Goal: Task Accomplishment & Management: Manage account settings

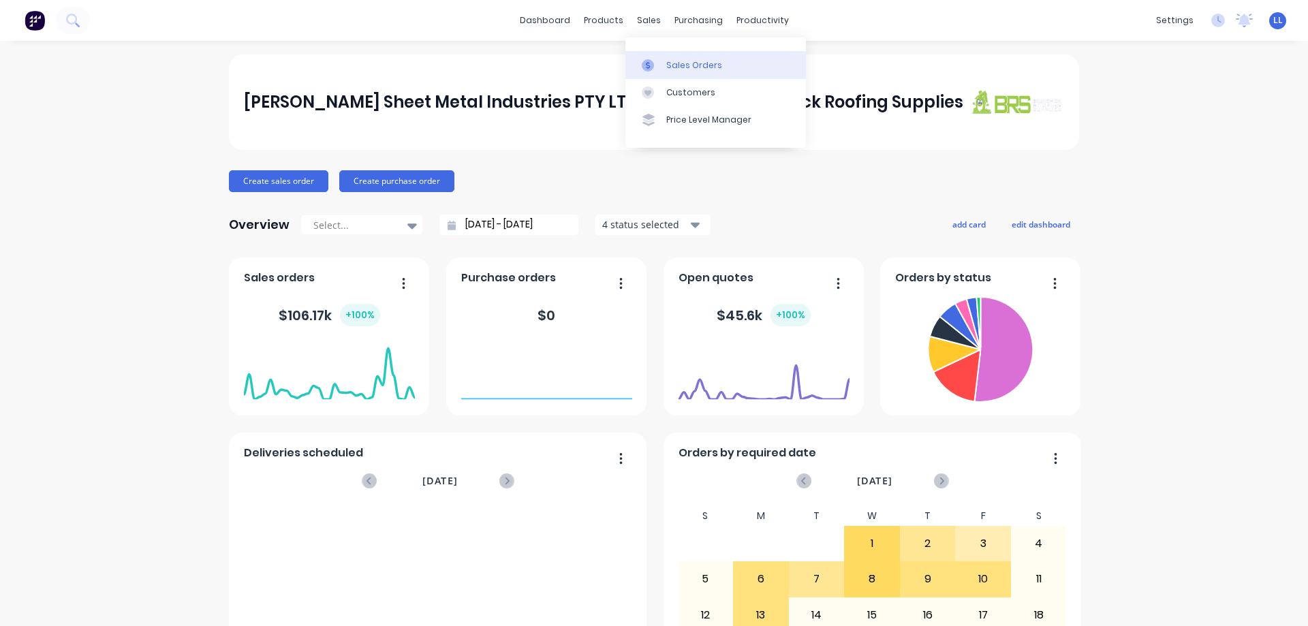
click at [670, 63] on div "Sales Orders" at bounding box center [694, 65] width 56 height 12
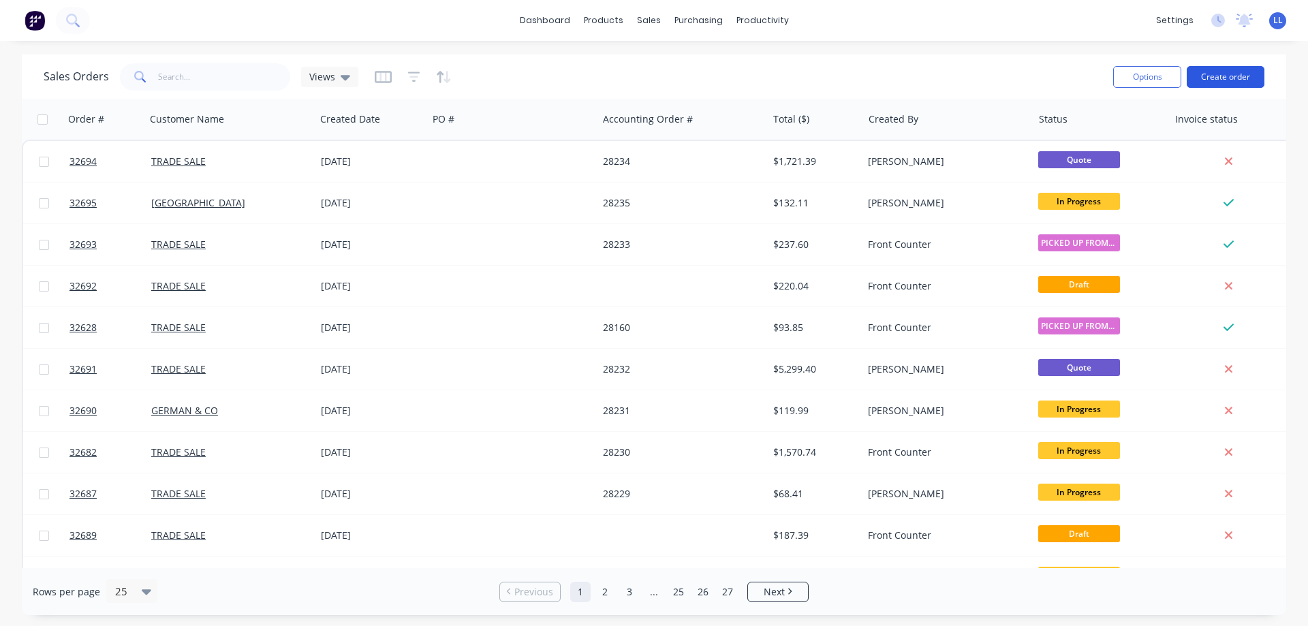
click at [1218, 74] on button "Create order" at bounding box center [1226, 77] width 78 height 22
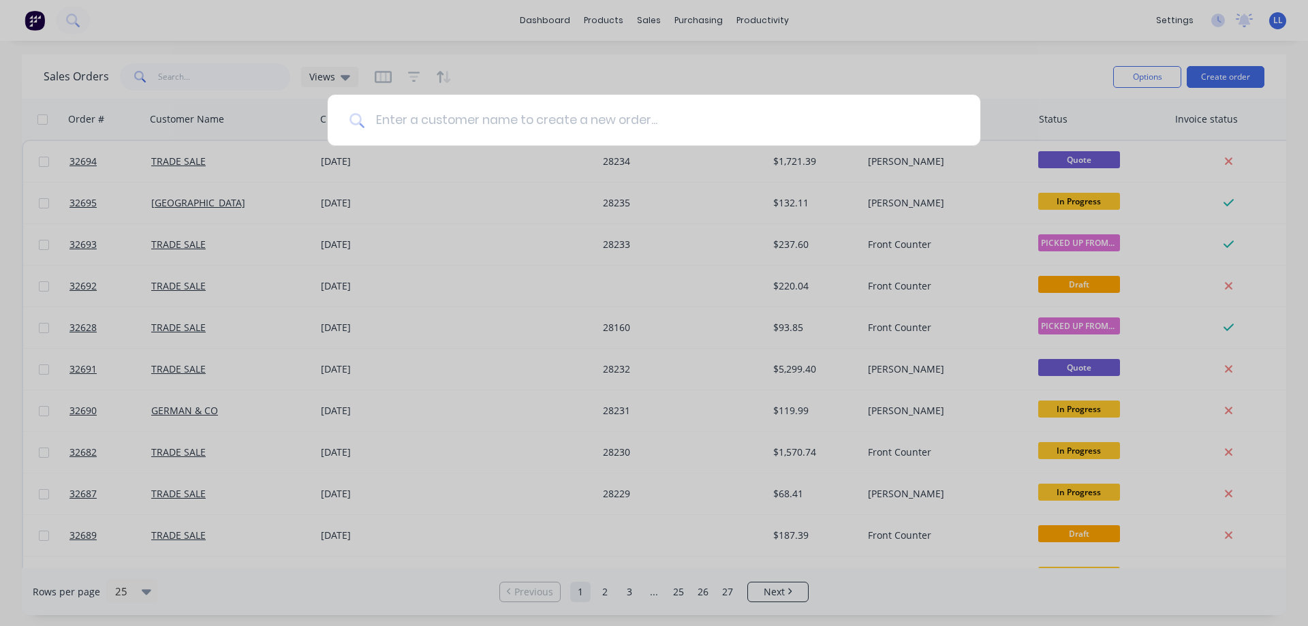
click at [442, 122] on input at bounding box center [662, 120] width 594 height 51
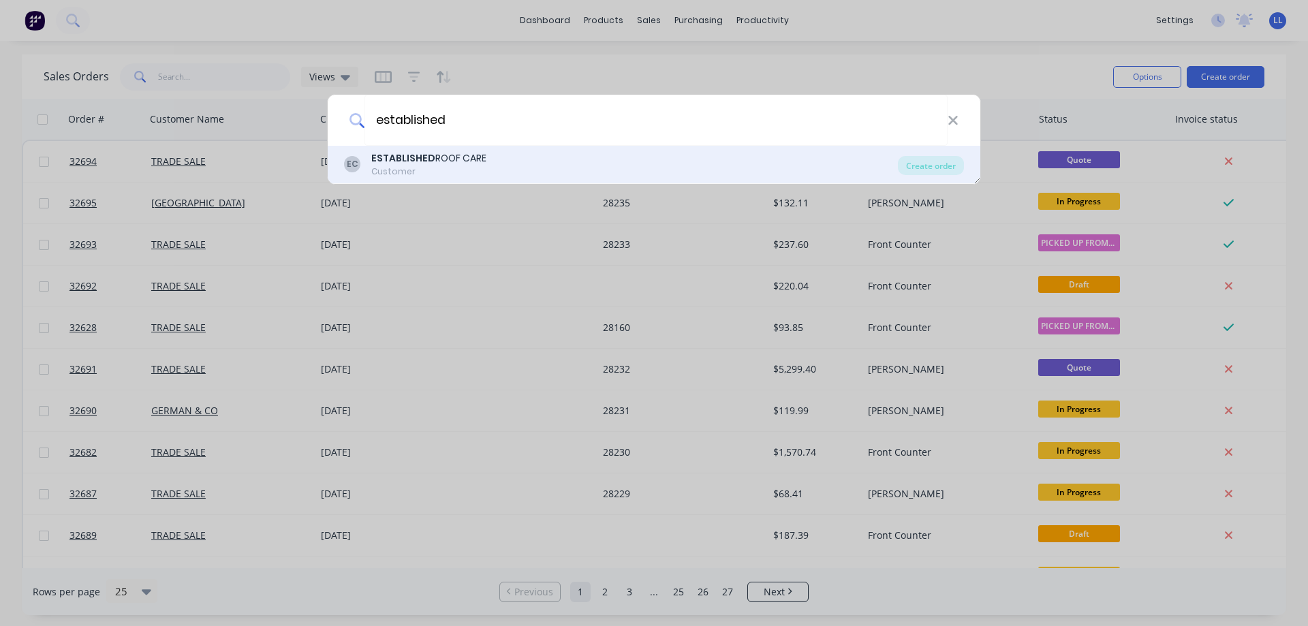
type input "established"
click at [443, 169] on div "Customer" at bounding box center [428, 172] width 115 height 12
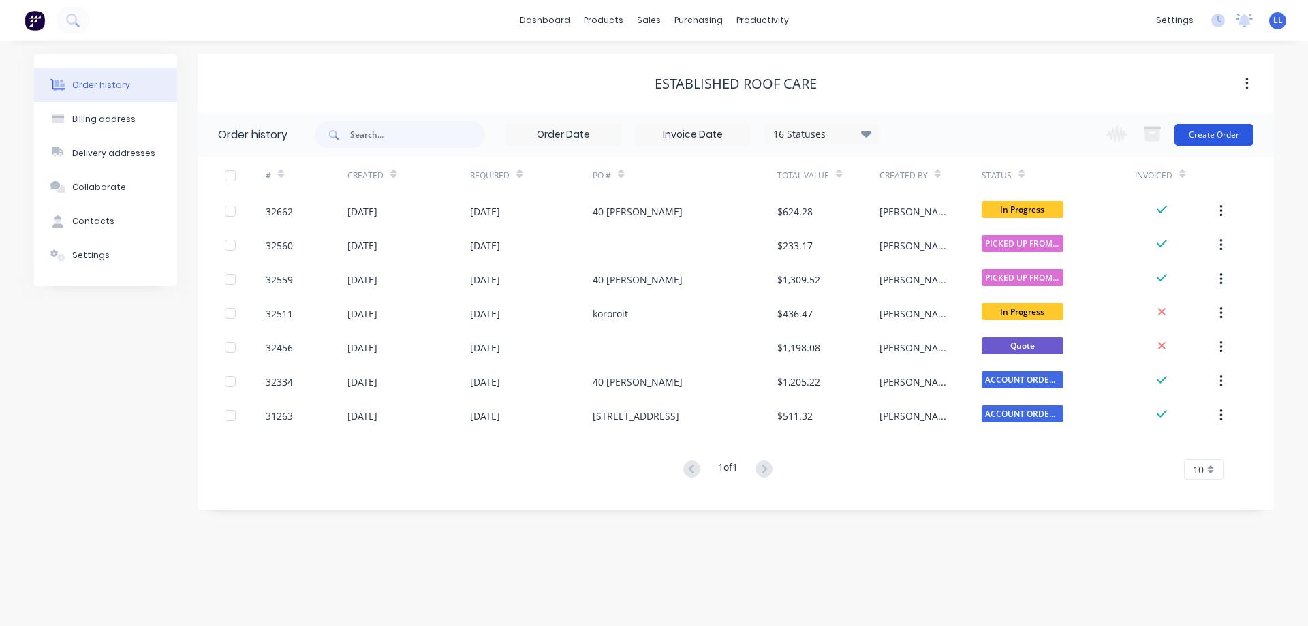
click at [1192, 140] on button "Create Order" at bounding box center [1214, 135] width 79 height 22
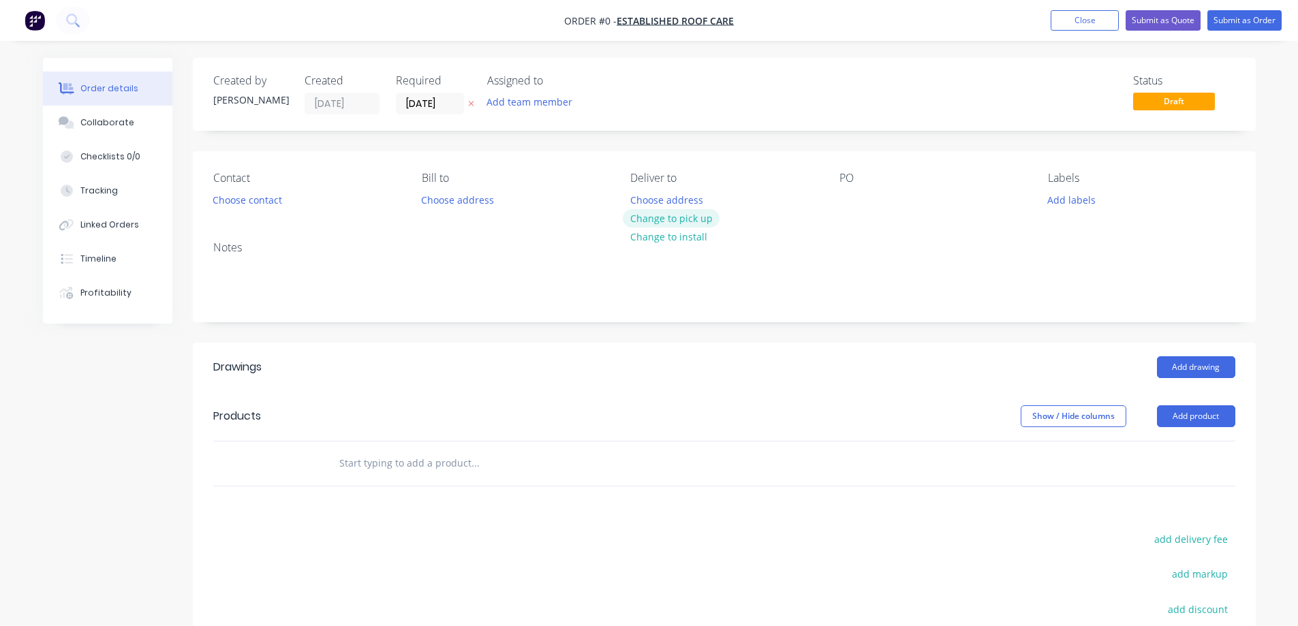
click at [684, 219] on button "Change to pick up" at bounding box center [671, 218] width 97 height 18
click at [279, 203] on button "Choose contact" at bounding box center [247, 199] width 84 height 18
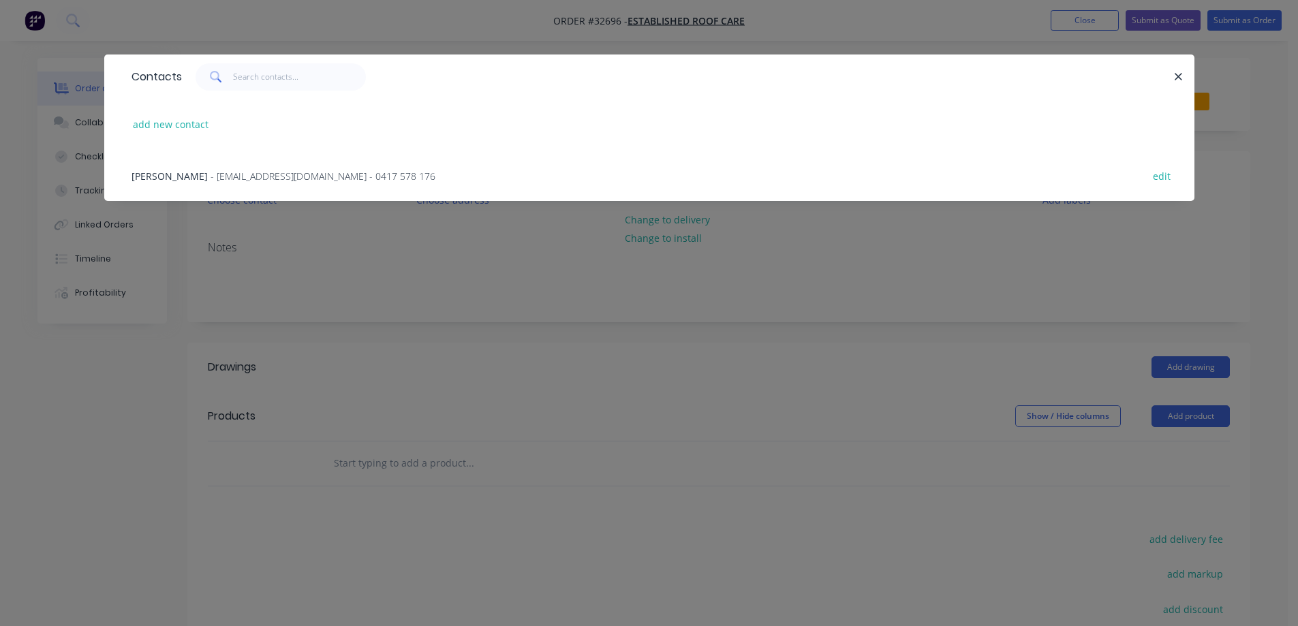
click at [211, 174] on span "- [EMAIL_ADDRESS][DOMAIN_NAME] - 0417 578 176" at bounding box center [323, 176] width 225 height 13
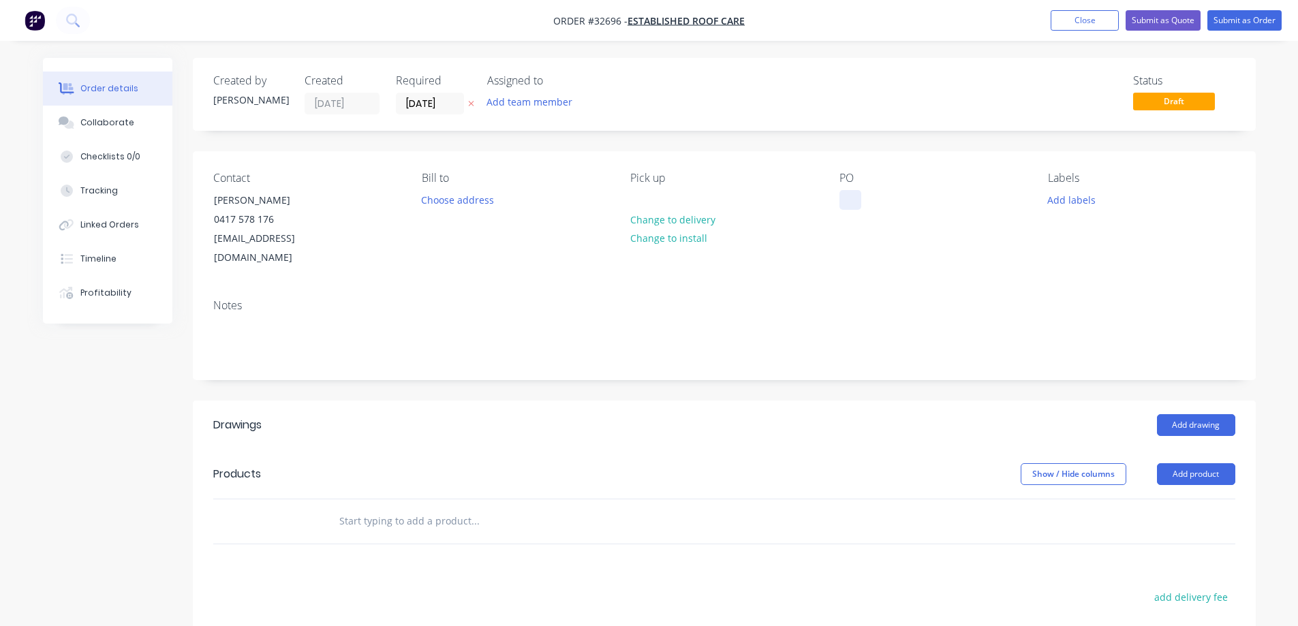
drag, startPoint x: 848, startPoint y: 206, endPoint x: 845, endPoint y: 189, distance: 17.3
click at [848, 205] on div at bounding box center [850, 200] width 22 height 20
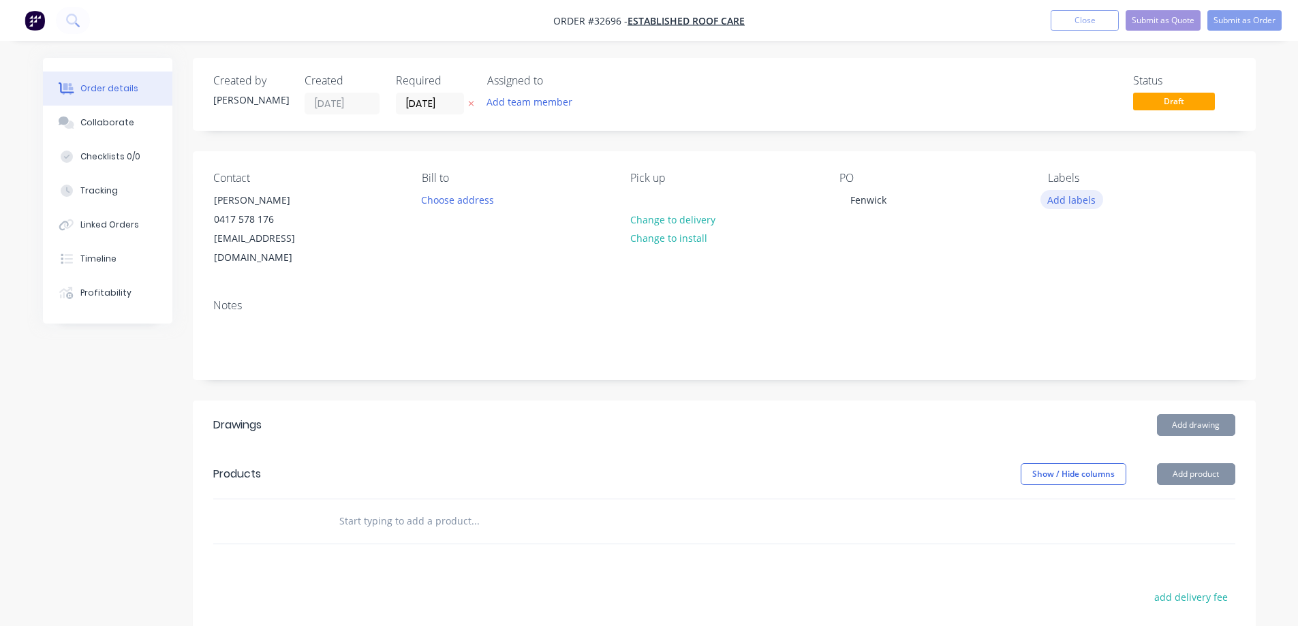
click at [1091, 200] on button "Add labels" at bounding box center [1071, 199] width 63 height 18
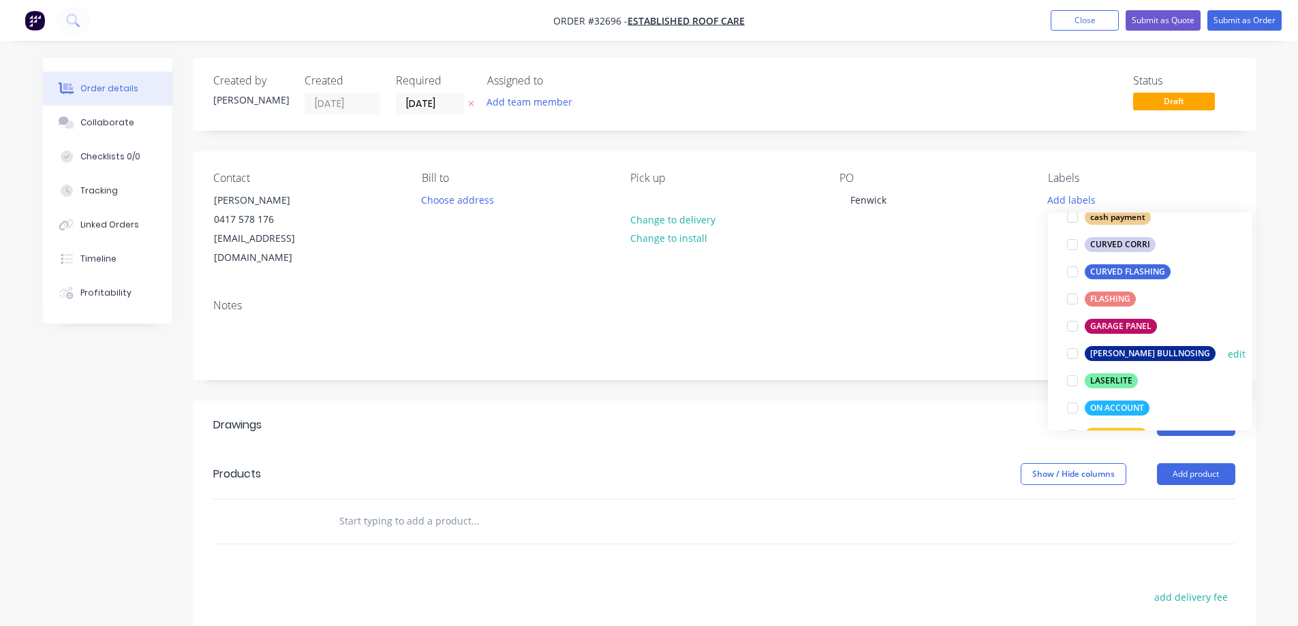
scroll to position [273, 0]
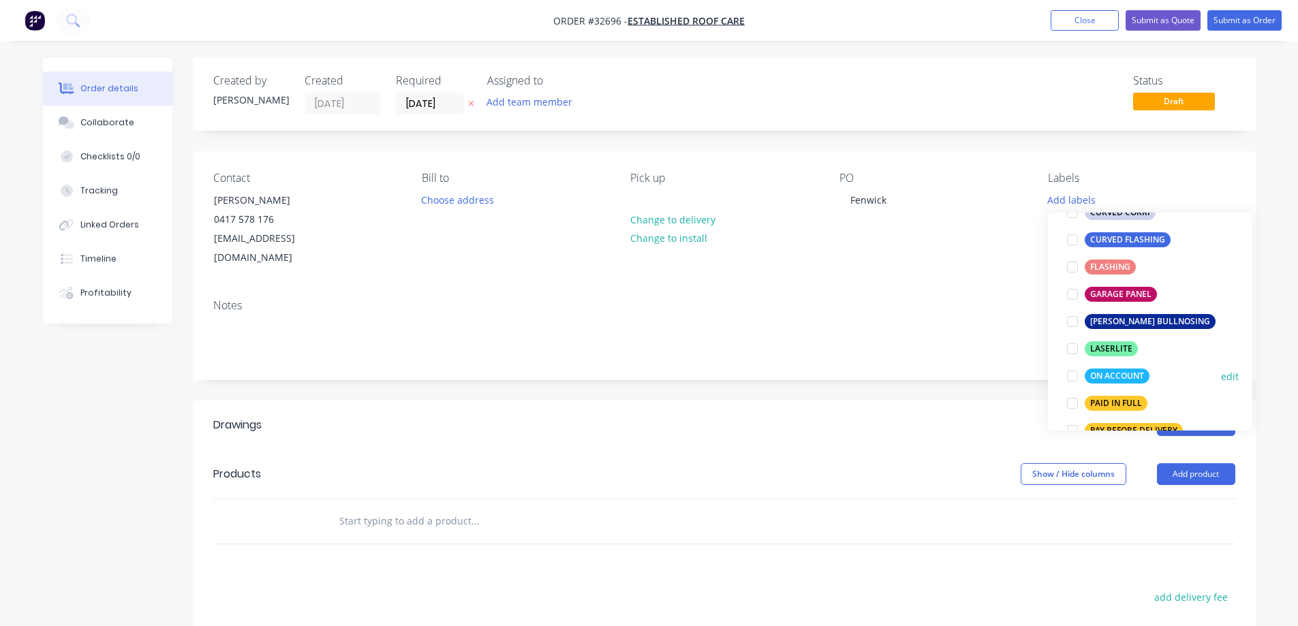
click at [1068, 375] on div at bounding box center [1072, 375] width 27 height 27
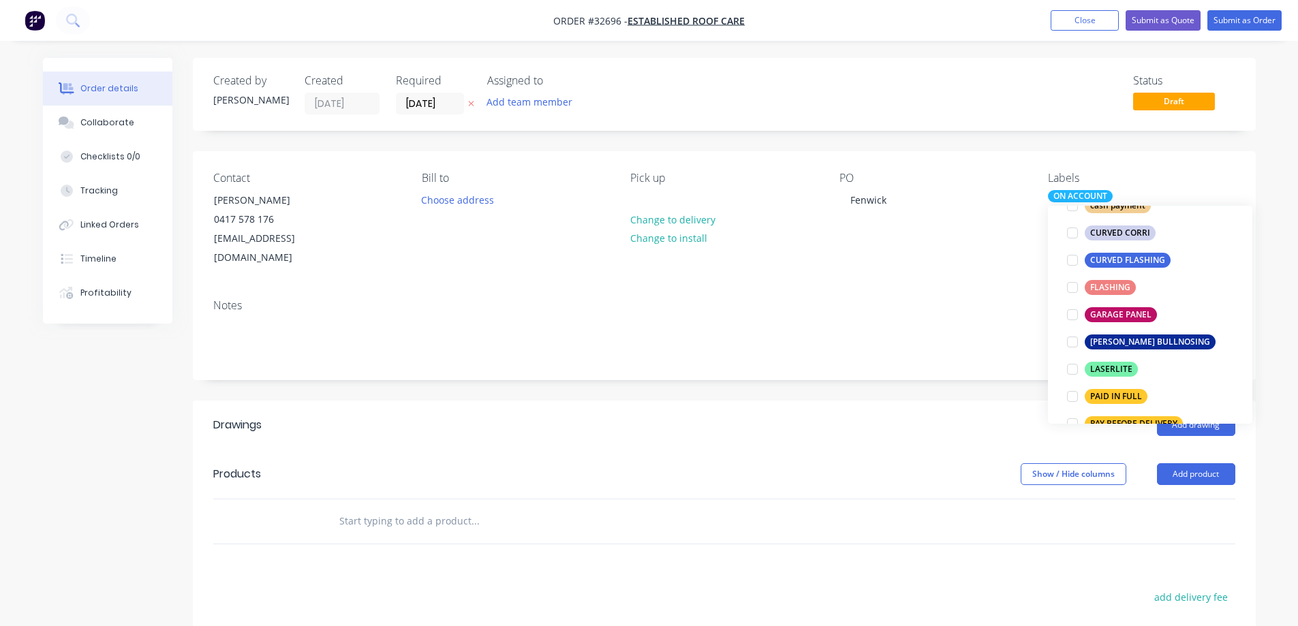
scroll to position [0, 0]
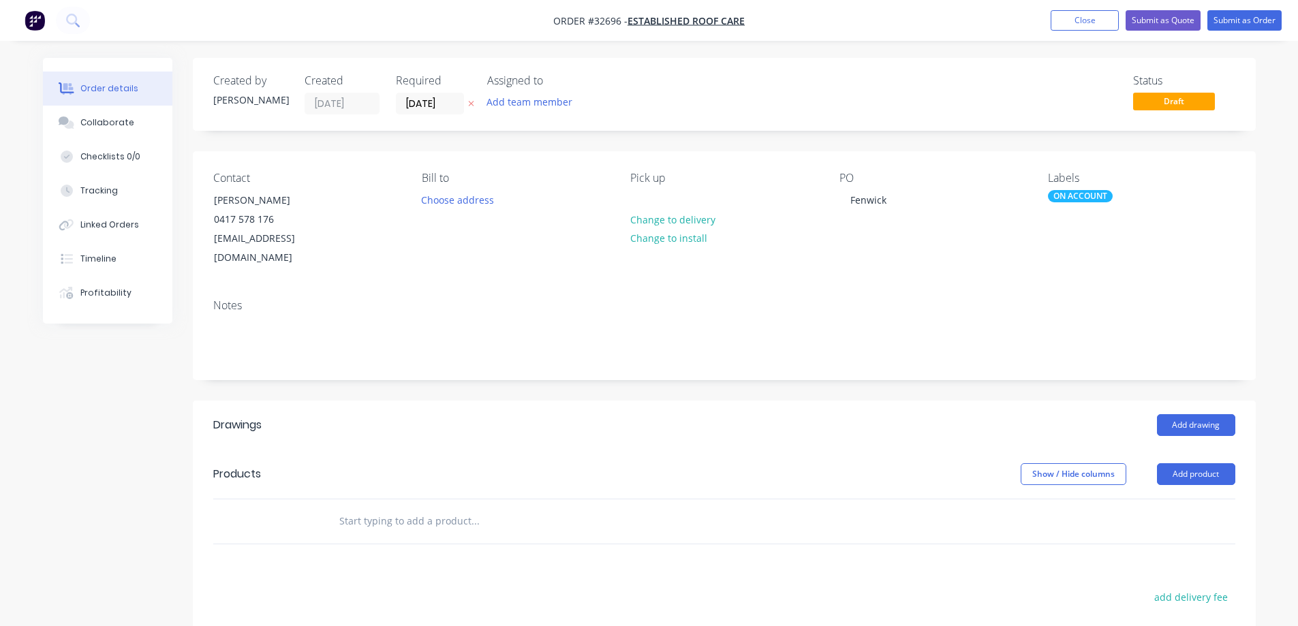
drag, startPoint x: 898, startPoint y: 402, endPoint x: 1137, endPoint y: 449, distance: 243.1
click at [901, 414] on div "Add drawing" at bounding box center [832, 425] width 805 height 22
click at [1200, 414] on button "Add drawing" at bounding box center [1196, 425] width 78 height 22
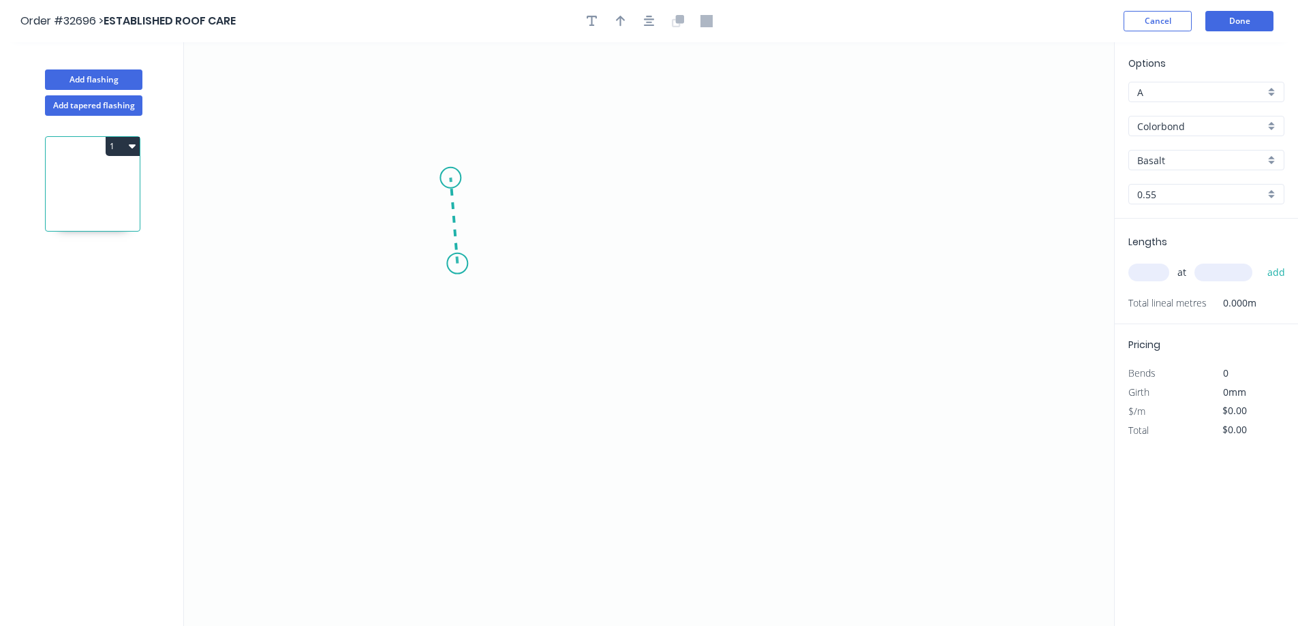
drag, startPoint x: 457, startPoint y: 262, endPoint x: 450, endPoint y: 178, distance: 84.1
click at [450, 178] on icon "0" at bounding box center [649, 334] width 930 height 584
drag, startPoint x: 450, startPoint y: 178, endPoint x: 743, endPoint y: 181, distance: 293.0
click at [743, 181] on icon "0 ?" at bounding box center [649, 334] width 930 height 584
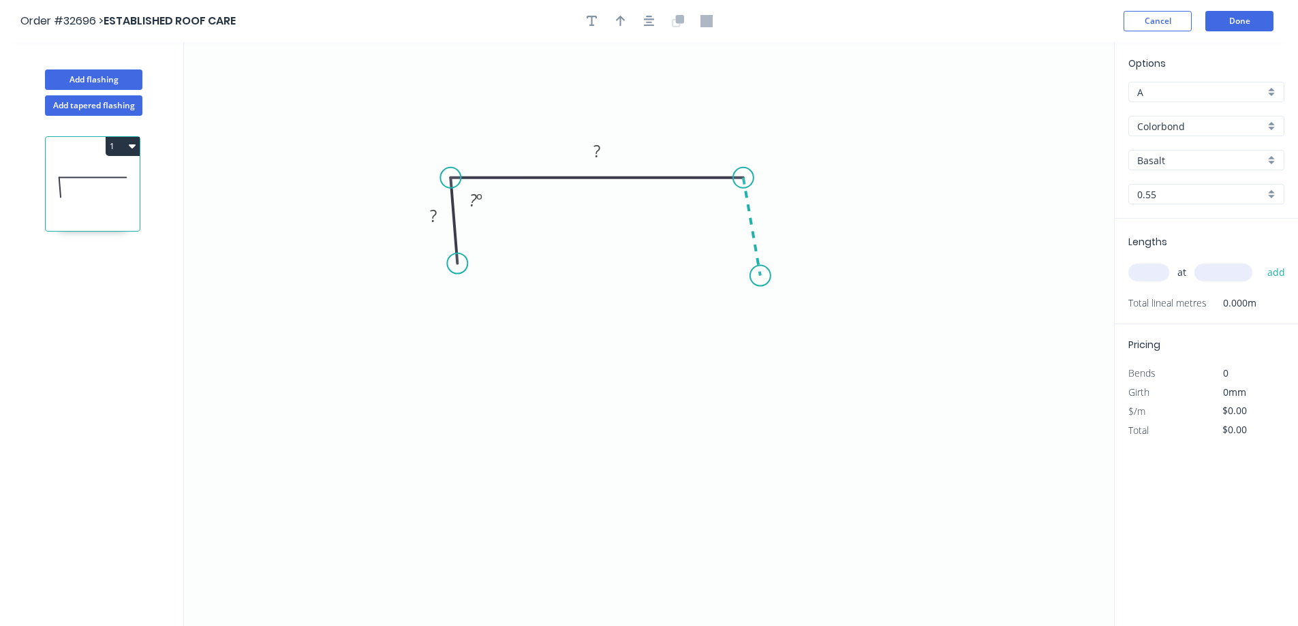
click at [760, 277] on icon "0 ? ? ? º" at bounding box center [649, 334] width 930 height 584
drag, startPoint x: 760, startPoint y: 277, endPoint x: 657, endPoint y: 275, distance: 103.6
click at [657, 275] on icon "0 ? ? ? ? º ? º" at bounding box center [649, 334] width 930 height 584
drag, startPoint x: 657, startPoint y: 275, endPoint x: 673, endPoint y: 331, distance: 58.7
click at [657, 356] on icon "0 ? ? ? ? ? º ? º ? º" at bounding box center [649, 334] width 930 height 584
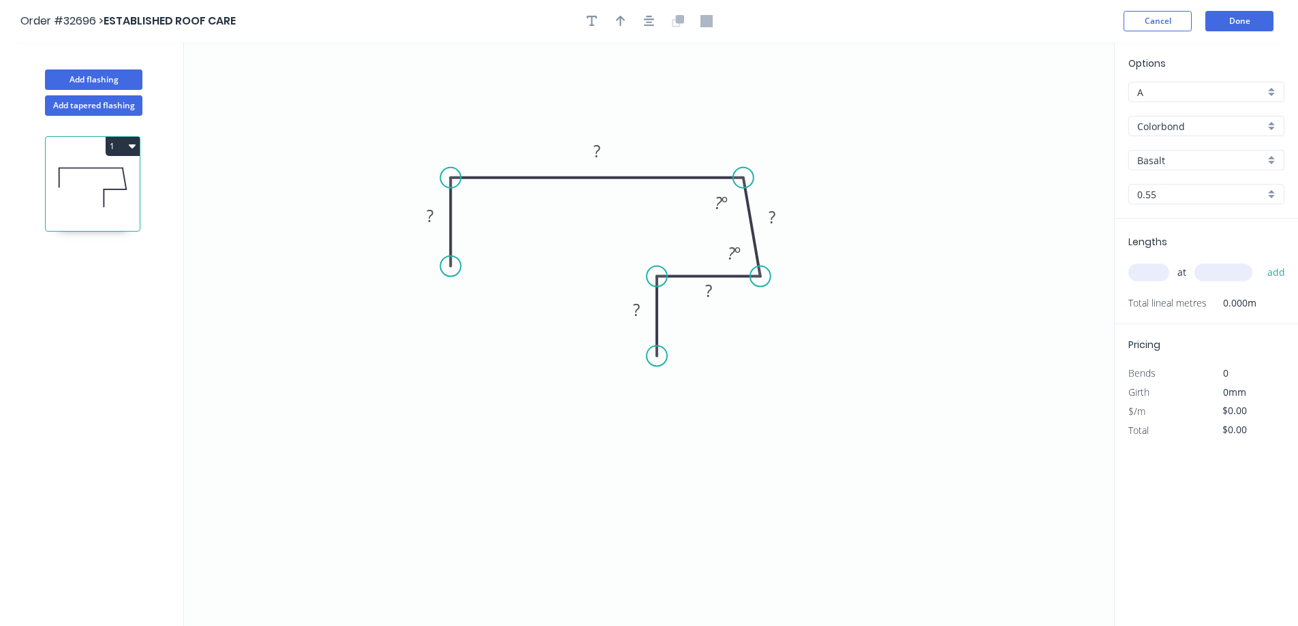
drag, startPoint x: 463, startPoint y: 265, endPoint x: 452, endPoint y: 266, distance: 10.3
click at [452, 266] on circle at bounding box center [450, 266] width 20 height 20
drag, startPoint x: 765, startPoint y: 276, endPoint x: 748, endPoint y: 273, distance: 16.6
click at [748, 273] on circle at bounding box center [743, 276] width 20 height 20
click at [437, 218] on rect at bounding box center [429, 216] width 27 height 19
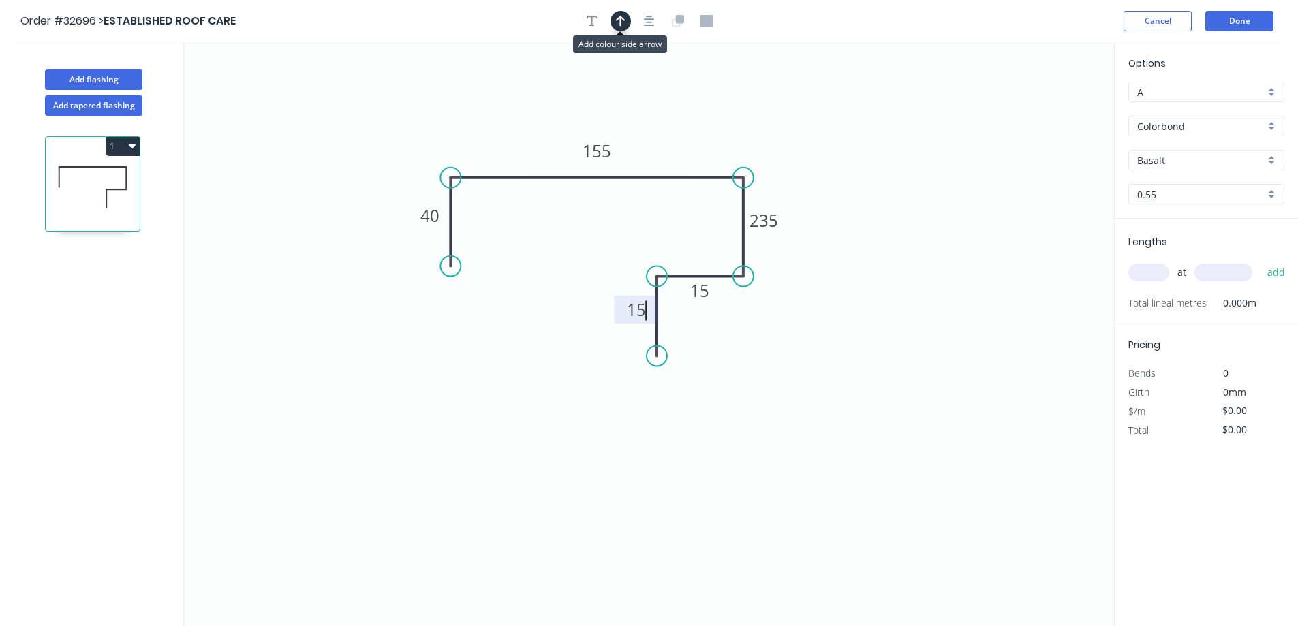
click at [619, 26] on icon "button" at bounding box center [621, 21] width 10 height 12
type input "$26.88"
drag, startPoint x: 1043, startPoint y: 106, endPoint x: 504, endPoint y: 129, distance: 540.1
click at [504, 129] on icon at bounding box center [503, 113] width 12 height 44
click at [1178, 157] on input "Basalt" at bounding box center [1200, 160] width 127 height 14
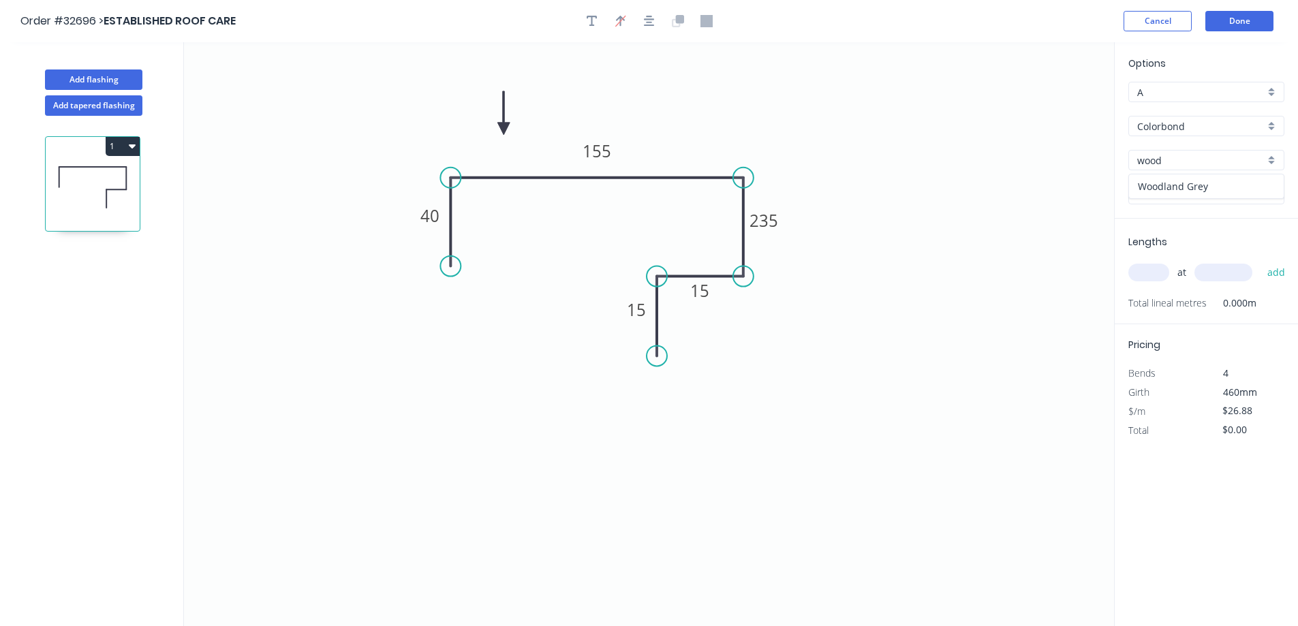
click at [1192, 185] on div "Woodland Grey" at bounding box center [1206, 186] width 155 height 24
type input "Woodland Grey"
click at [1152, 268] on input "text" at bounding box center [1148, 273] width 41 height 18
type input "1"
type input "6000"
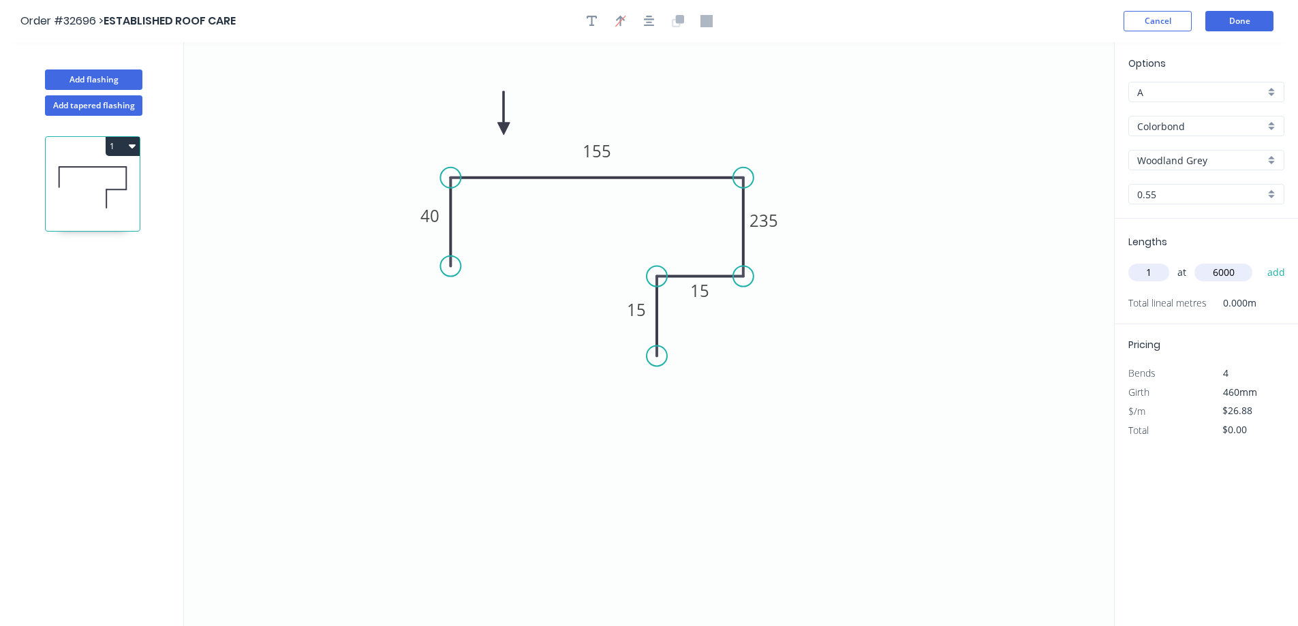
click at [1261, 261] on button "add" at bounding box center [1277, 272] width 32 height 23
type input "$161.28"
click at [1226, 15] on button "Done" at bounding box center [1239, 21] width 68 height 20
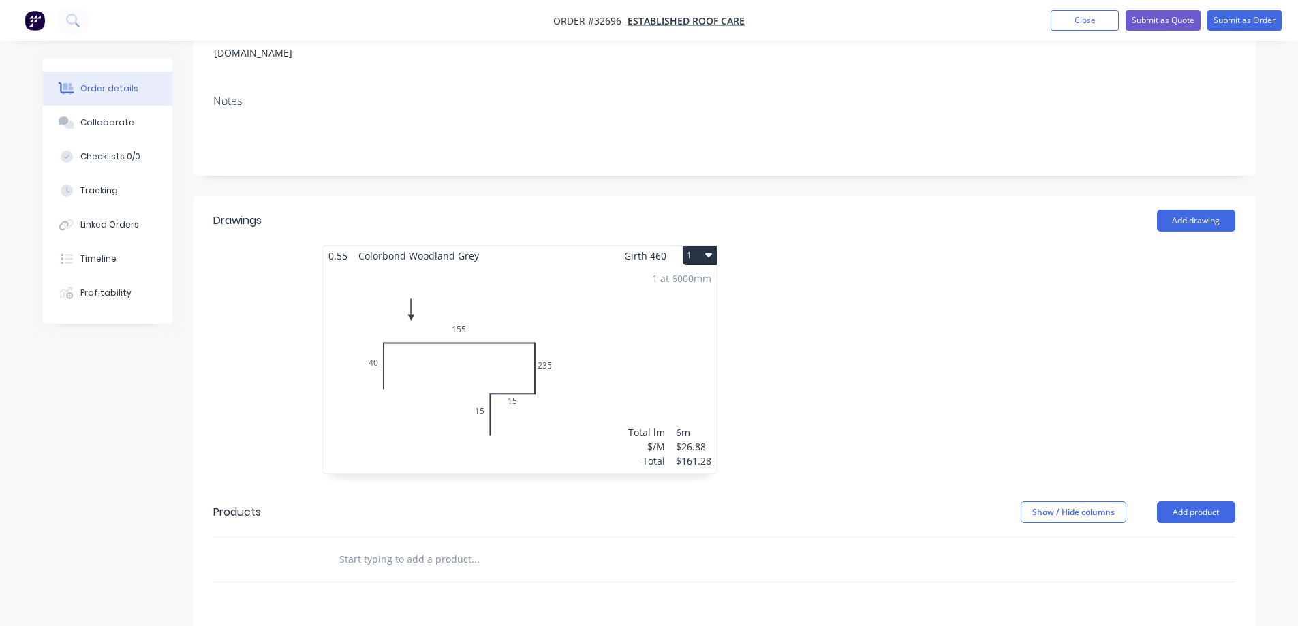
scroll to position [341, 0]
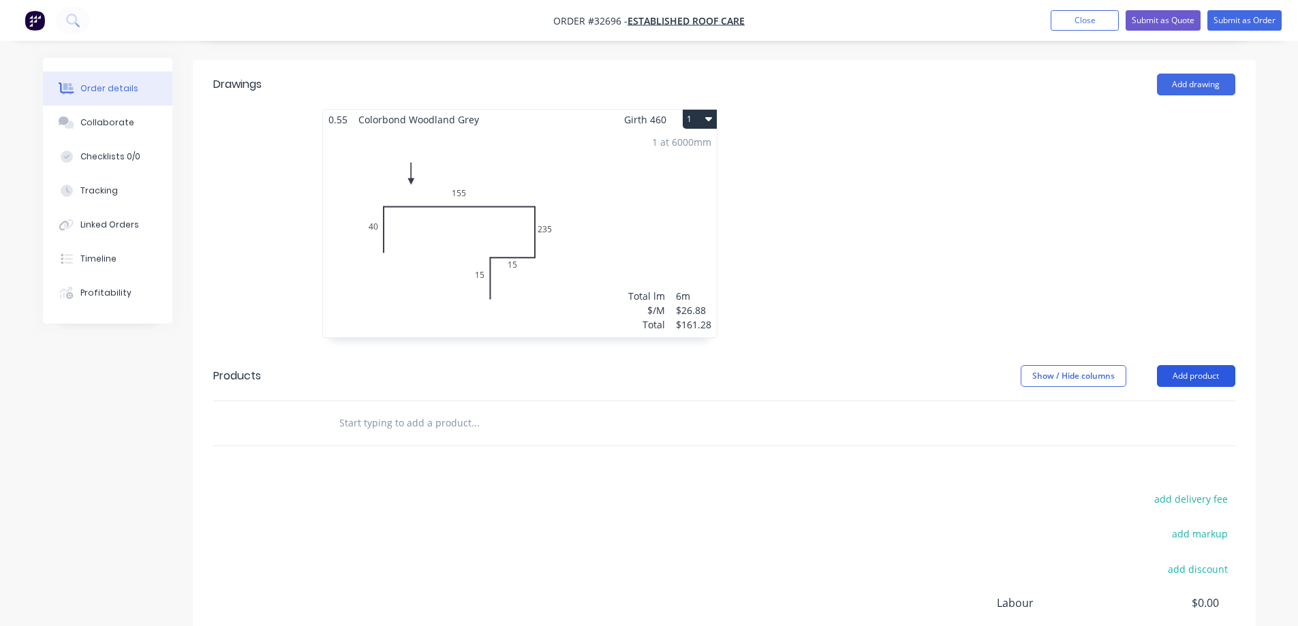
click at [1190, 365] on button "Add product" at bounding box center [1196, 376] width 78 height 22
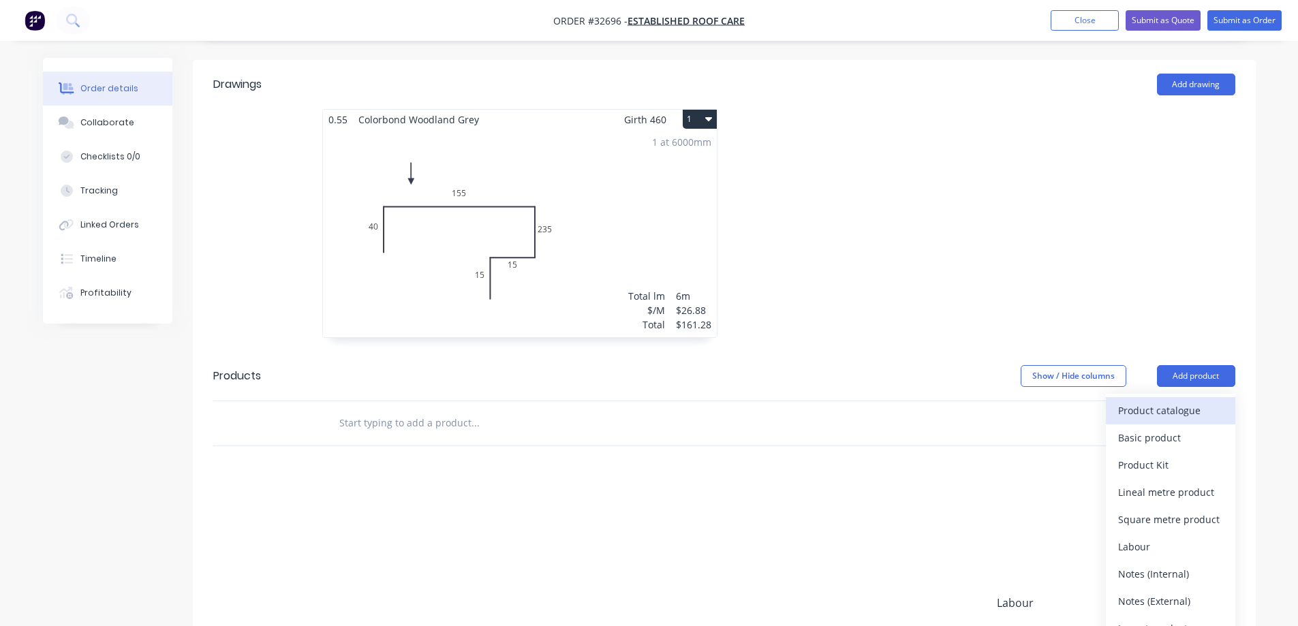
click at [1131, 401] on div "Product catalogue" at bounding box center [1170, 411] width 105 height 20
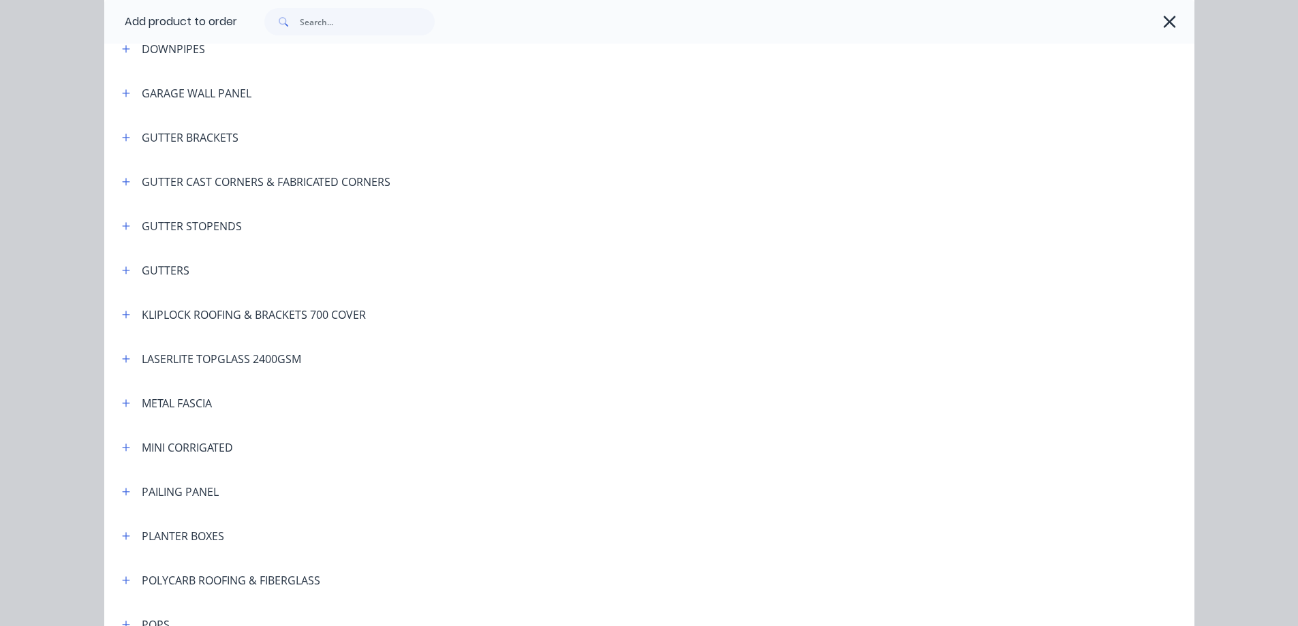
scroll to position [204, 0]
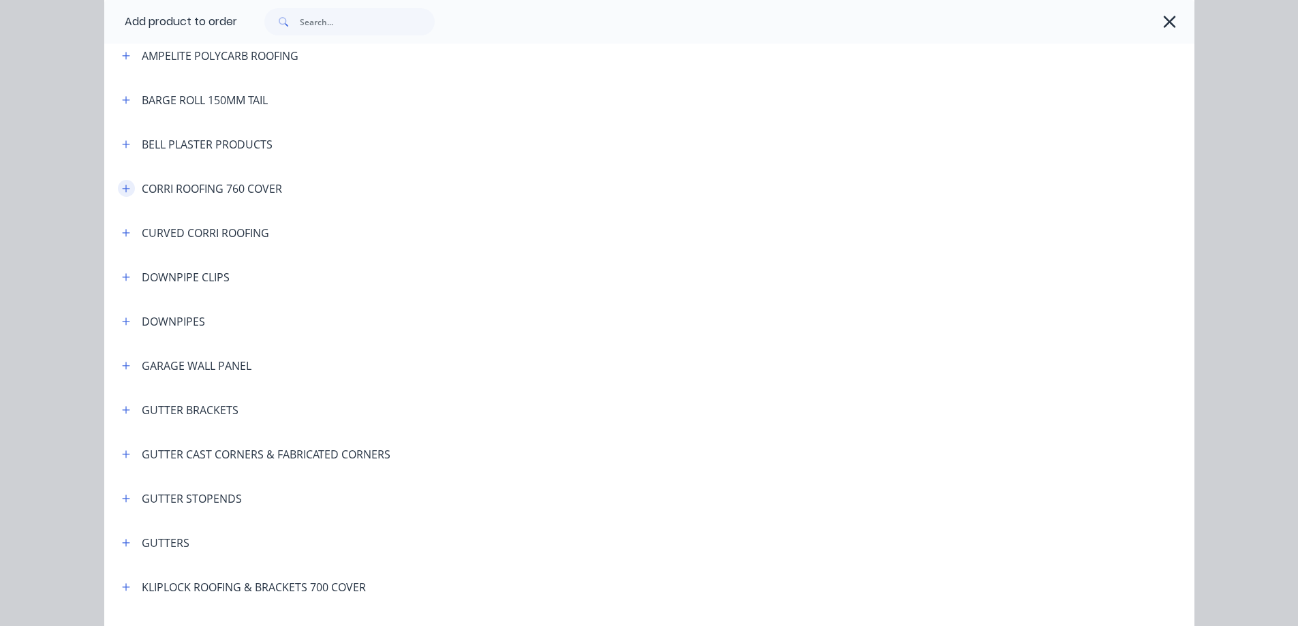
click at [123, 189] on icon "button" at bounding box center [125, 188] width 7 height 7
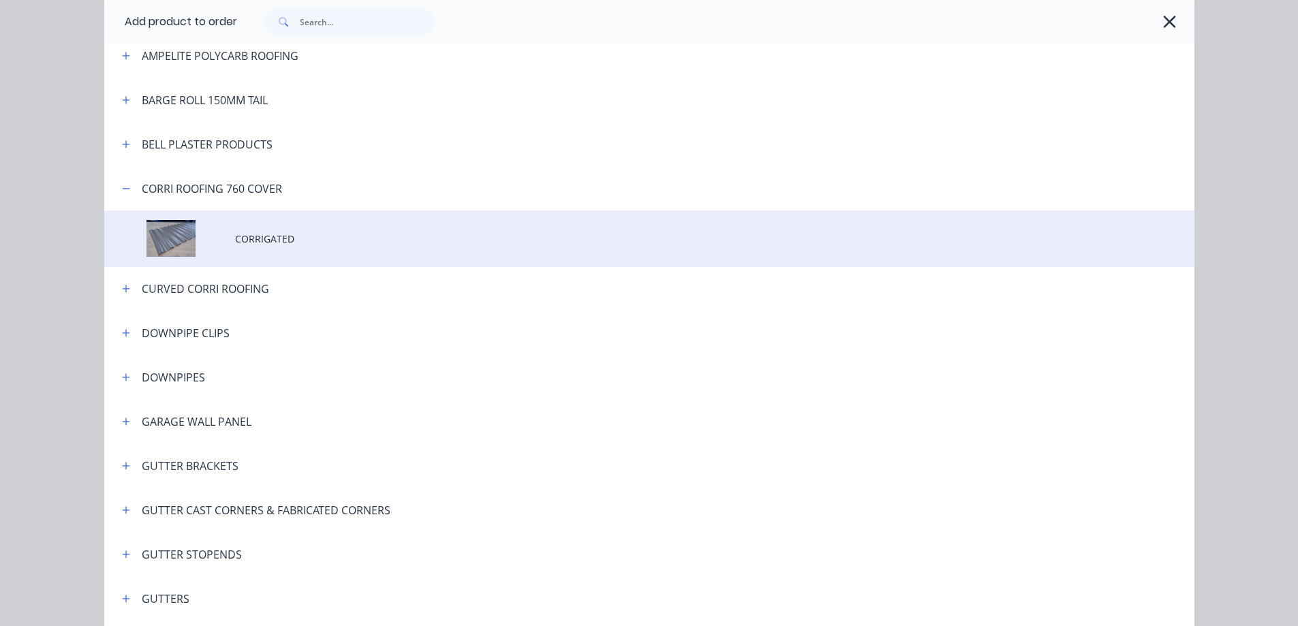
click at [294, 238] on span "CORRIGATED" at bounding box center [618, 239] width 767 height 14
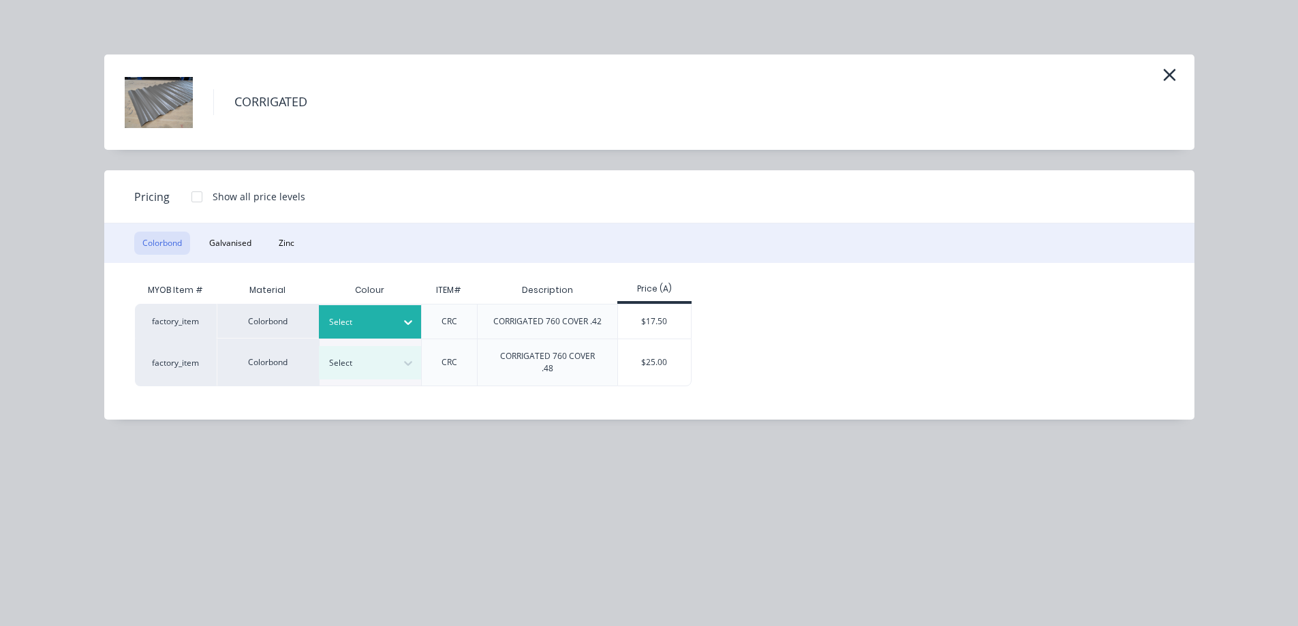
click at [330, 313] on div "Select" at bounding box center [370, 321] width 102 height 33
type input "e"
type input "dun"
click at [170, 319] on div "Dune" at bounding box center [85, 306] width 170 height 25
click at [667, 315] on div "$17.50" at bounding box center [654, 322] width 73 height 34
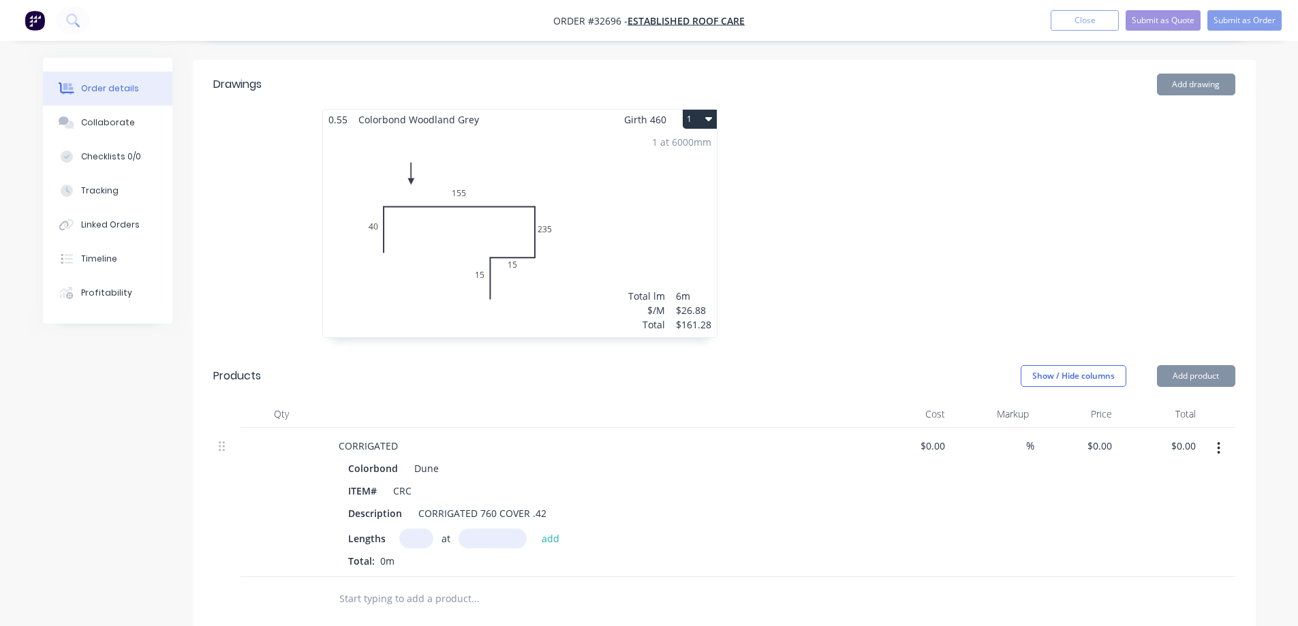
type input "$17.50"
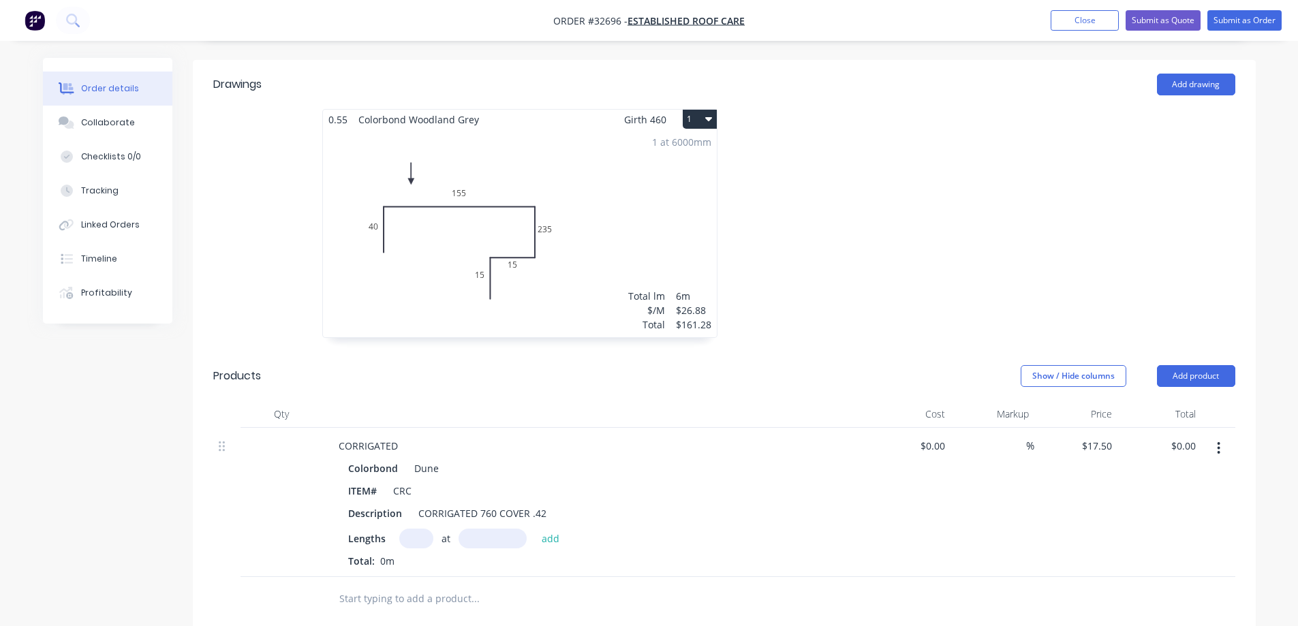
click at [419, 529] on input "text" at bounding box center [416, 539] width 34 height 20
type input "2"
type input "2880"
click at [535, 529] on button "add" at bounding box center [551, 538] width 32 height 18
type input "$100.80"
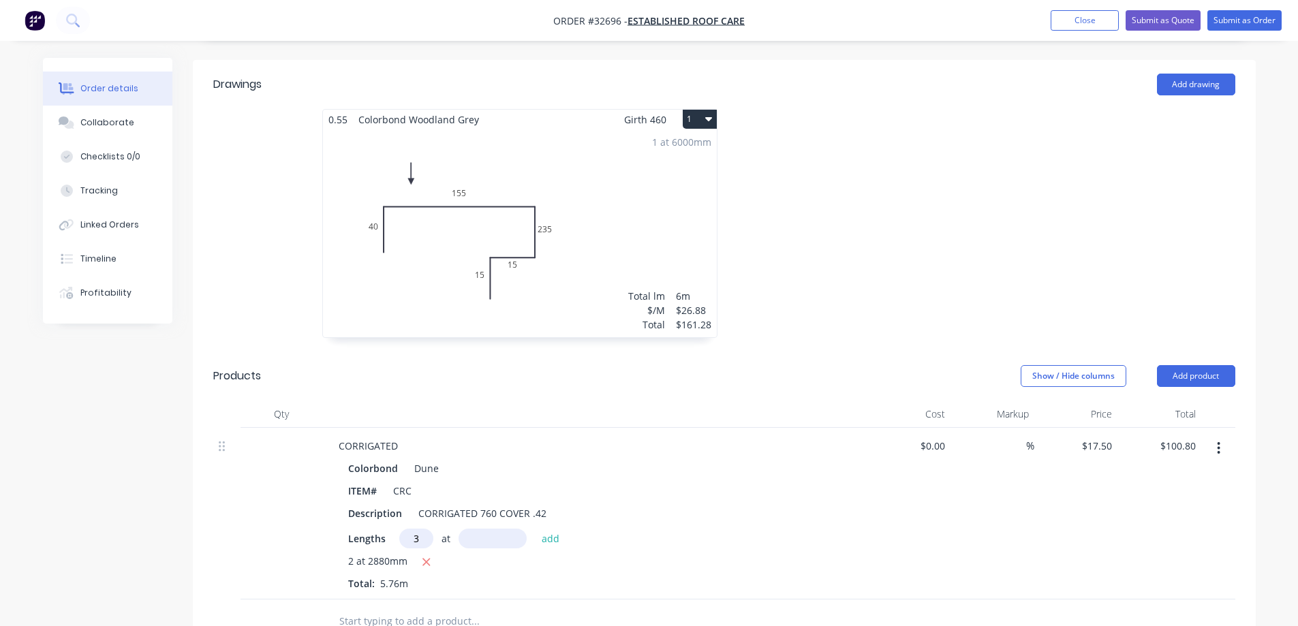
type input "3"
type input "2210"
click at [535, 529] on button "add" at bounding box center [551, 538] width 32 height 18
type input "$216.83"
click at [1201, 365] on button "Add product" at bounding box center [1196, 376] width 78 height 22
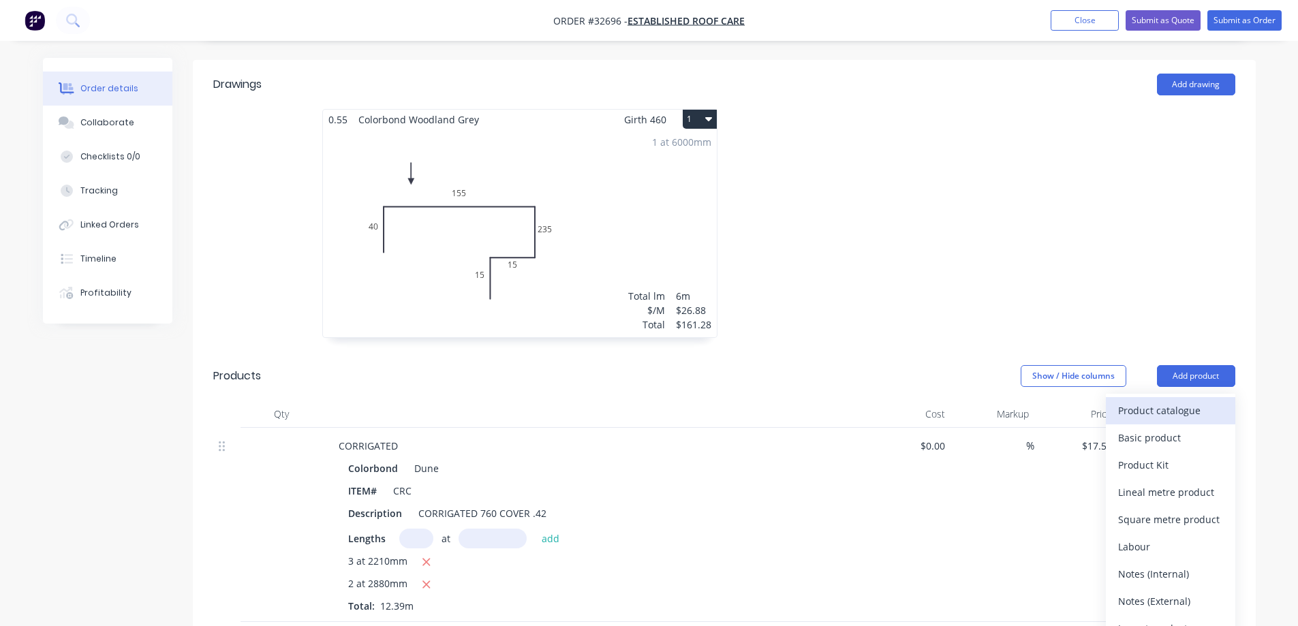
click at [1163, 401] on div "Product catalogue" at bounding box center [1170, 411] width 105 height 20
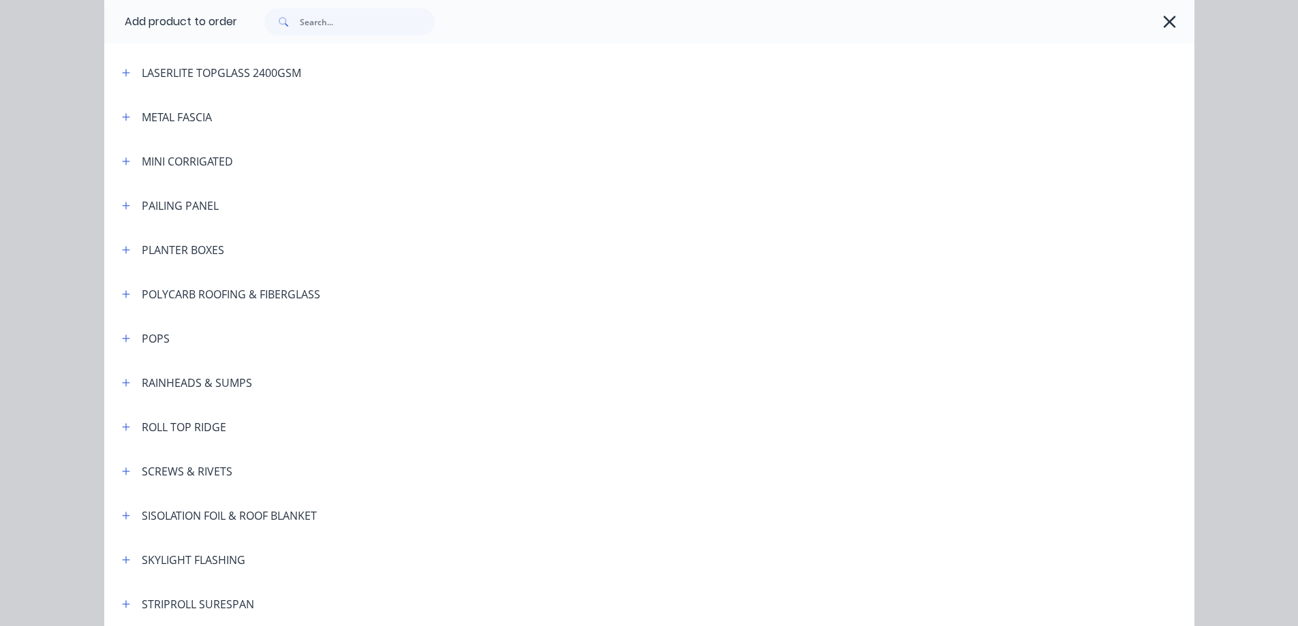
scroll to position [681, 0]
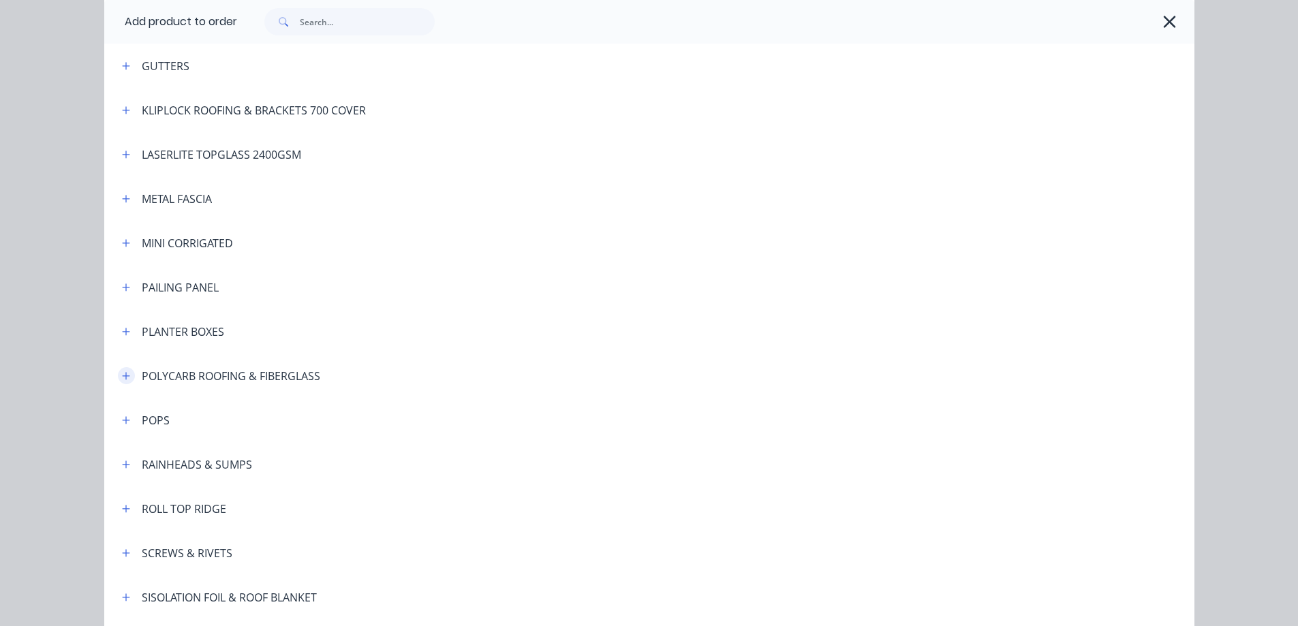
click at [125, 377] on button "button" at bounding box center [126, 375] width 17 height 17
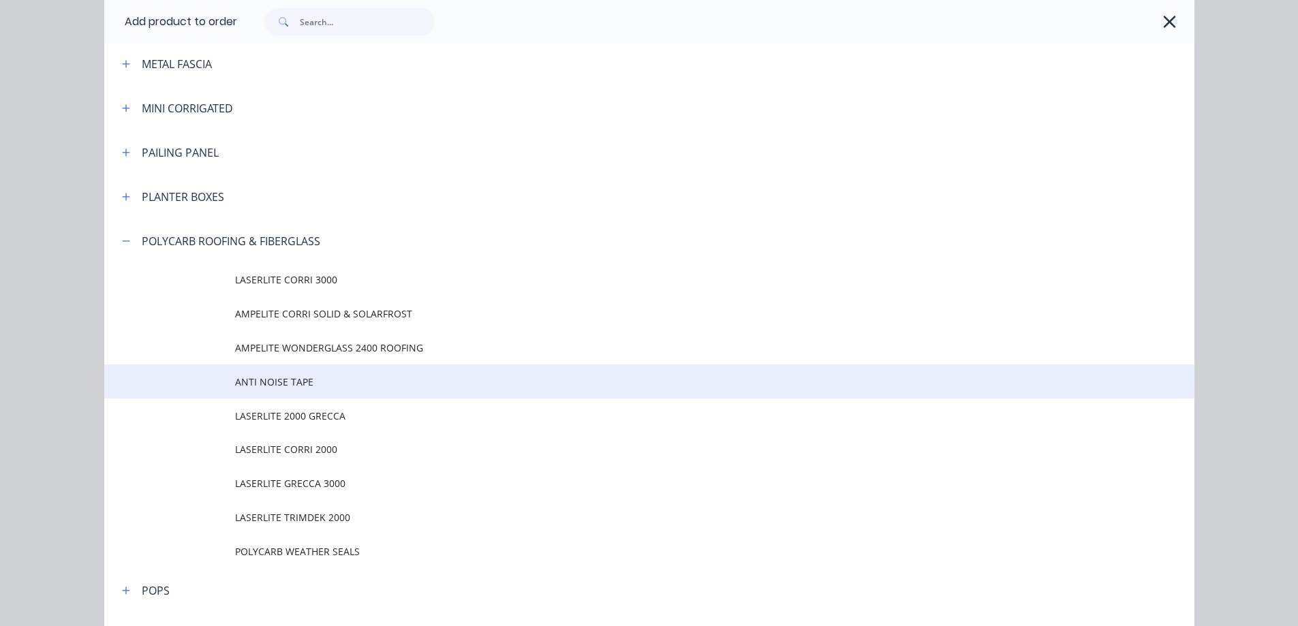
scroll to position [818, 0]
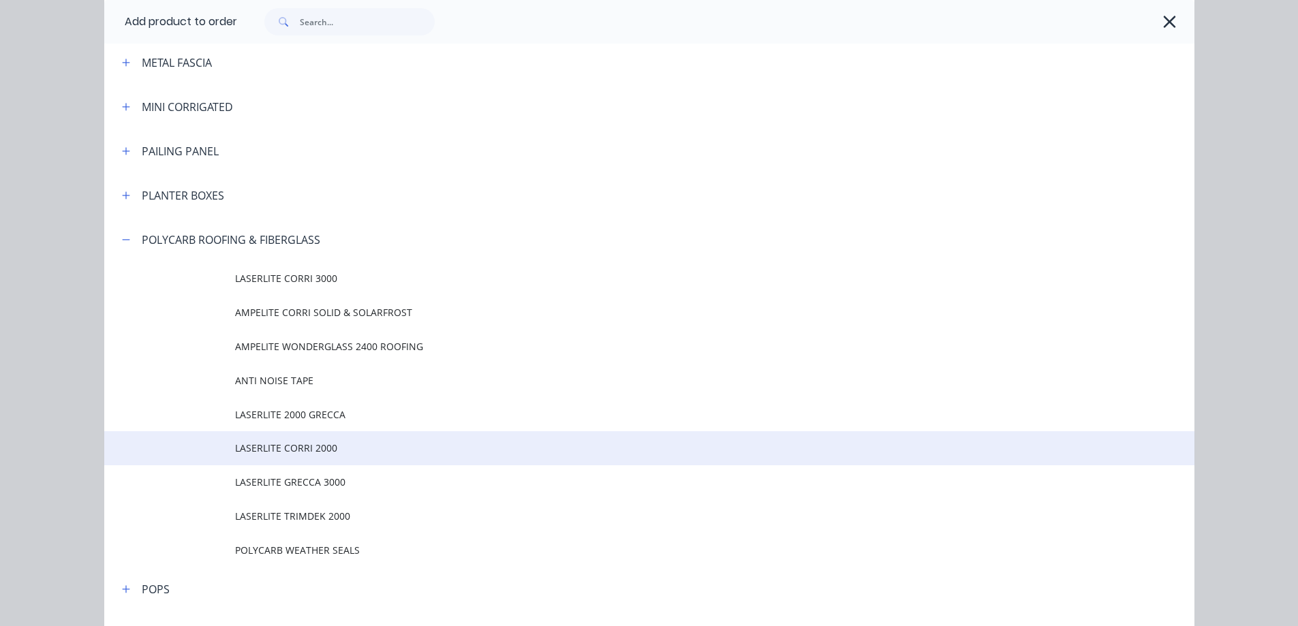
click at [342, 444] on span "LASERLITE CORRI 2000" at bounding box center [618, 448] width 767 height 14
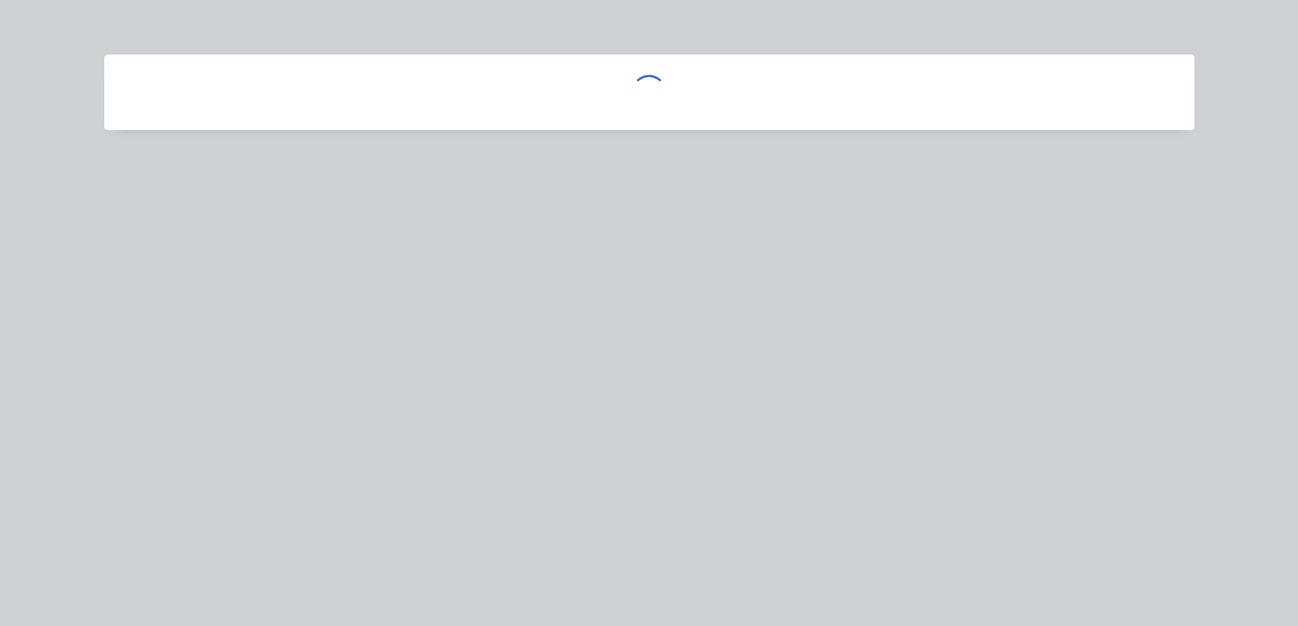
scroll to position [0, 0]
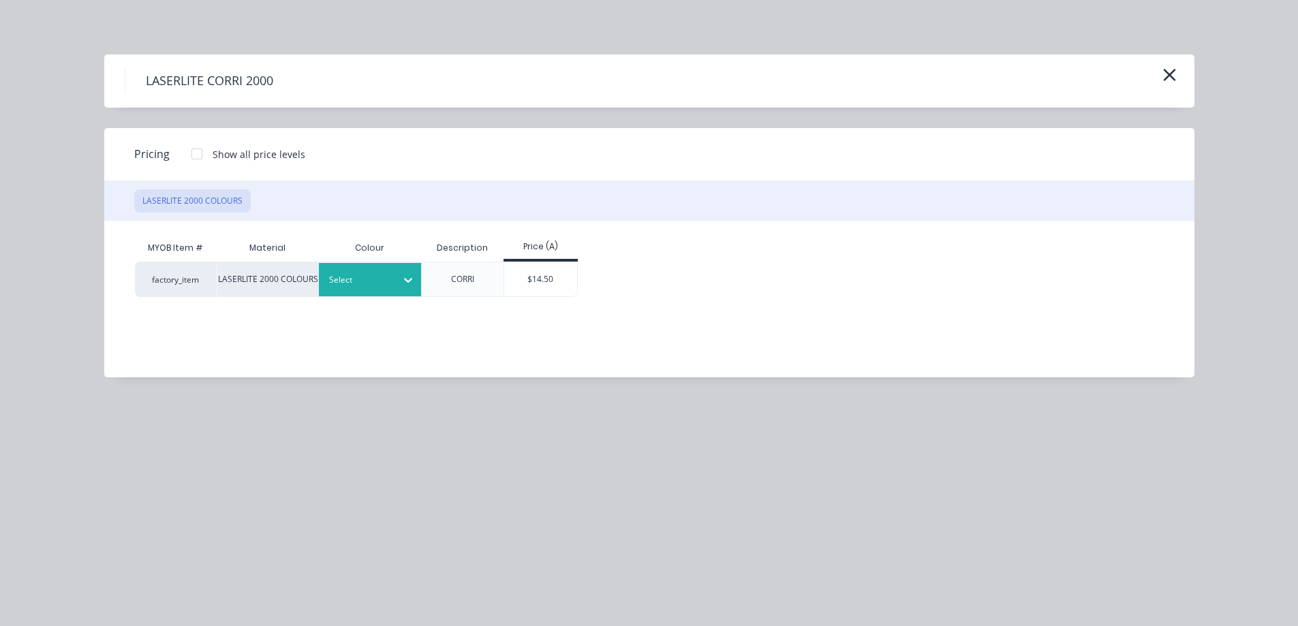
click at [382, 283] on div at bounding box center [359, 280] width 61 height 15
type input "gre"
click at [170, 319] on div "GREY" at bounding box center [85, 306] width 170 height 25
click at [557, 273] on div "$14.50" at bounding box center [540, 279] width 73 height 34
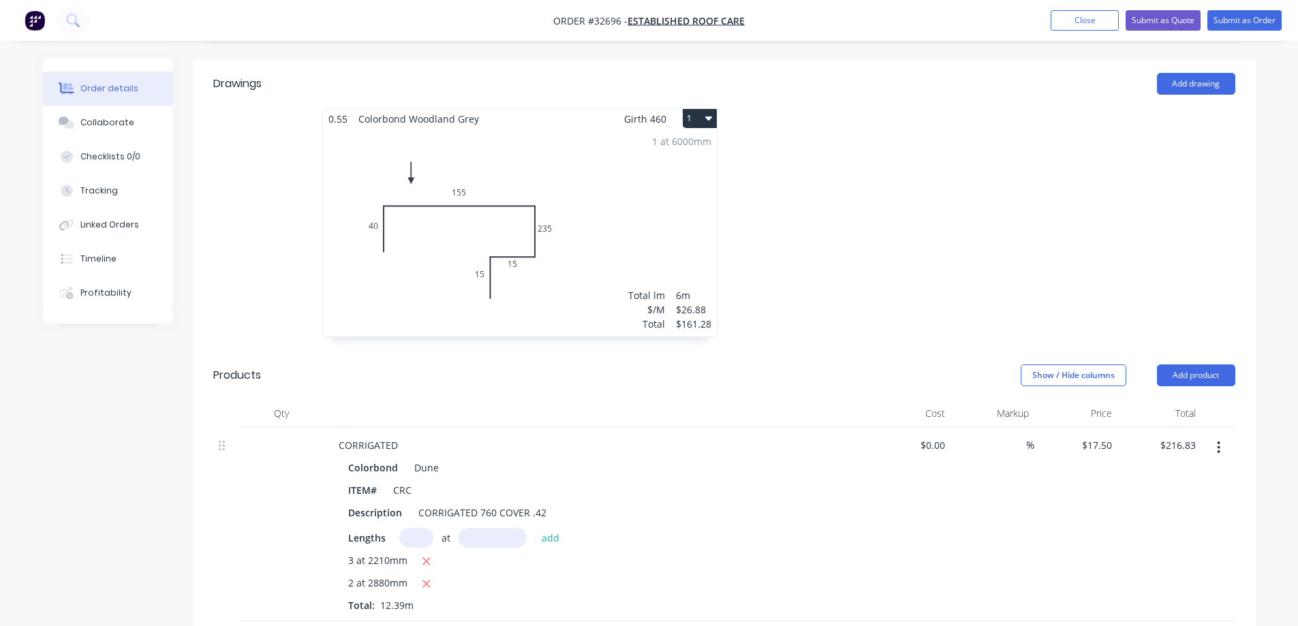
scroll to position [545, 0]
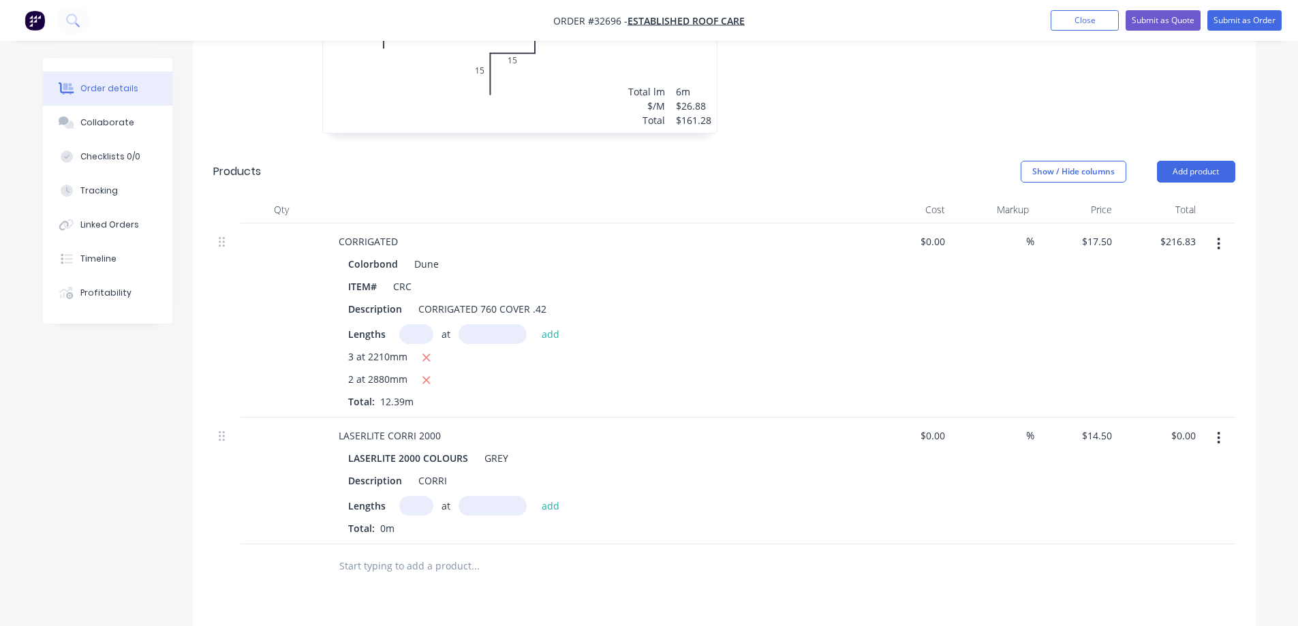
click at [414, 496] on input "text" at bounding box center [416, 506] width 34 height 20
type input "6"
type input "2880"
click at [535, 496] on button "add" at bounding box center [551, 505] width 32 height 18
type input "$250.56"
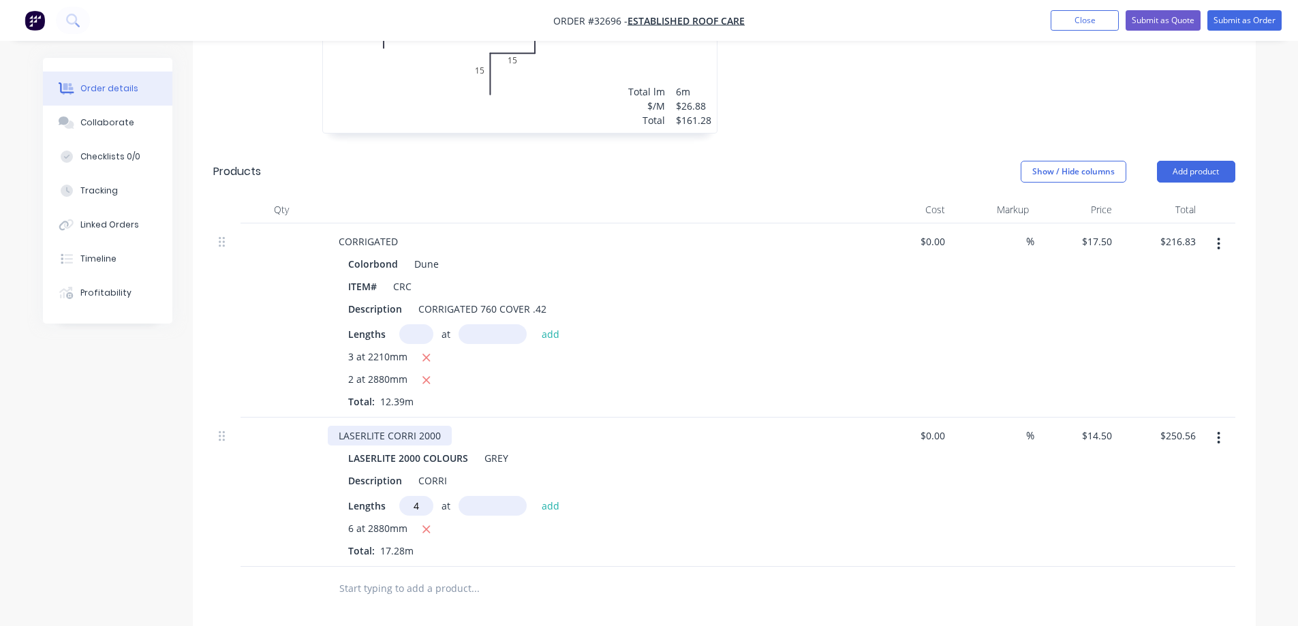
type input "4"
type input "2210"
click at [535, 496] on button "add" at bounding box center [551, 505] width 32 height 18
type input "$378.74"
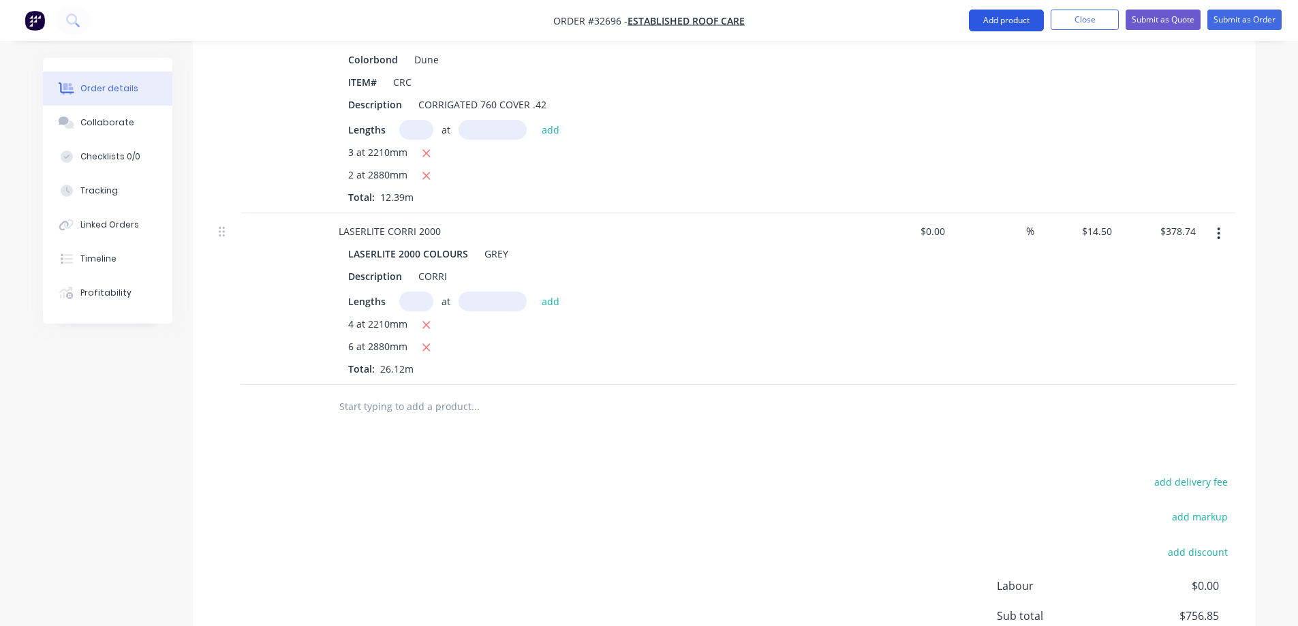
click at [1000, 23] on button "Add product" at bounding box center [1006, 21] width 75 height 22
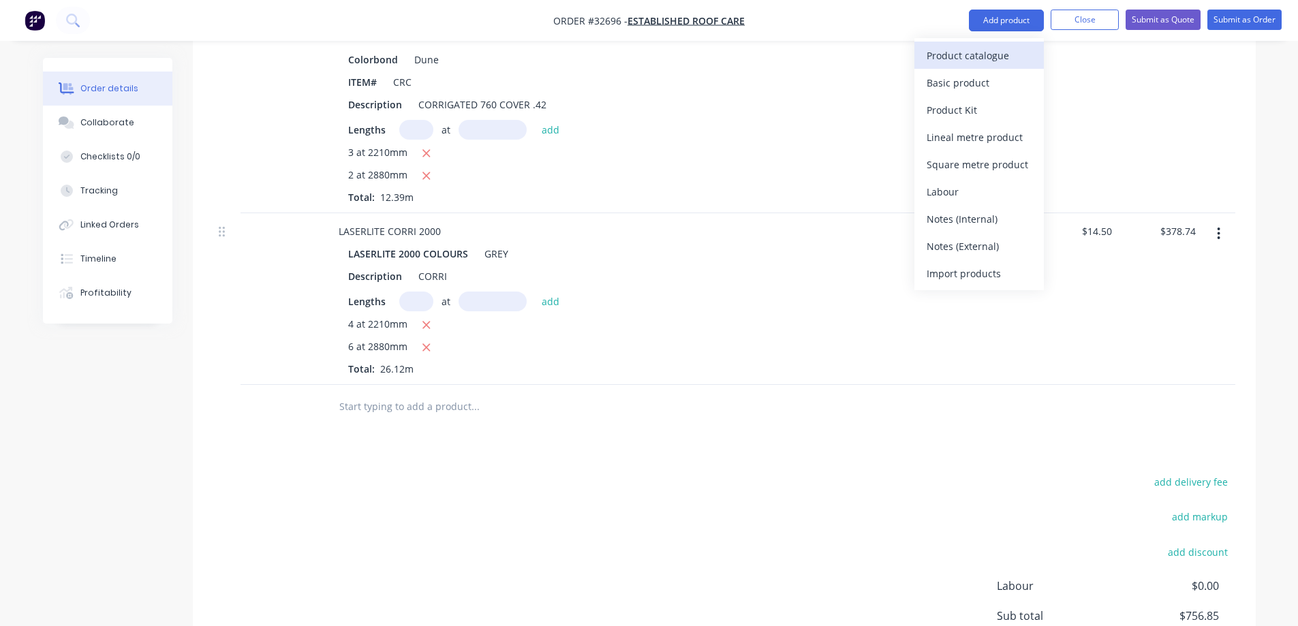
click at [998, 58] on div "Product catalogue" at bounding box center [979, 56] width 105 height 20
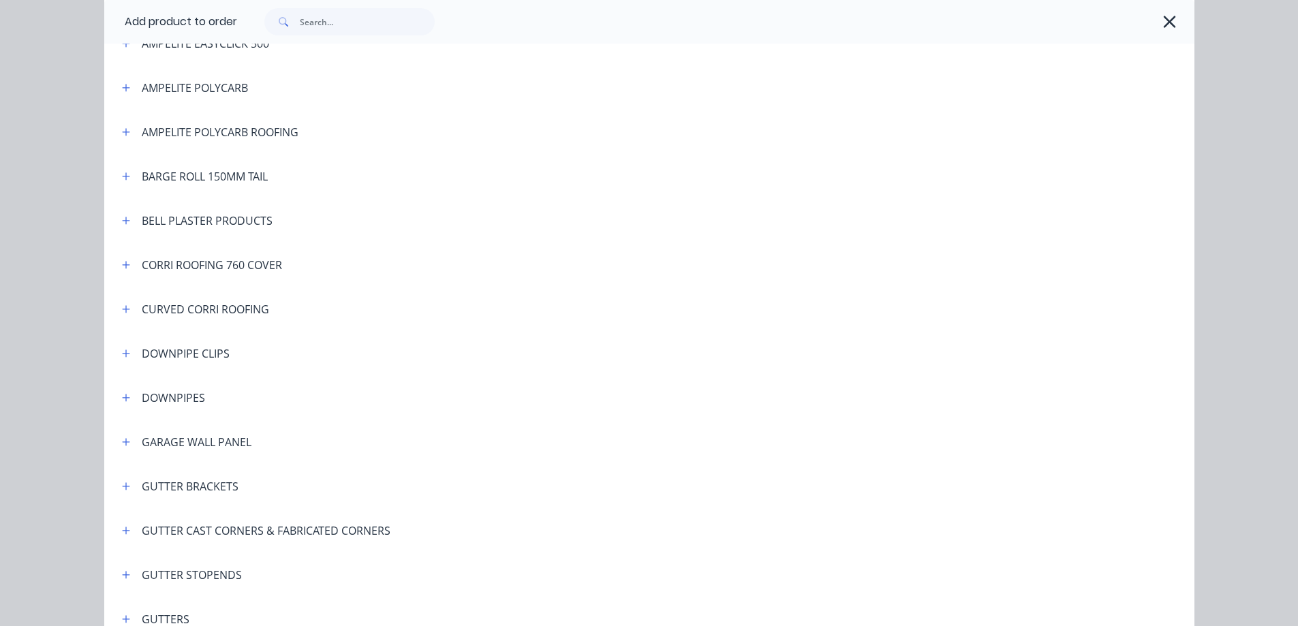
scroll to position [136, 0]
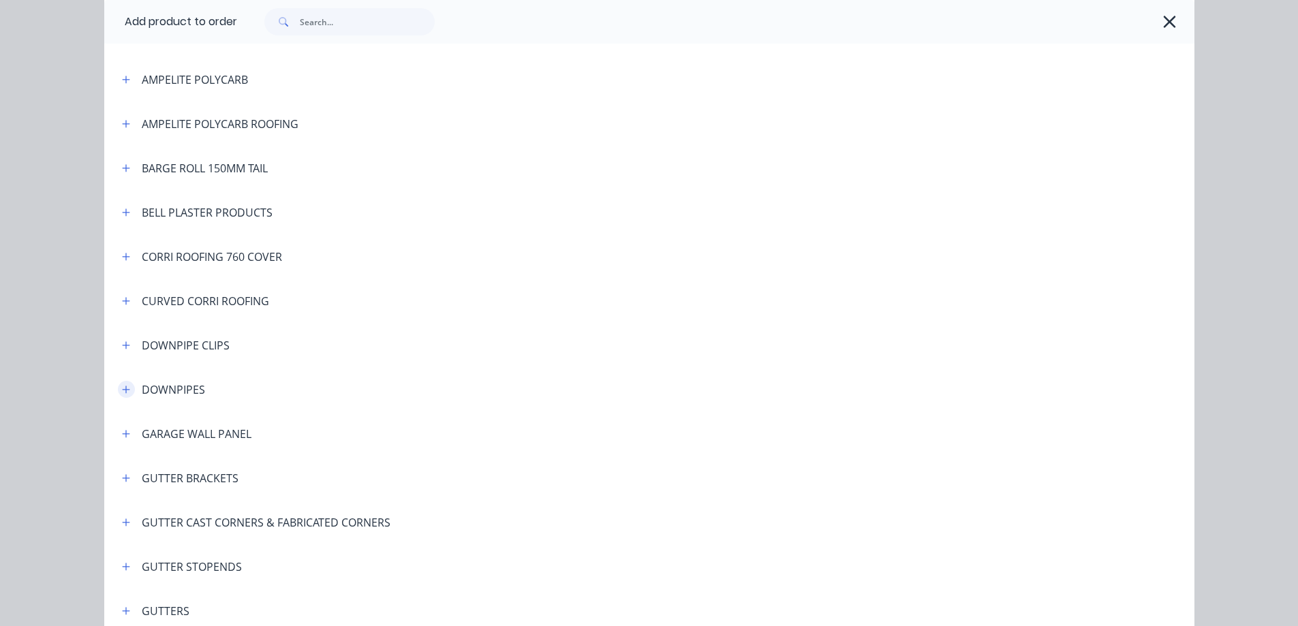
click at [123, 390] on icon "button" at bounding box center [126, 390] width 8 height 10
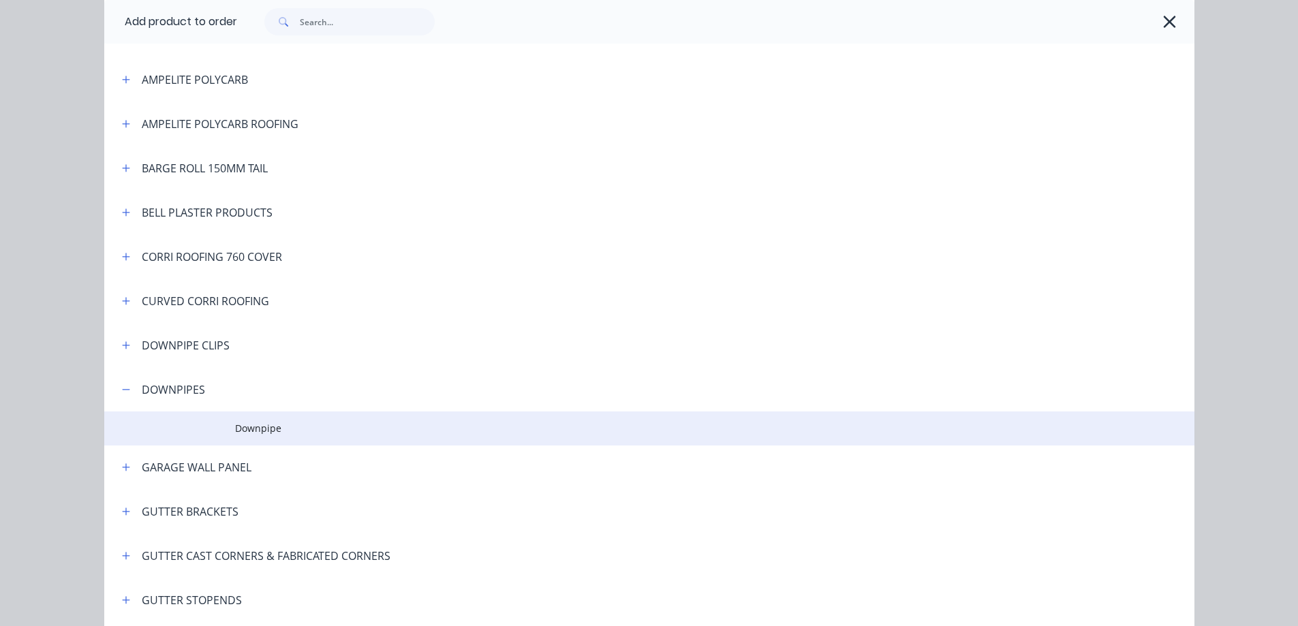
click at [256, 433] on span "Downpipe" at bounding box center [618, 428] width 767 height 14
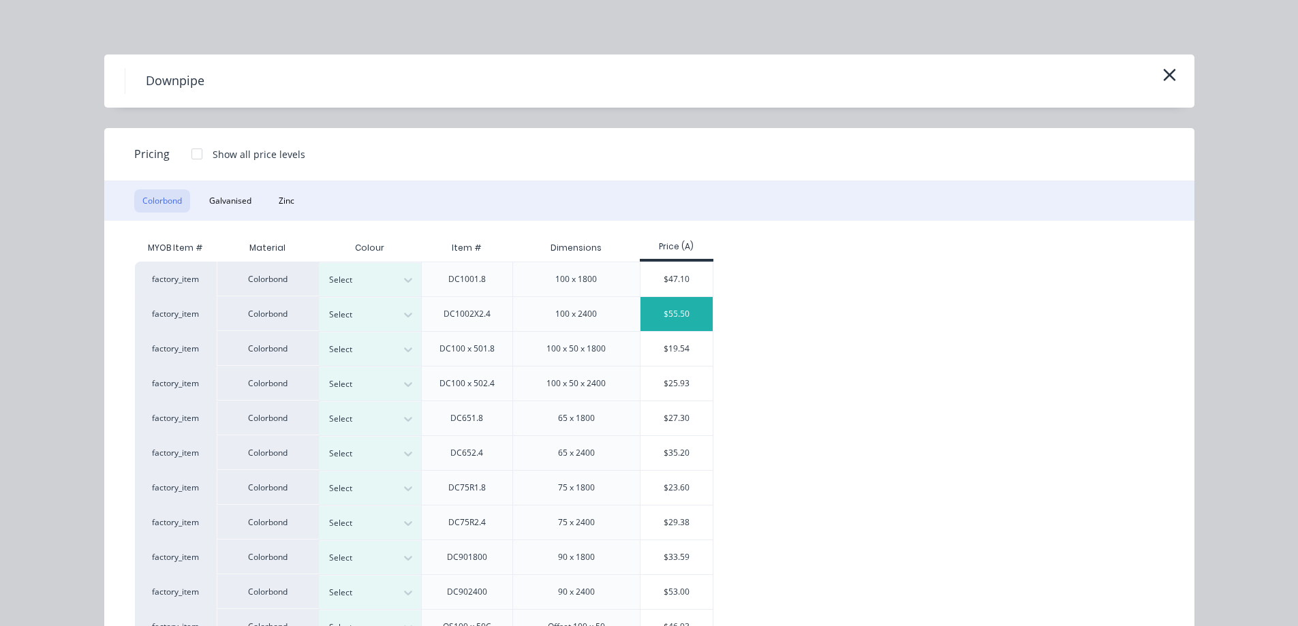
scroll to position [68, 0]
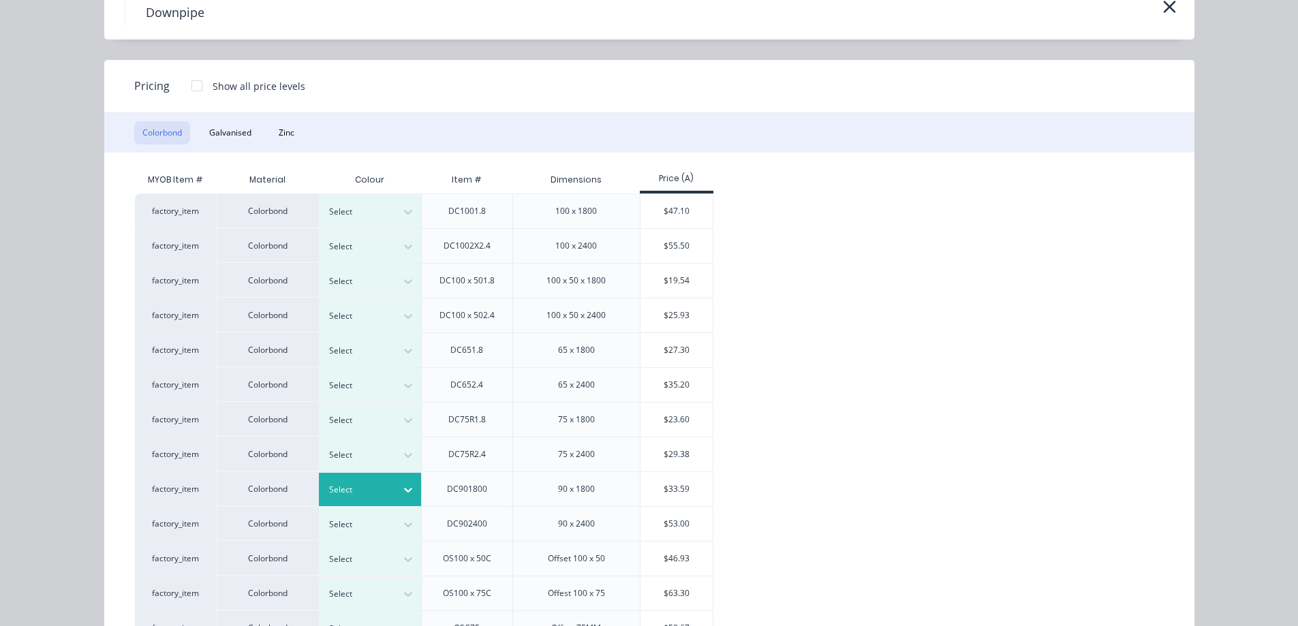
click at [354, 501] on div "Select" at bounding box center [370, 489] width 102 height 33
type input "dun"
click at [668, 489] on div "$33.59" at bounding box center [677, 489] width 73 height 34
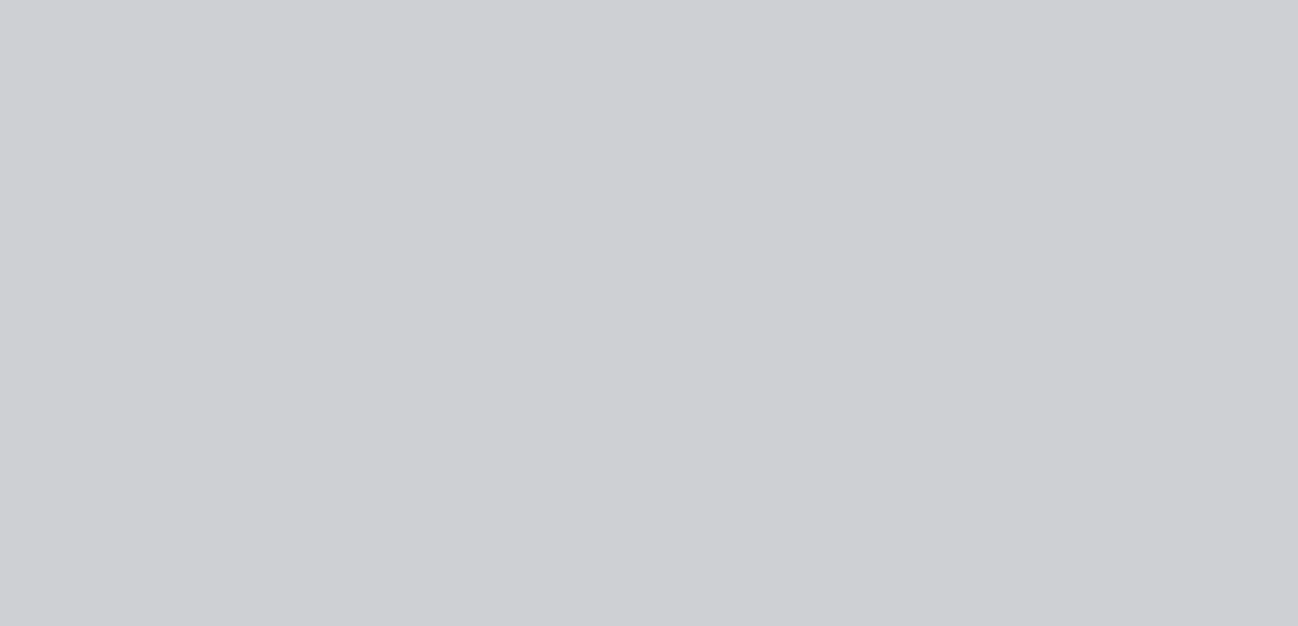
scroll to position [0, 0]
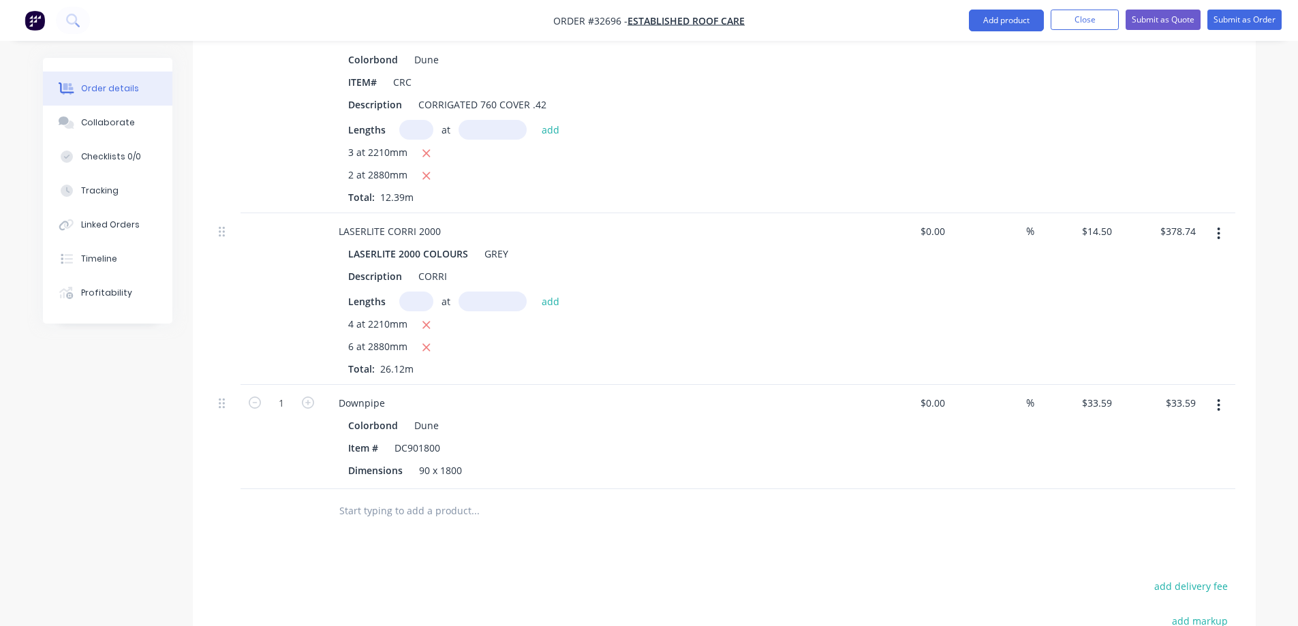
click at [315, 385] on div "1" at bounding box center [282, 437] width 82 height 104
click at [314, 395] on button "button" at bounding box center [308, 402] width 18 height 14
type input "2"
type input "$67.18"
click at [313, 397] on icon "button" at bounding box center [308, 403] width 12 height 12
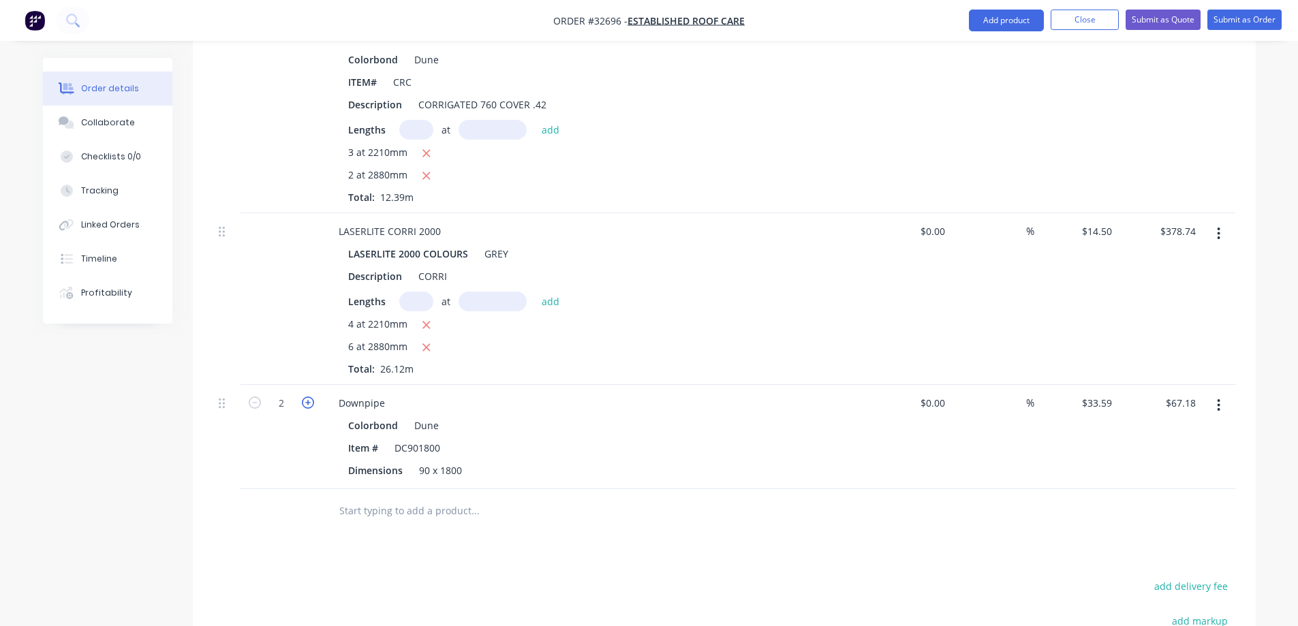
type input "3"
type input "$100.77"
click at [992, 18] on button "Add product" at bounding box center [1006, 21] width 75 height 22
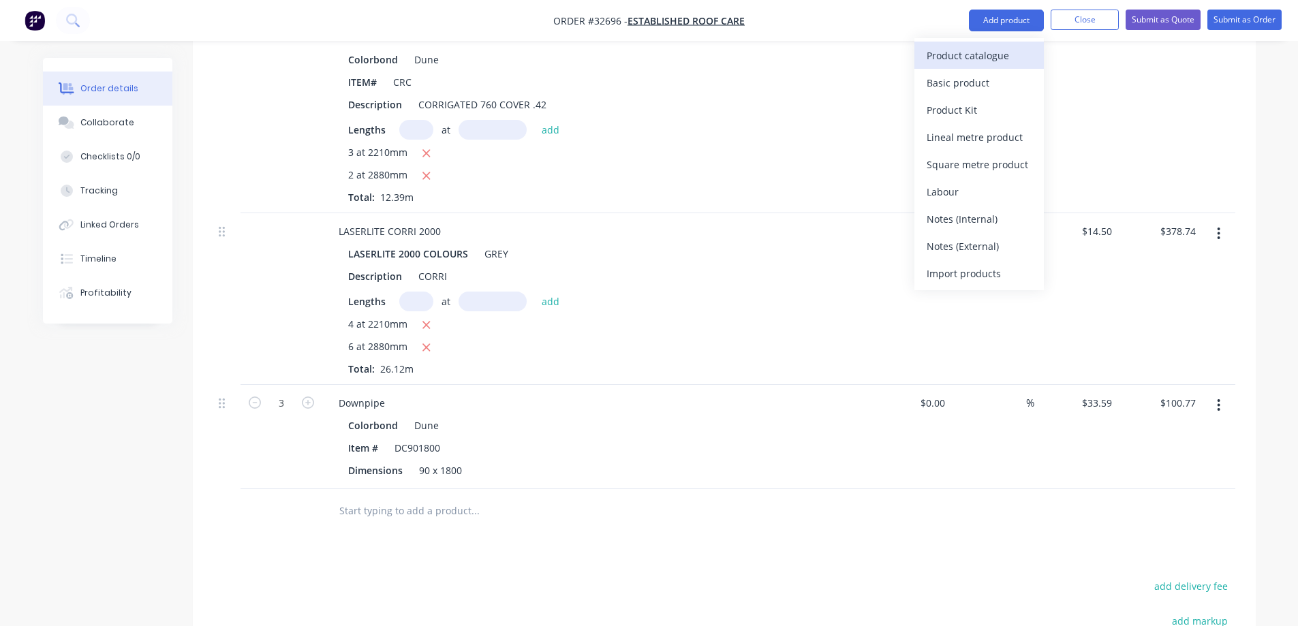
click at [972, 62] on div "Product catalogue" at bounding box center [979, 56] width 105 height 20
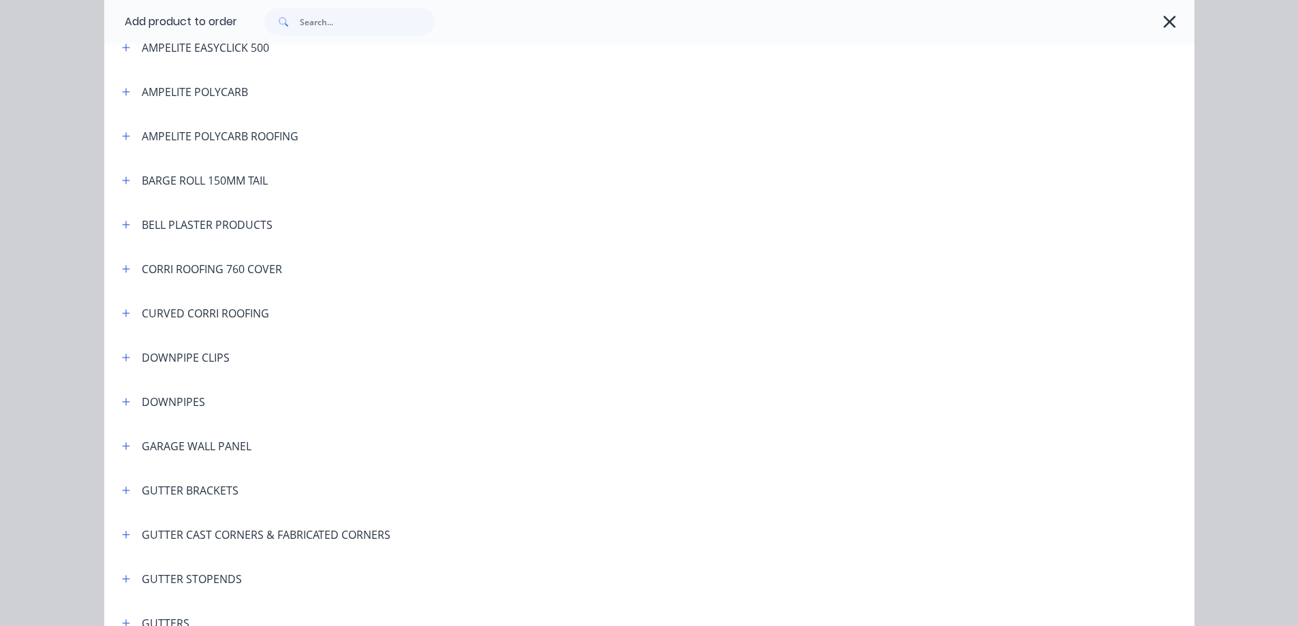
scroll to position [136, 0]
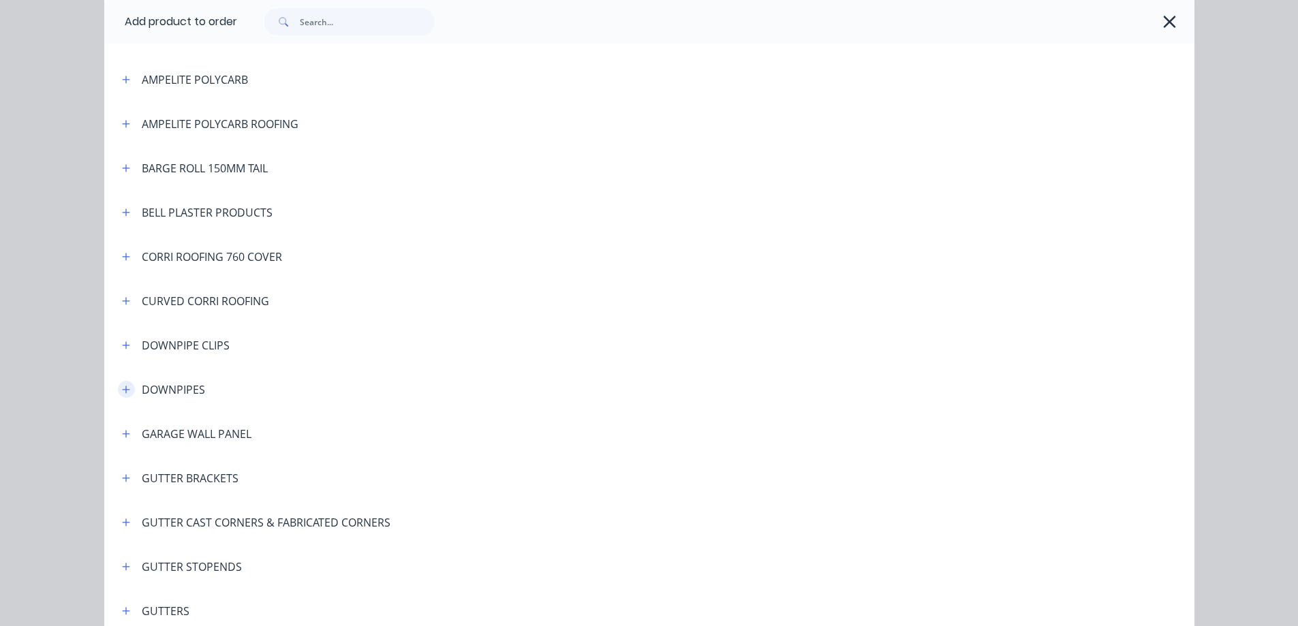
click at [122, 387] on icon "button" at bounding box center [125, 389] width 7 height 7
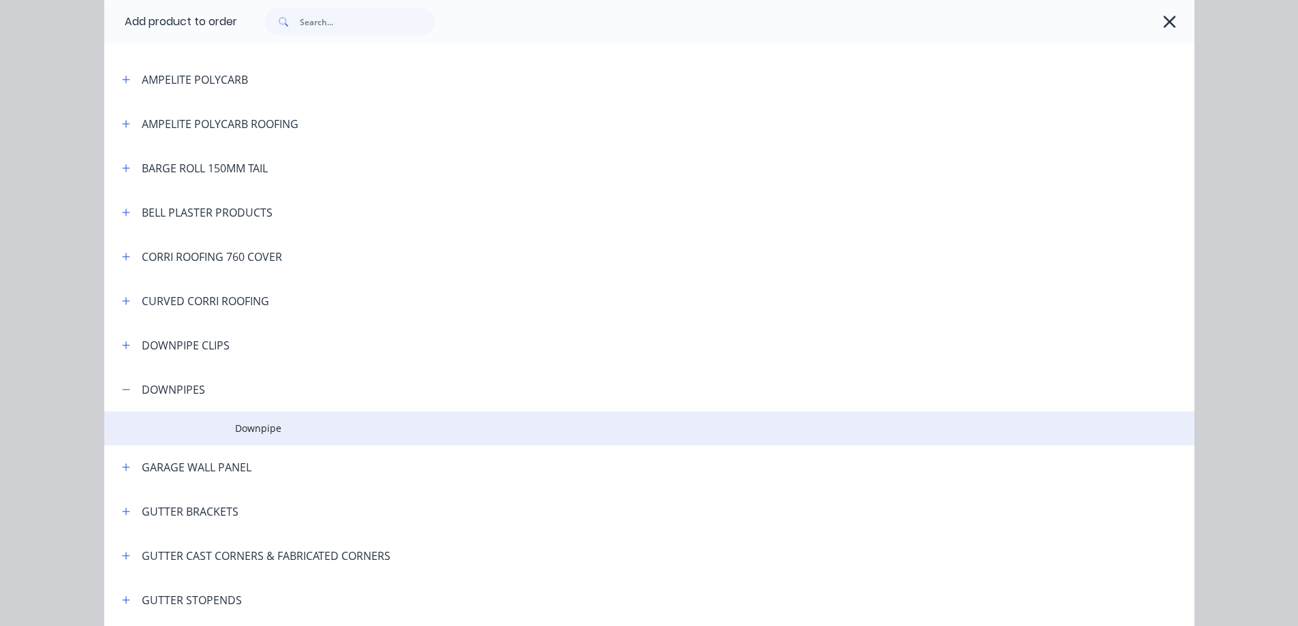
click at [324, 428] on span "Downpipe" at bounding box center [618, 428] width 767 height 14
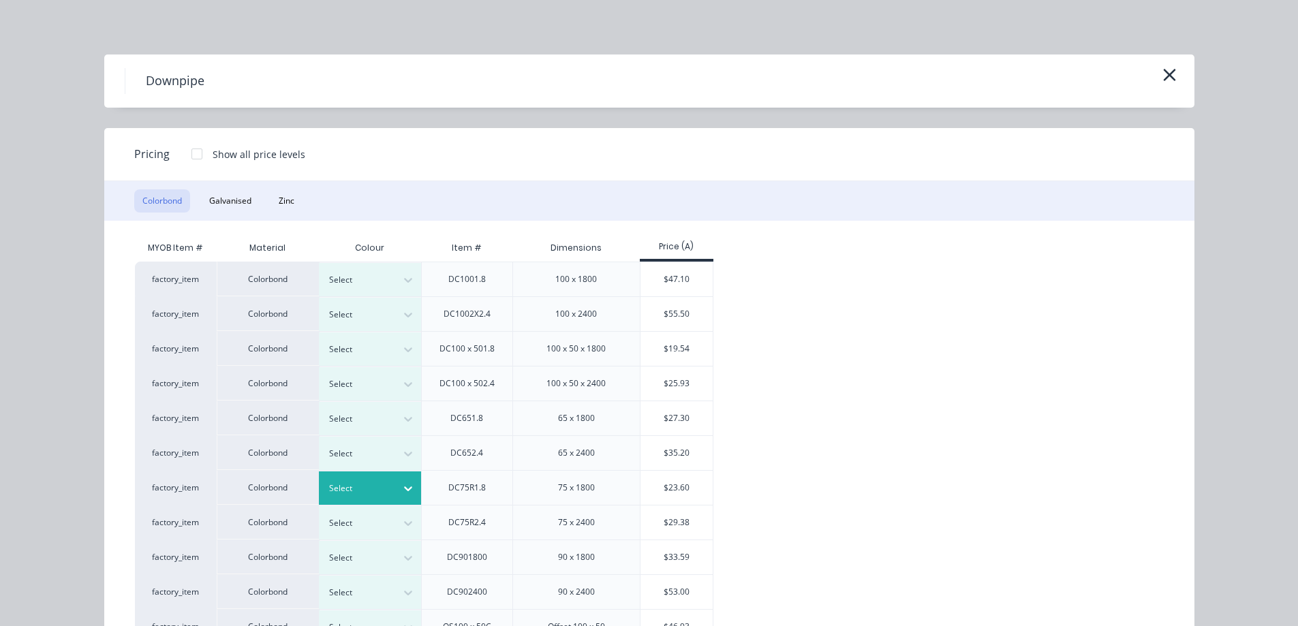
click at [379, 491] on div at bounding box center [359, 488] width 61 height 15
type input "dun"
click at [685, 484] on div "$23.60" at bounding box center [677, 488] width 73 height 34
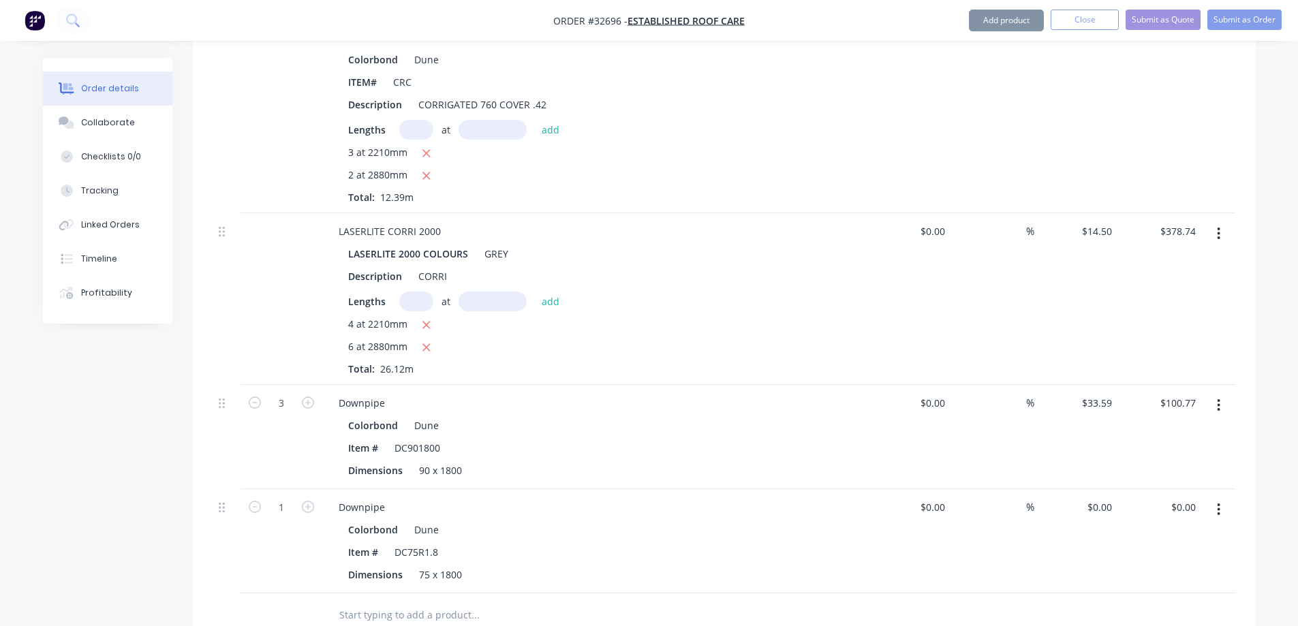
type input "$23.60"
click at [996, 22] on button "Add product" at bounding box center [1006, 21] width 75 height 22
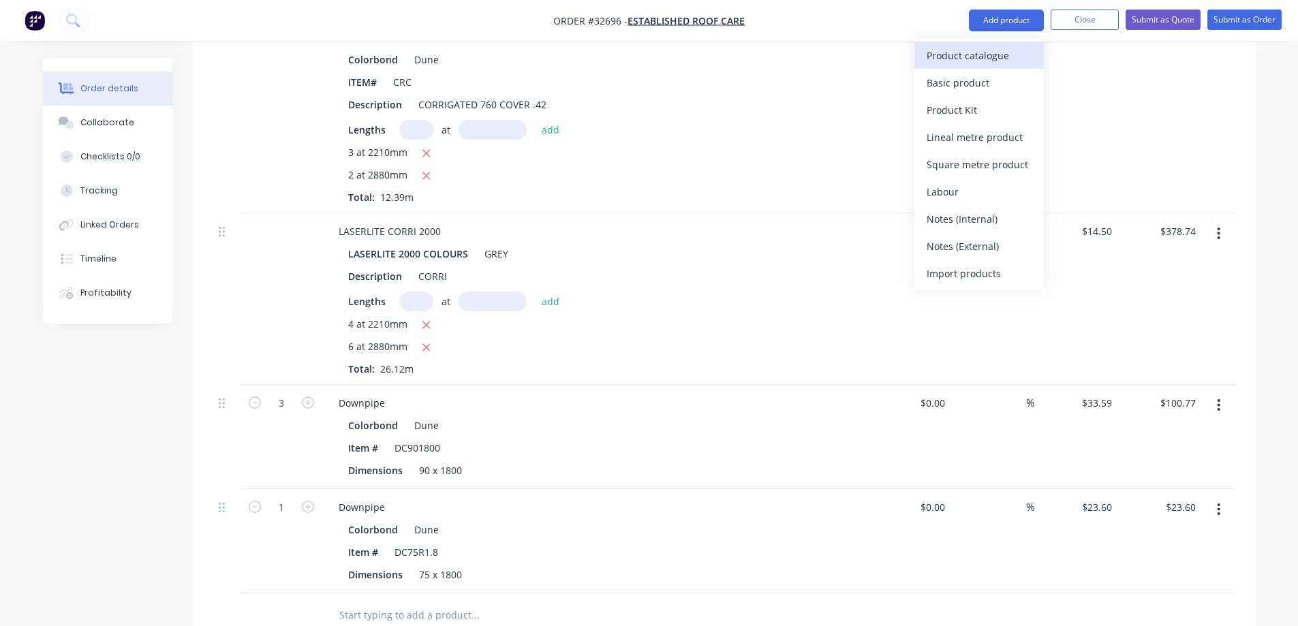
click at [989, 58] on div "Product catalogue" at bounding box center [979, 56] width 105 height 20
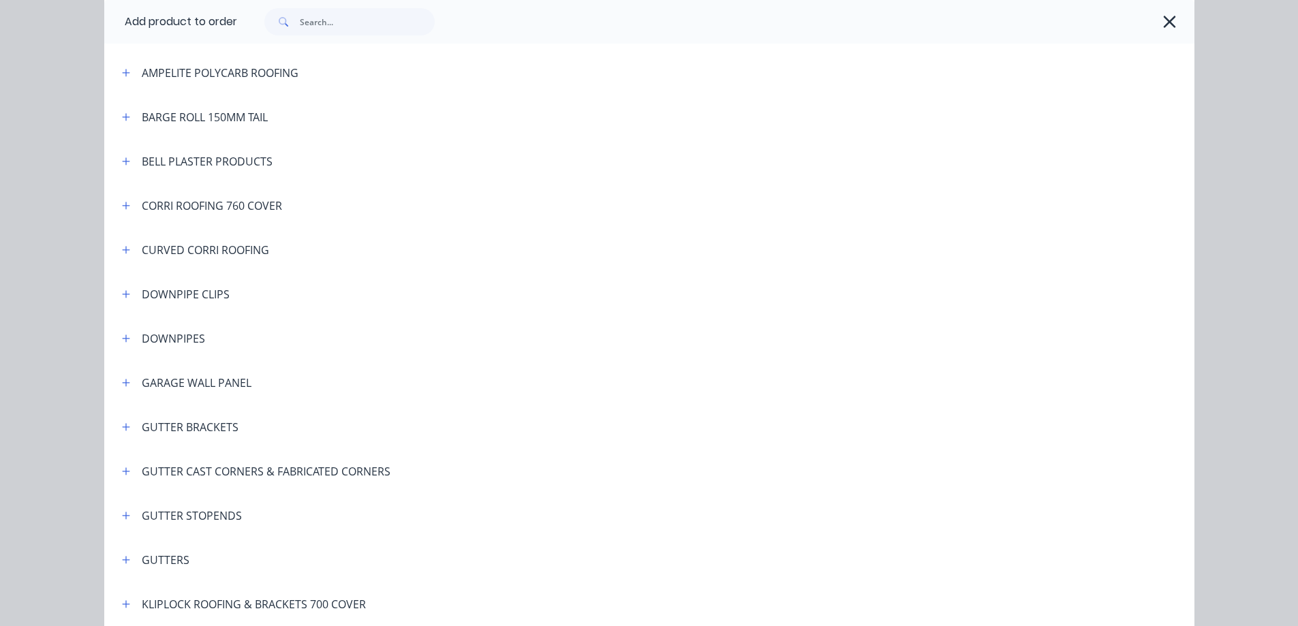
scroll to position [204, 0]
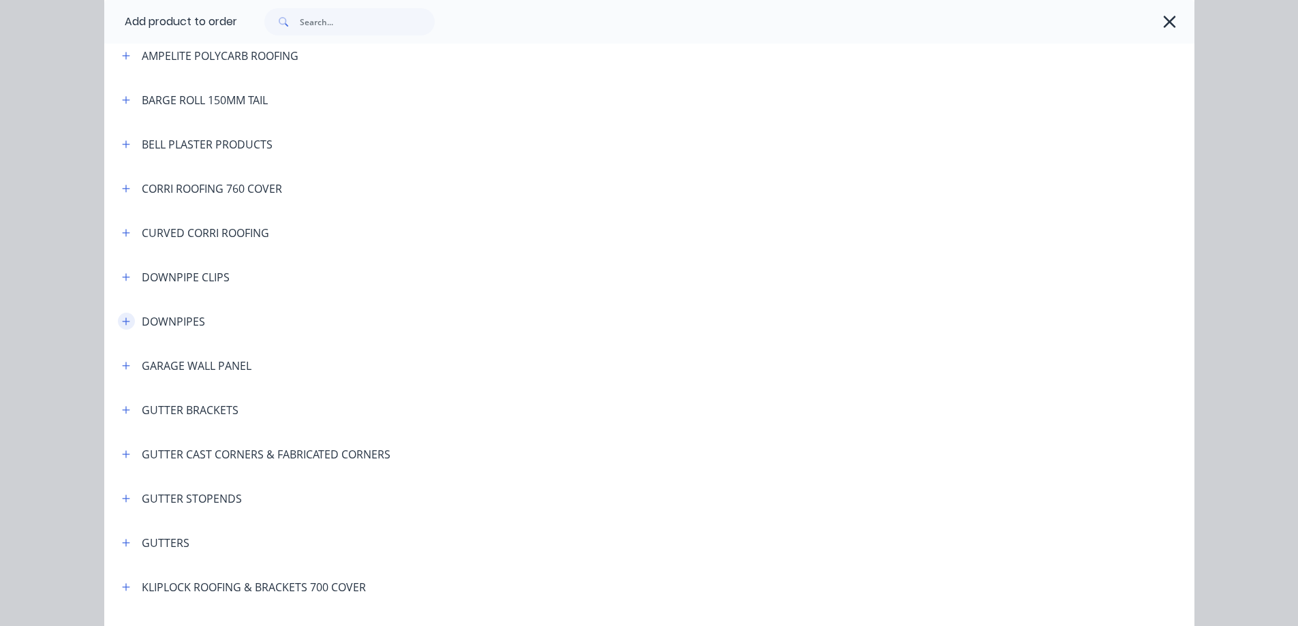
click at [122, 323] on icon "button" at bounding box center [125, 321] width 7 height 7
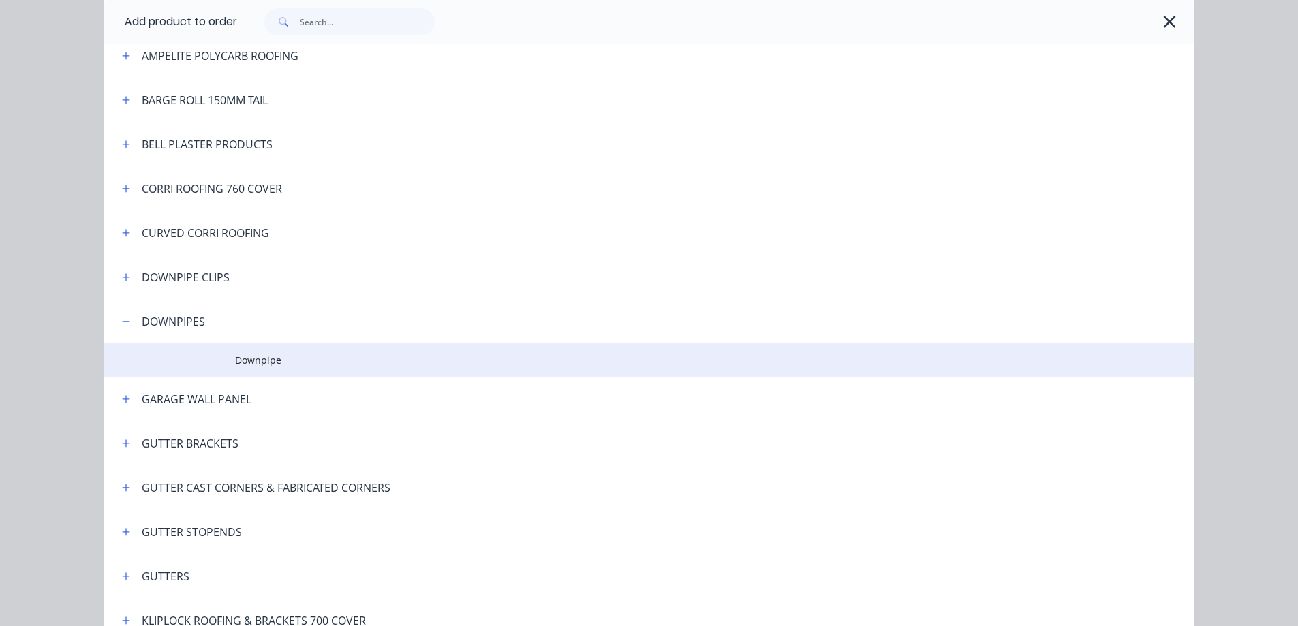
click at [279, 364] on span "Downpipe" at bounding box center [618, 360] width 767 height 14
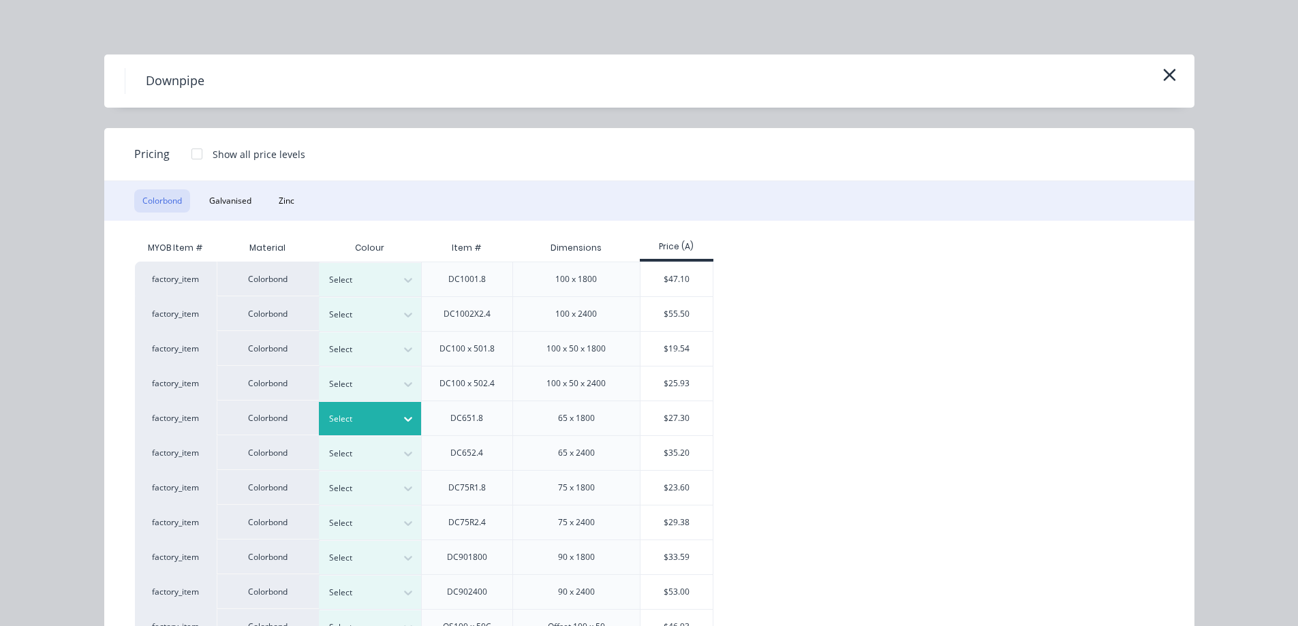
click at [361, 419] on div at bounding box center [359, 419] width 61 height 15
type input "woo"
click at [362, 483] on div at bounding box center [359, 488] width 61 height 15
type input "woo"
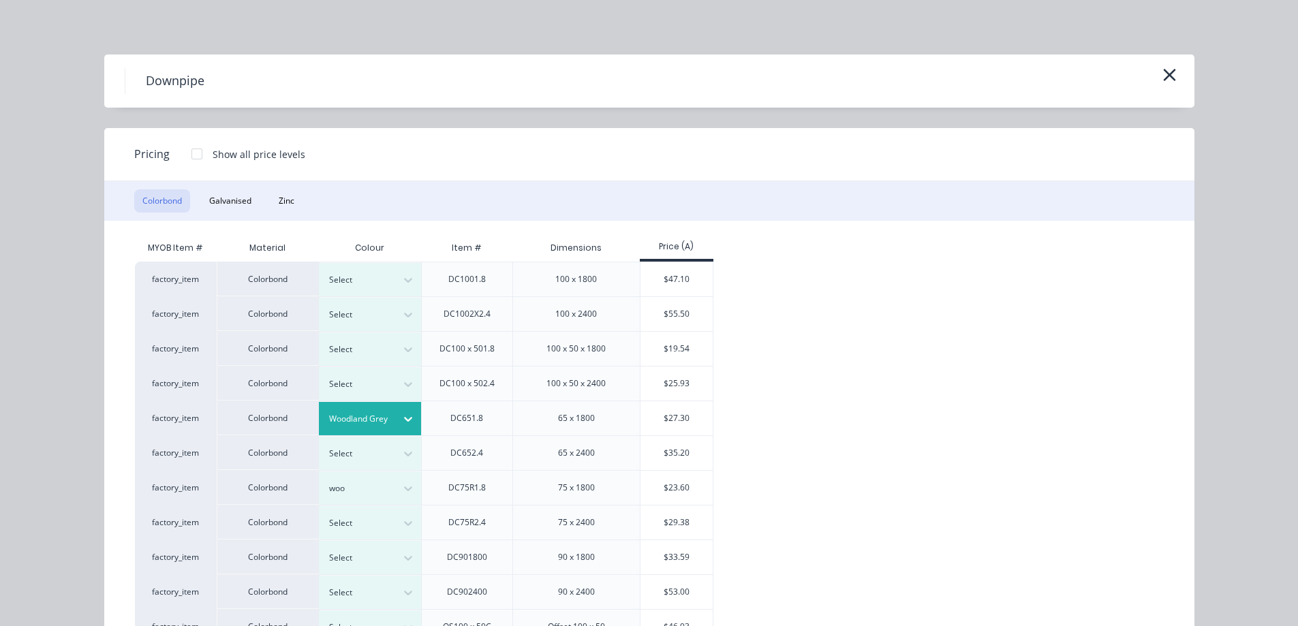
click at [693, 482] on div "$23.60" at bounding box center [677, 488] width 73 height 34
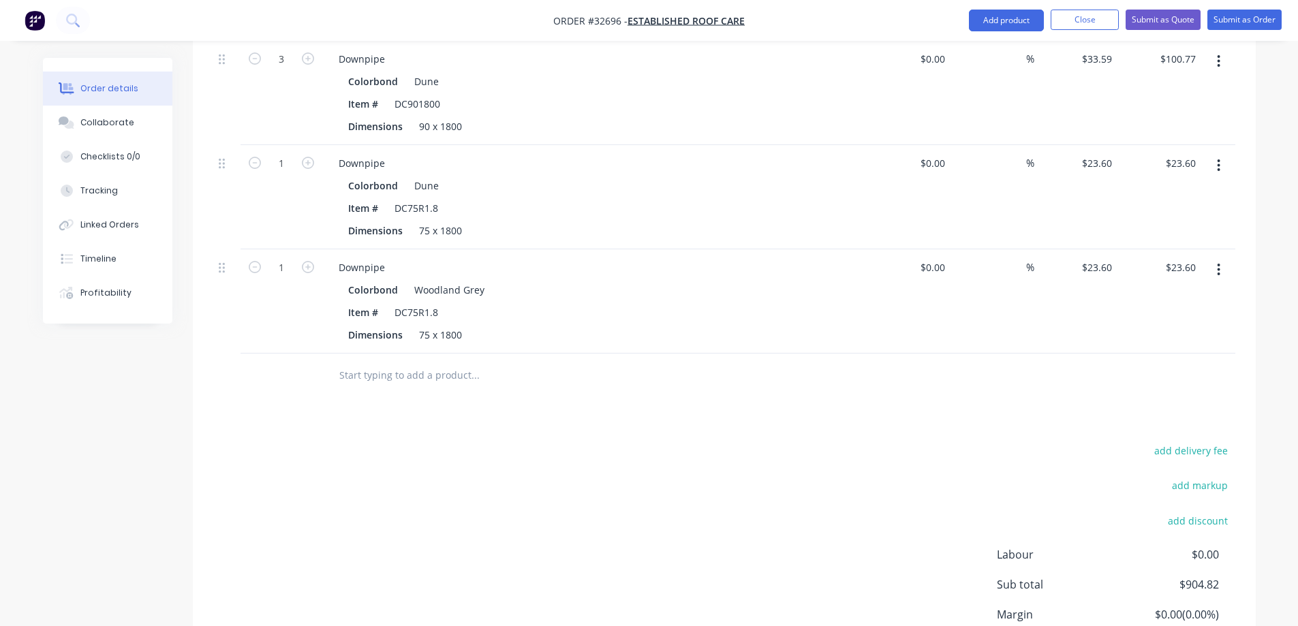
scroll to position [1090, 0]
click at [307, 264] on icon "button" at bounding box center [308, 270] width 12 height 12
type input "2"
type input "$47.20"
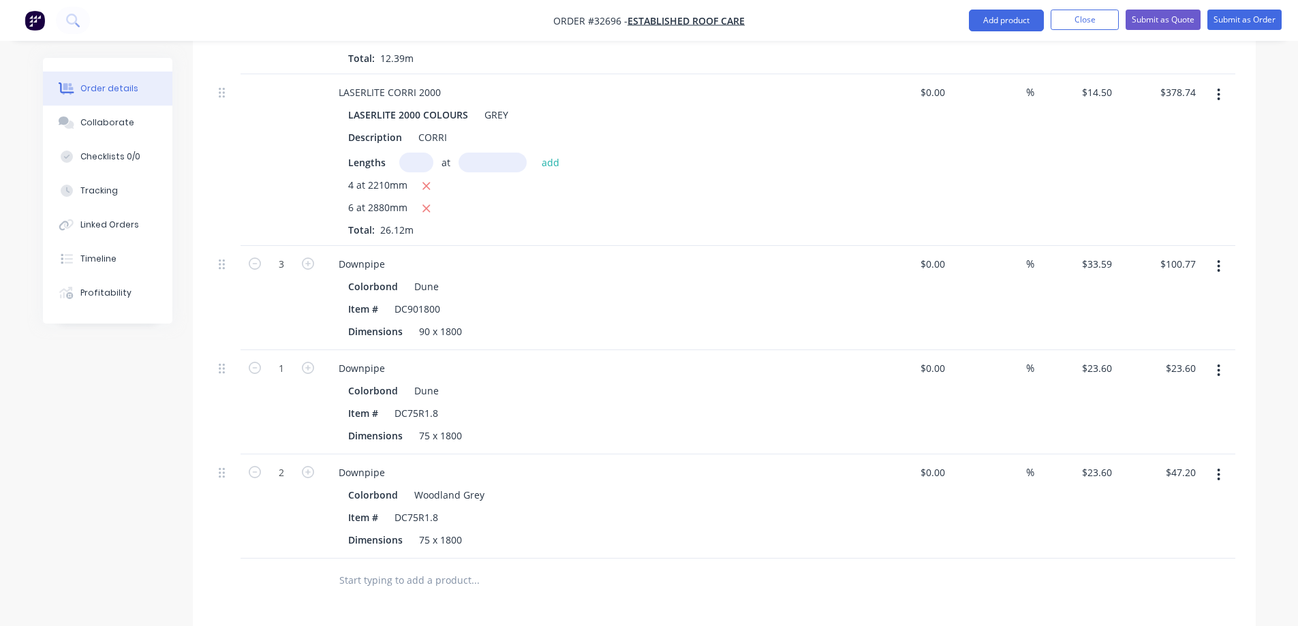
scroll to position [886, 0]
click at [974, 25] on button "Add product" at bounding box center [1006, 21] width 75 height 22
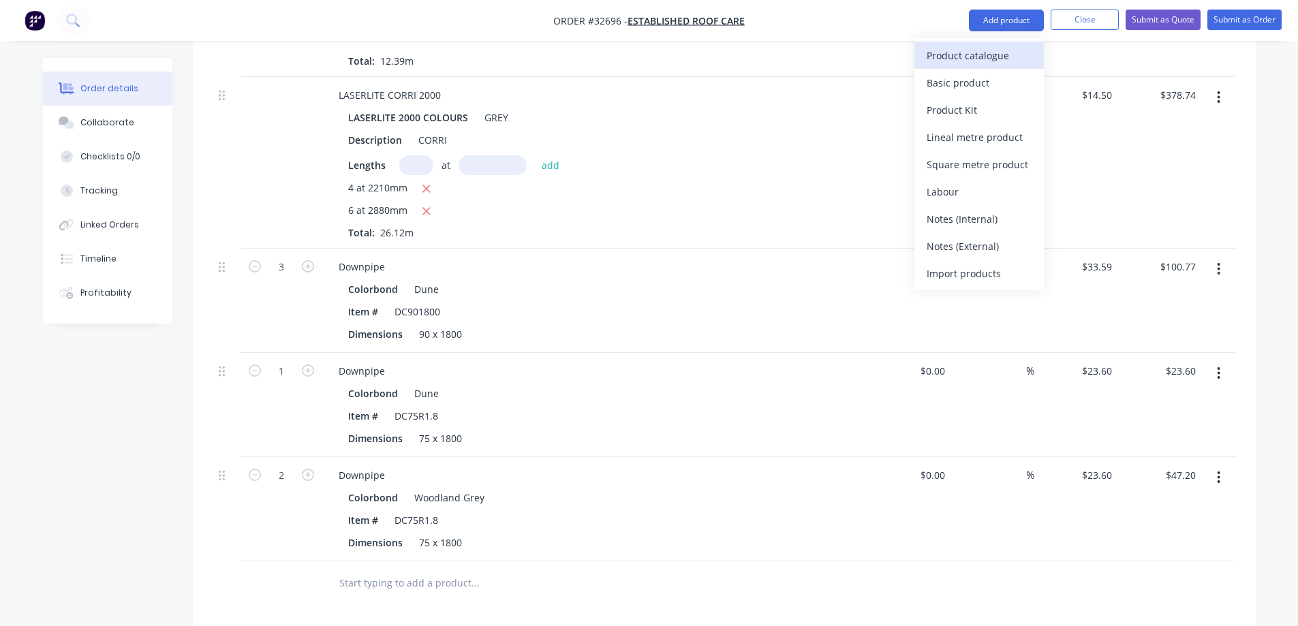
click at [983, 57] on div "Product catalogue" at bounding box center [979, 56] width 105 height 20
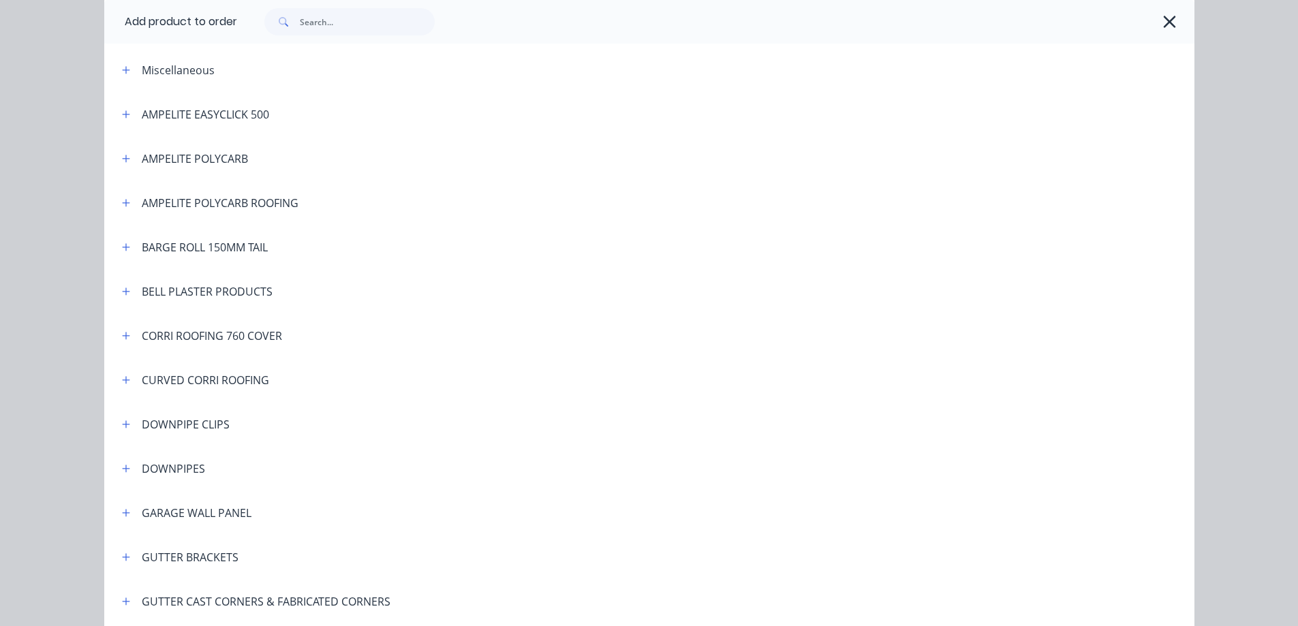
scroll to position [136, 0]
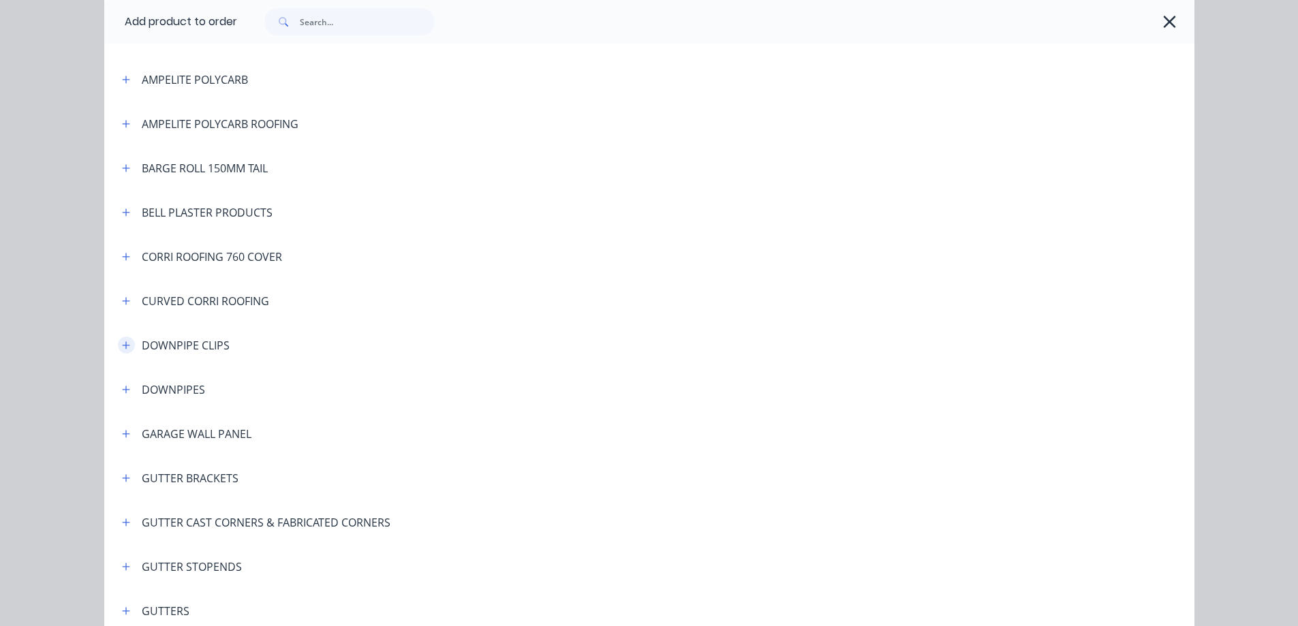
click at [123, 347] on icon "button" at bounding box center [126, 346] width 8 height 10
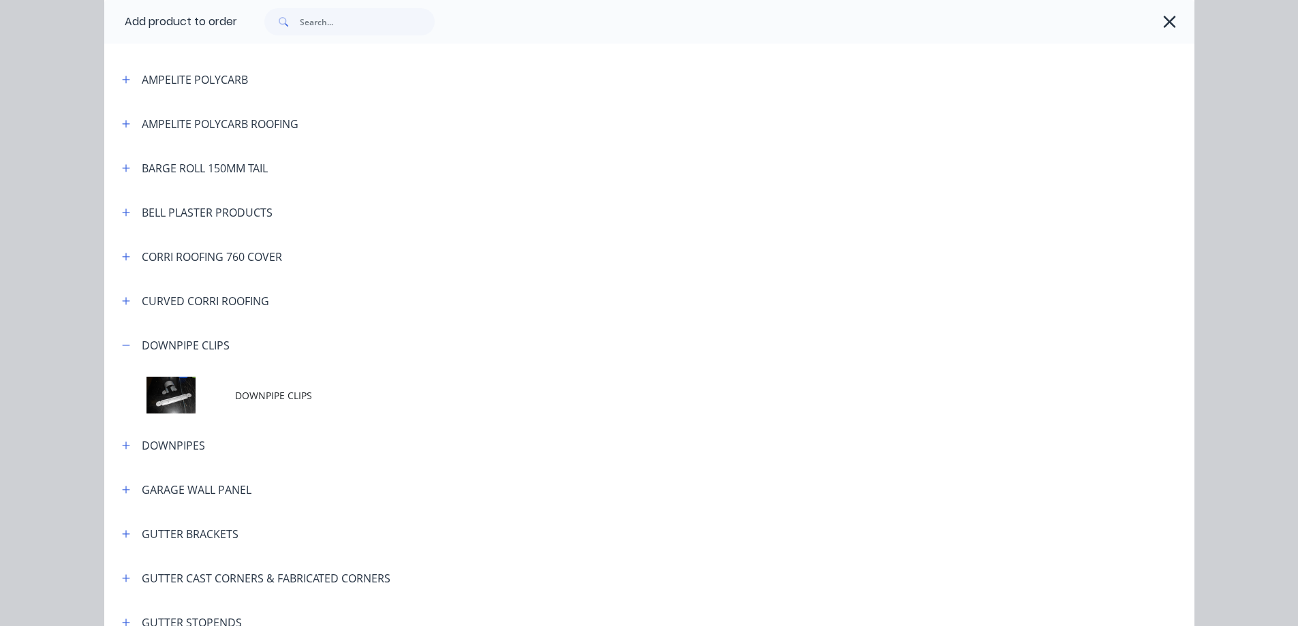
click at [264, 371] on td "DOWNPIPE CLIPS" at bounding box center [714, 395] width 959 height 57
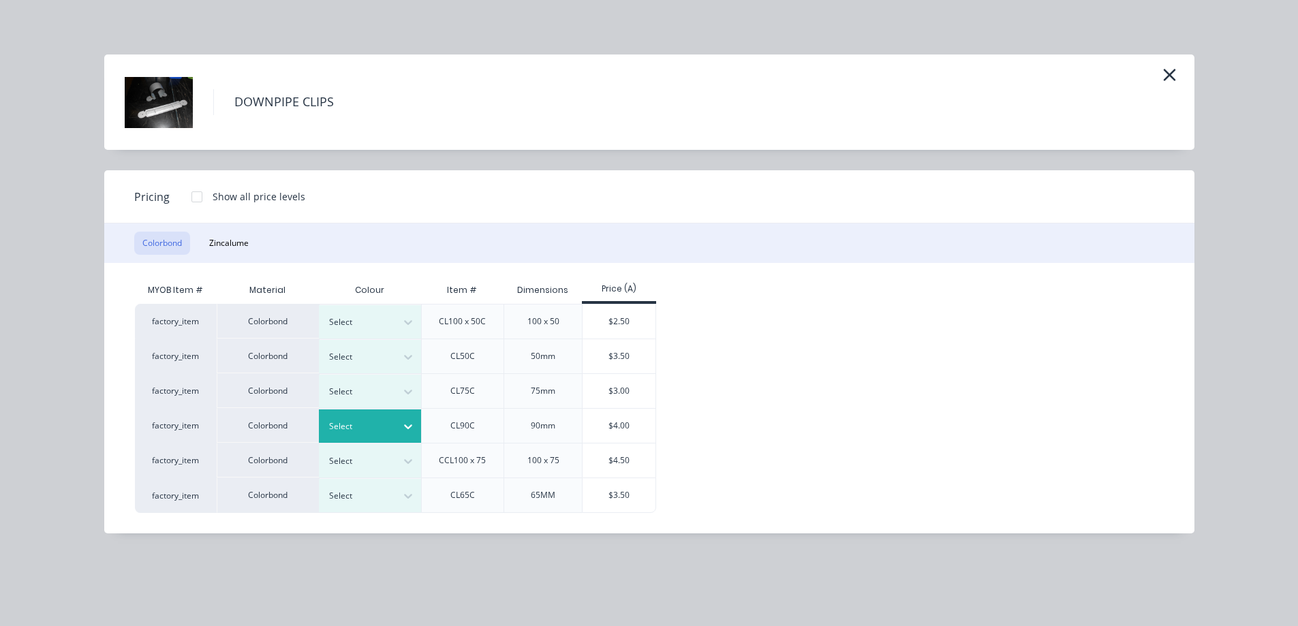
click at [380, 426] on div at bounding box center [359, 426] width 61 height 15
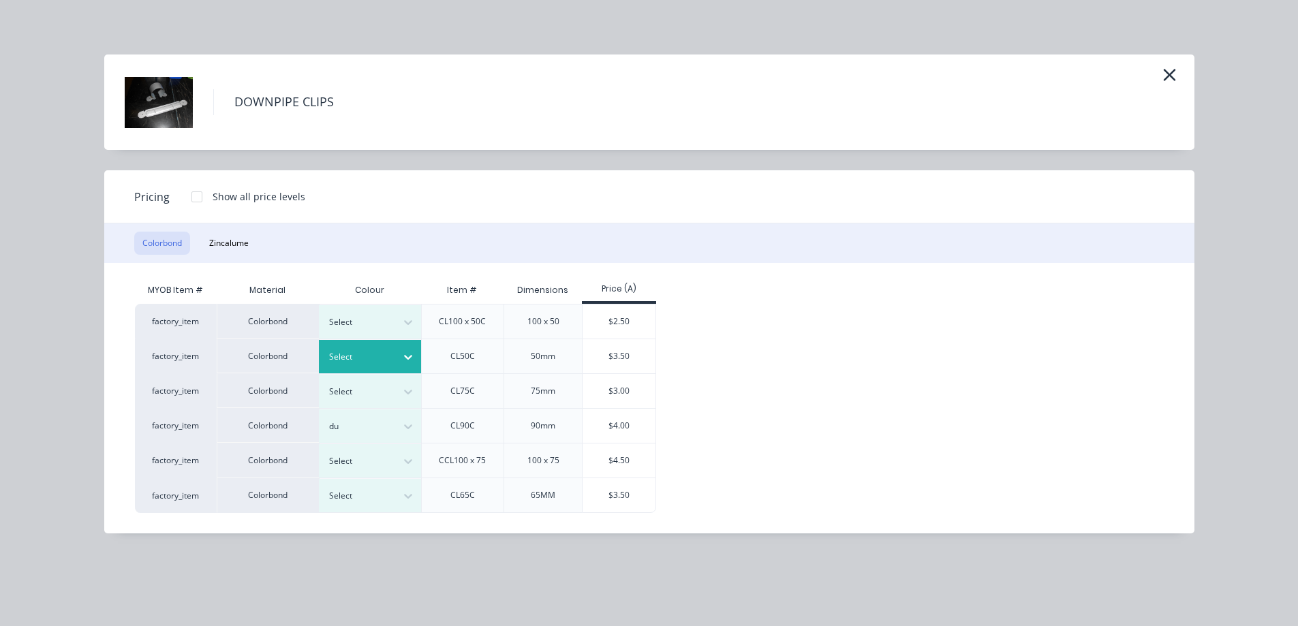
type input "dun"
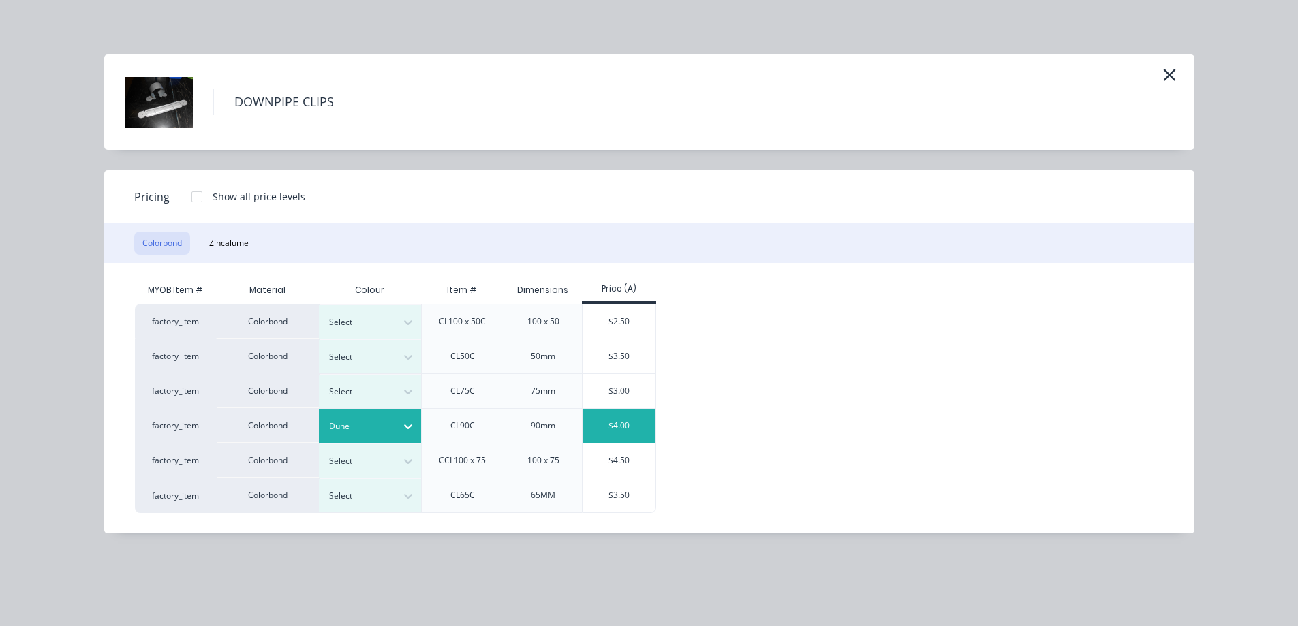
click at [632, 422] on div "$4.00" at bounding box center [619, 426] width 73 height 34
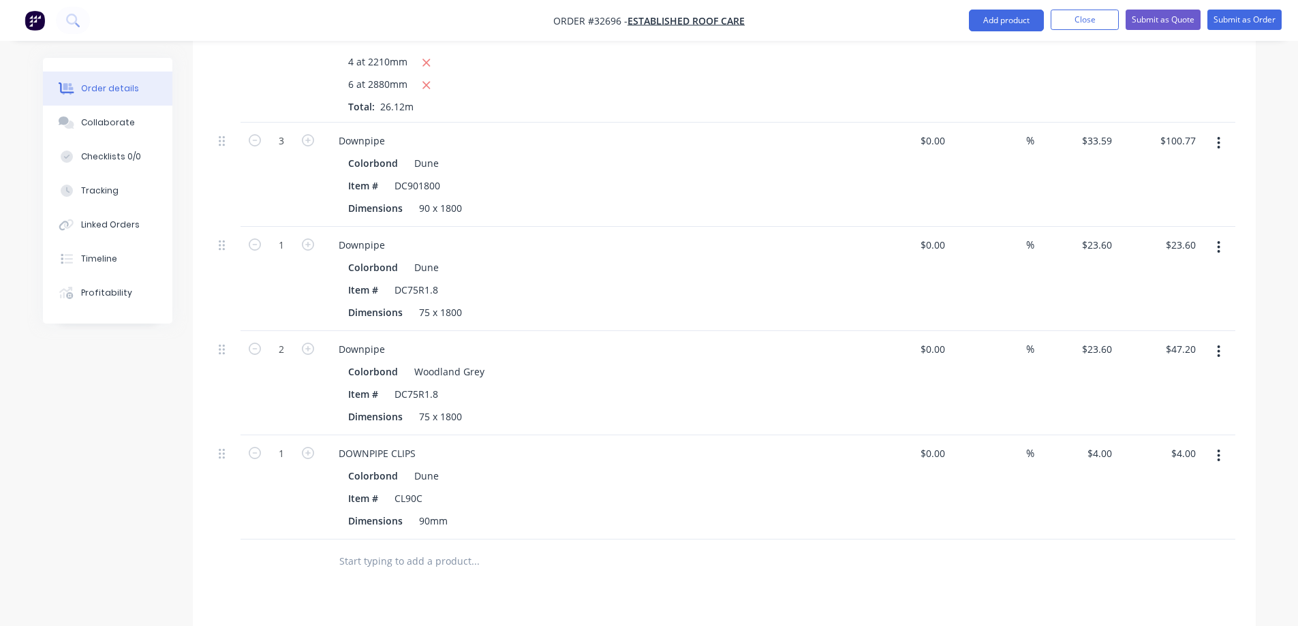
scroll to position [1054, 0]
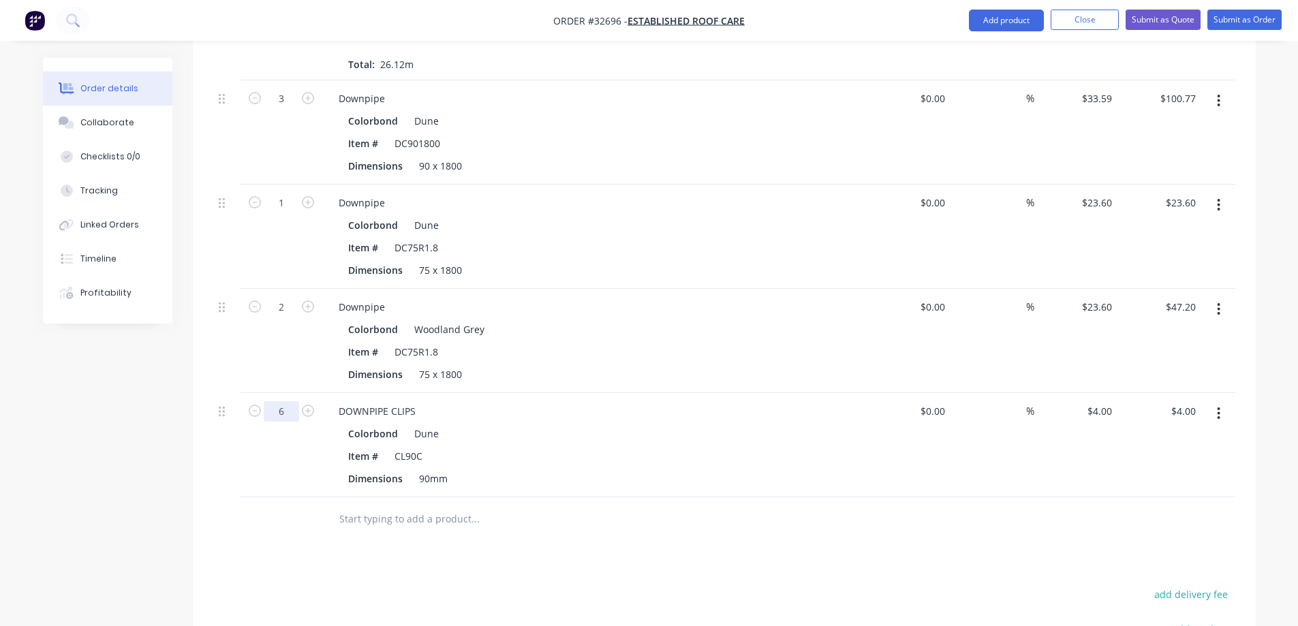
type input "6"
type input "$24.00"
drag, startPoint x: 522, startPoint y: 587, endPoint x: 564, endPoint y: 556, distance: 51.7
click at [993, 21] on button "Add product" at bounding box center [1006, 21] width 75 height 22
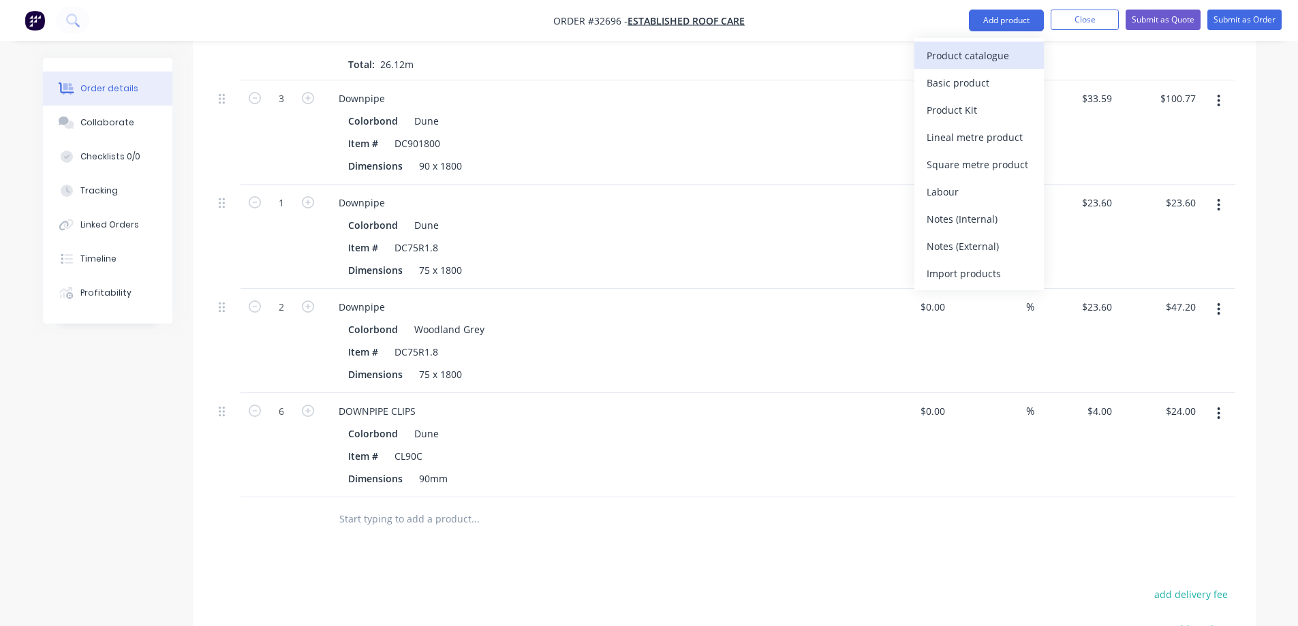
click at [983, 55] on div "Product catalogue" at bounding box center [979, 56] width 105 height 20
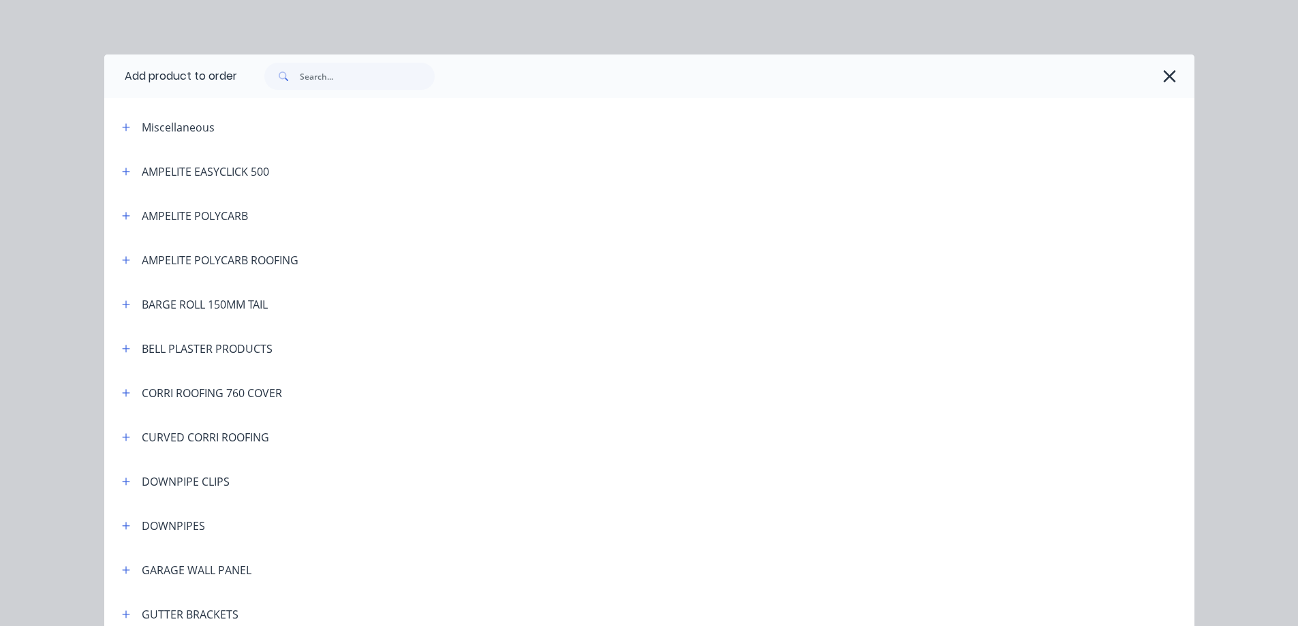
click at [118, 486] on span at bounding box center [126, 481] width 17 height 17
click at [122, 482] on icon "button" at bounding box center [126, 482] width 8 height 10
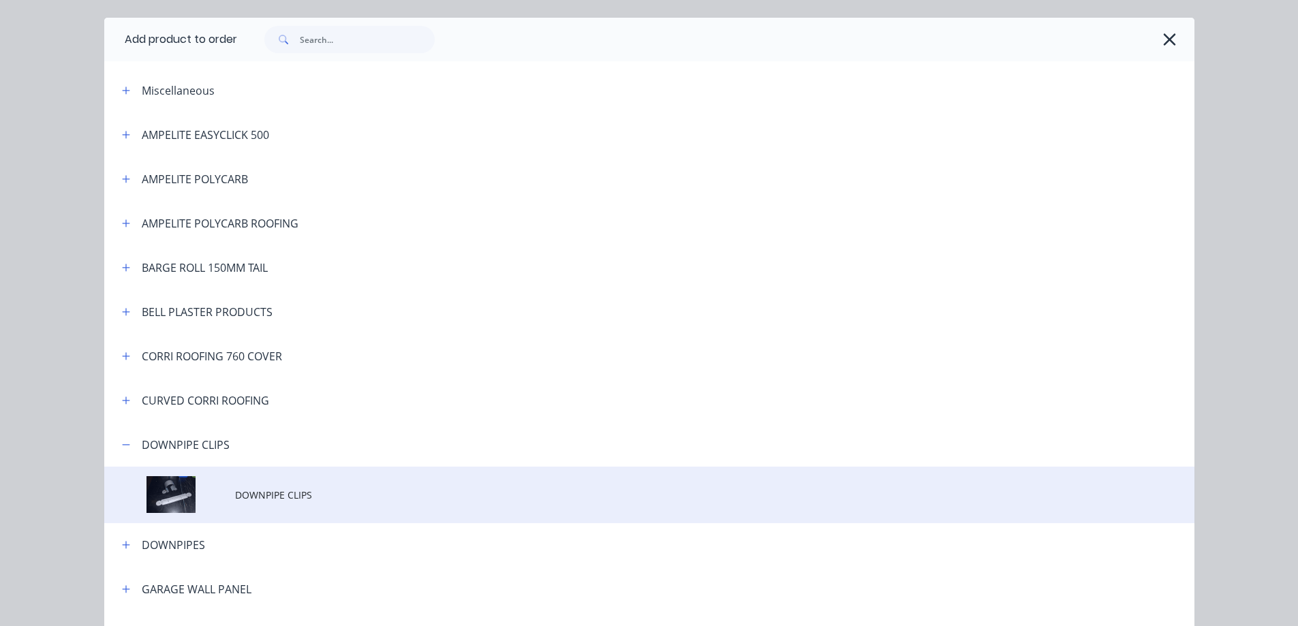
scroll to position [68, 0]
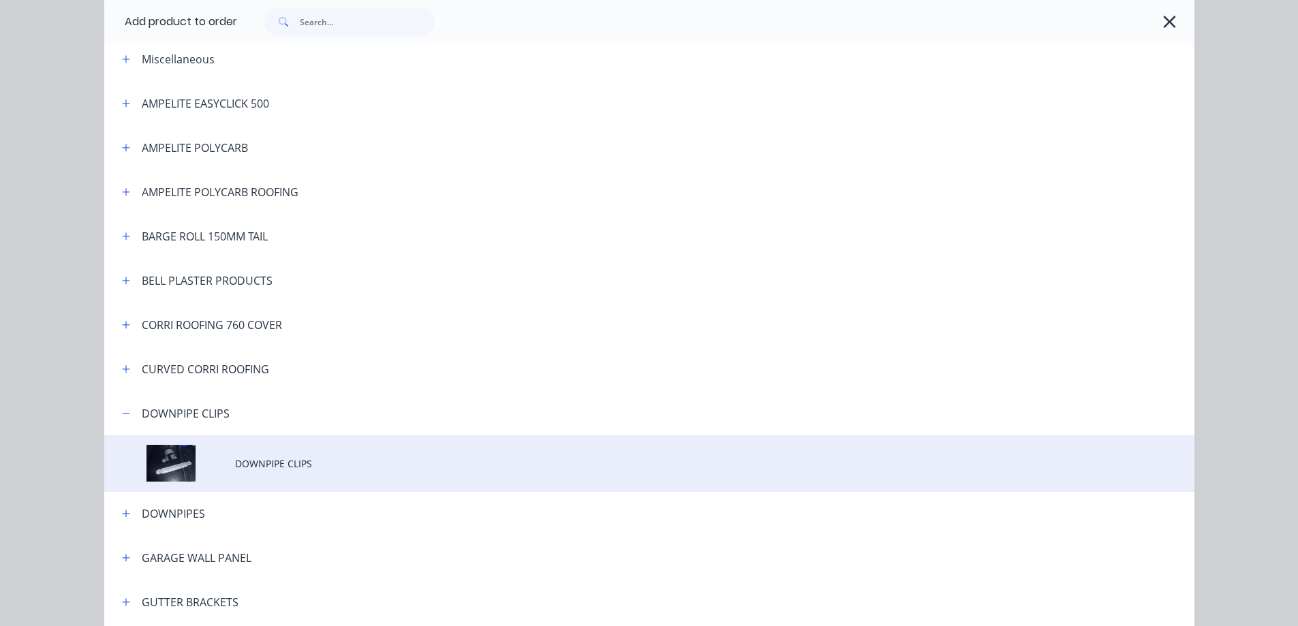
click at [322, 452] on td "DOWNPIPE CLIPS" at bounding box center [714, 463] width 959 height 57
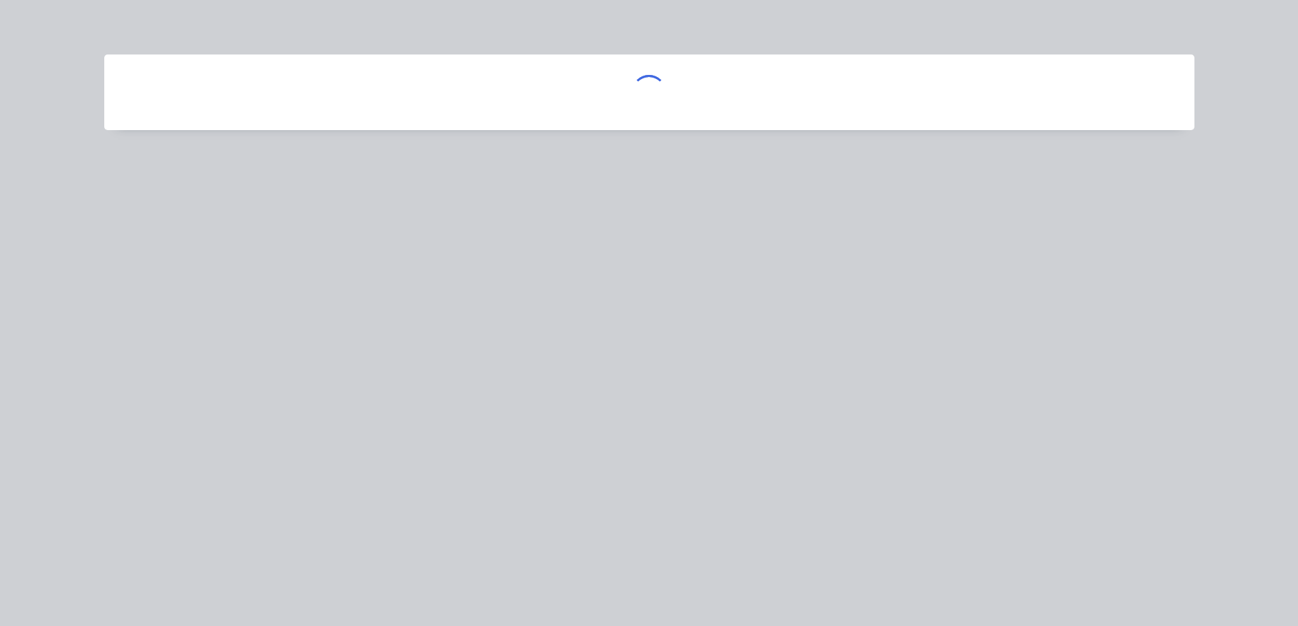
scroll to position [0, 0]
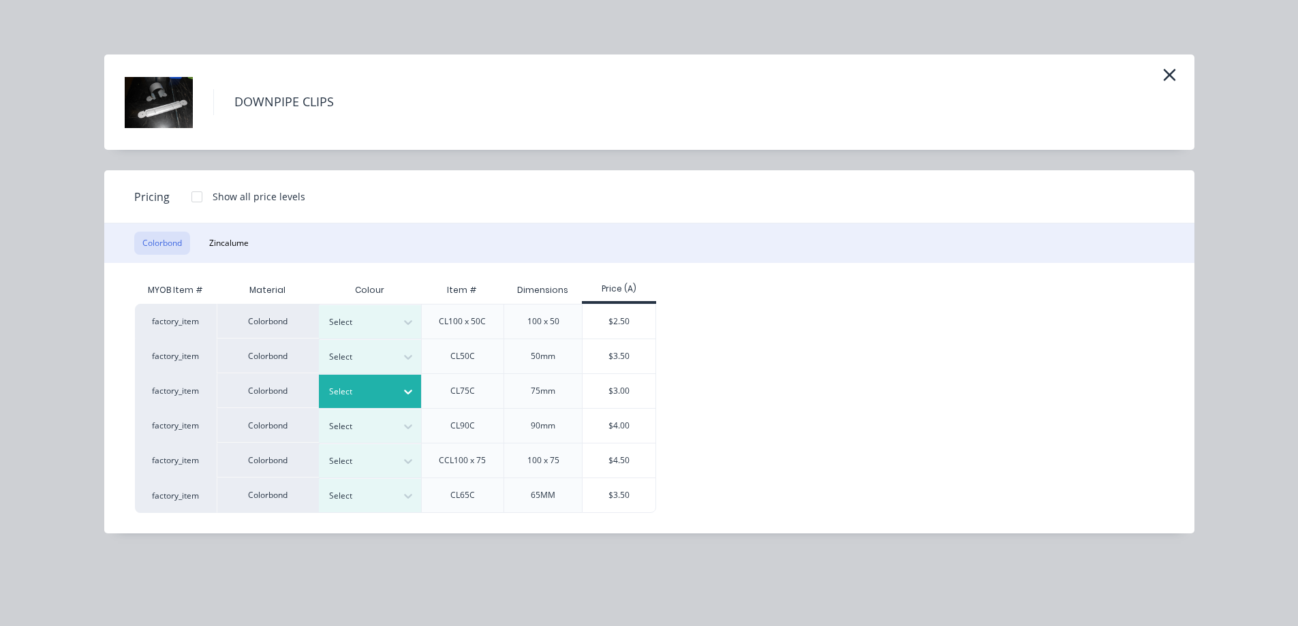
click at [333, 392] on div at bounding box center [359, 391] width 61 height 15
type input "dun"
click at [630, 391] on div "$3.00" at bounding box center [619, 391] width 73 height 34
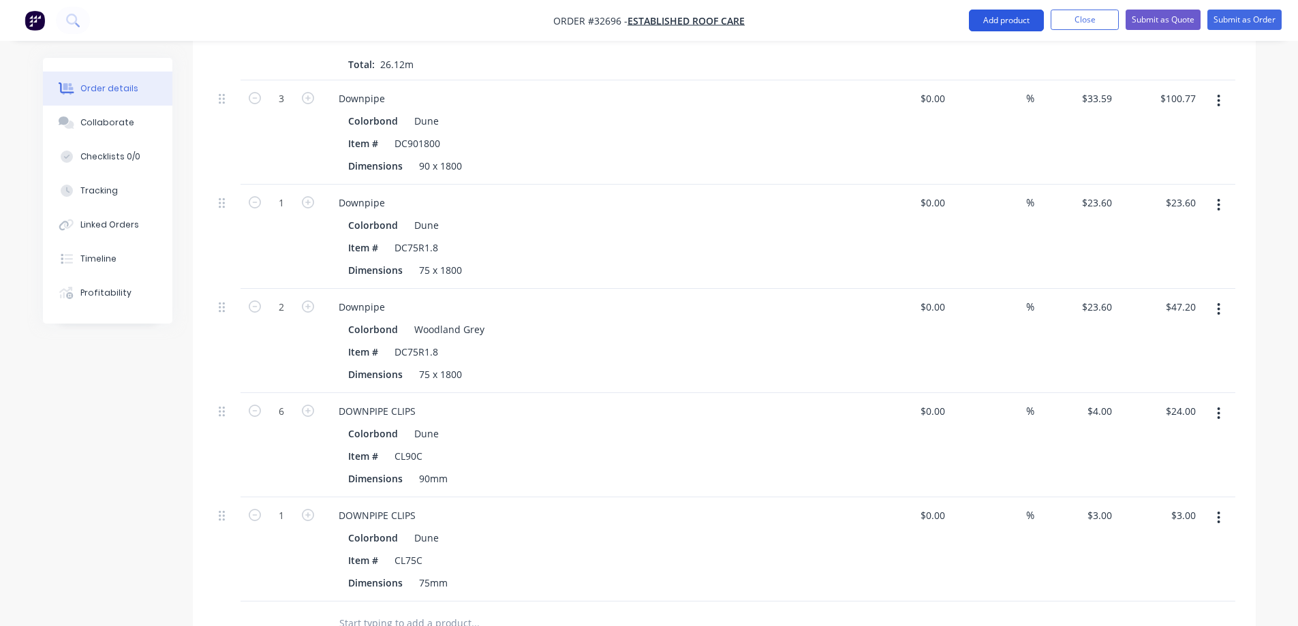
click at [981, 18] on button "Add product" at bounding box center [1006, 21] width 75 height 22
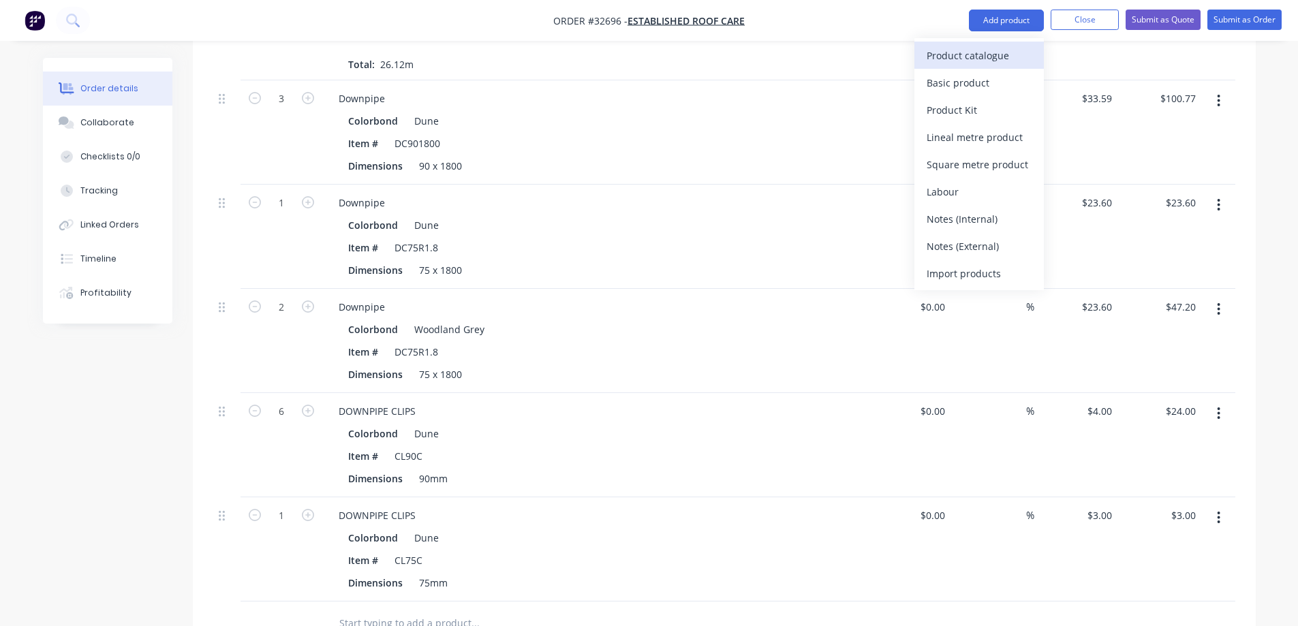
click at [970, 50] on div "Product catalogue" at bounding box center [979, 56] width 105 height 20
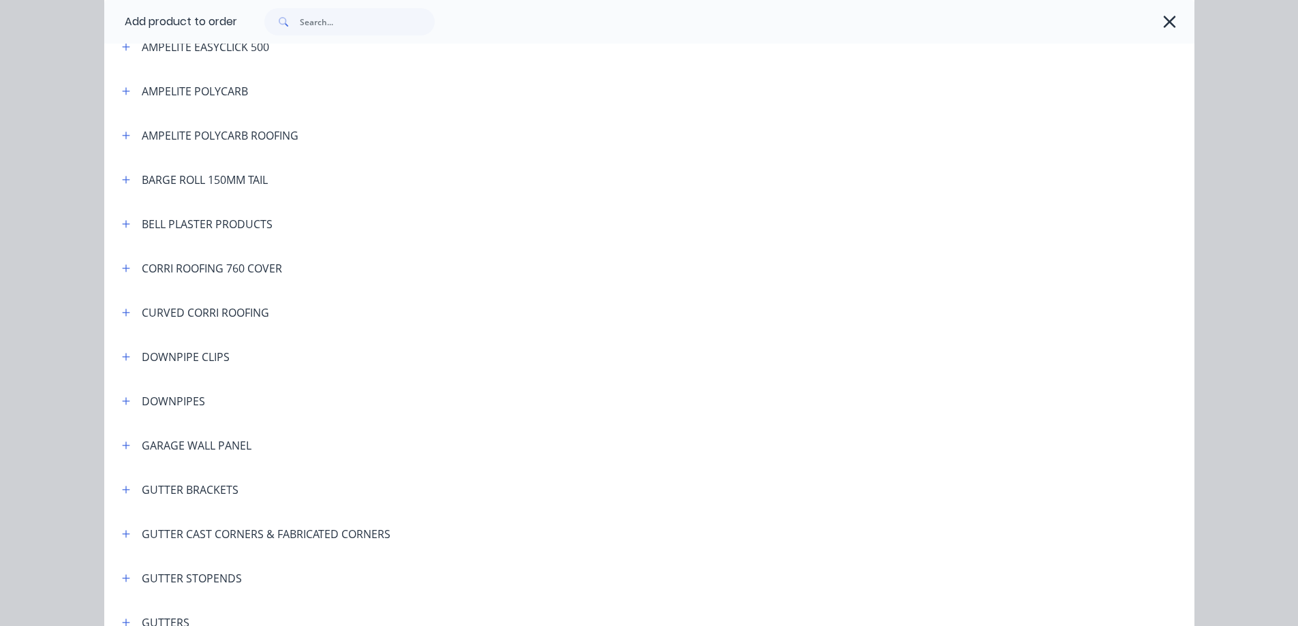
scroll to position [341, 0]
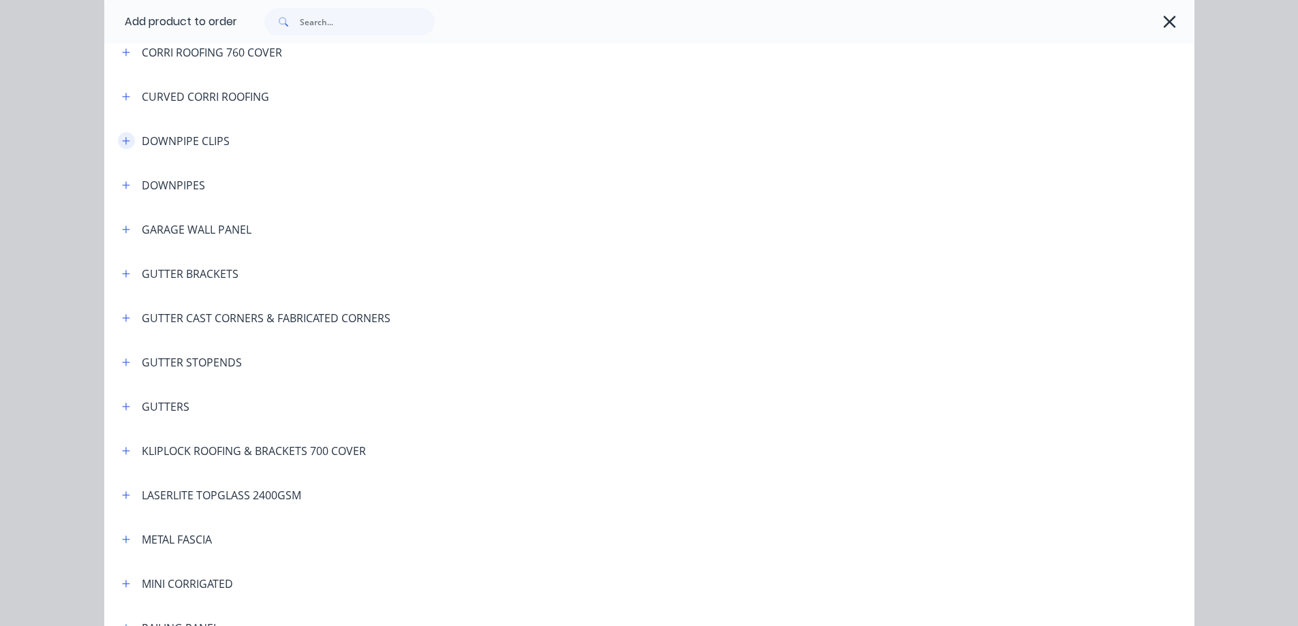
click at [122, 137] on icon "button" at bounding box center [126, 141] width 8 height 10
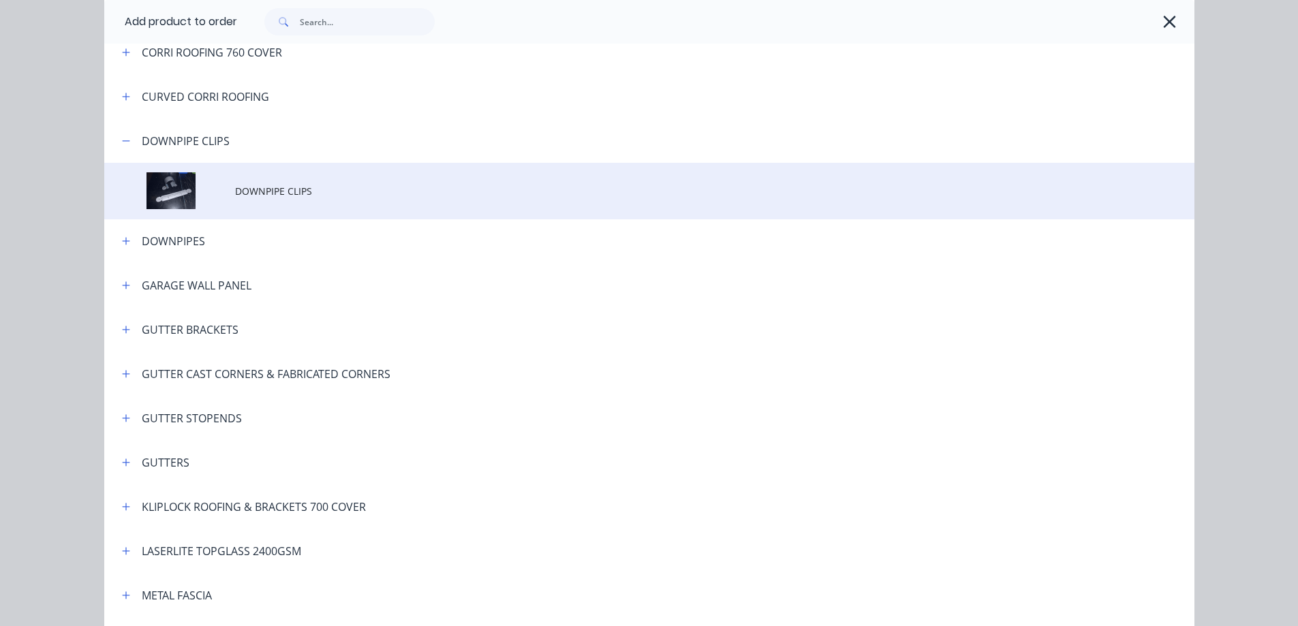
click at [281, 192] on span "DOWNPIPE CLIPS" at bounding box center [618, 191] width 767 height 14
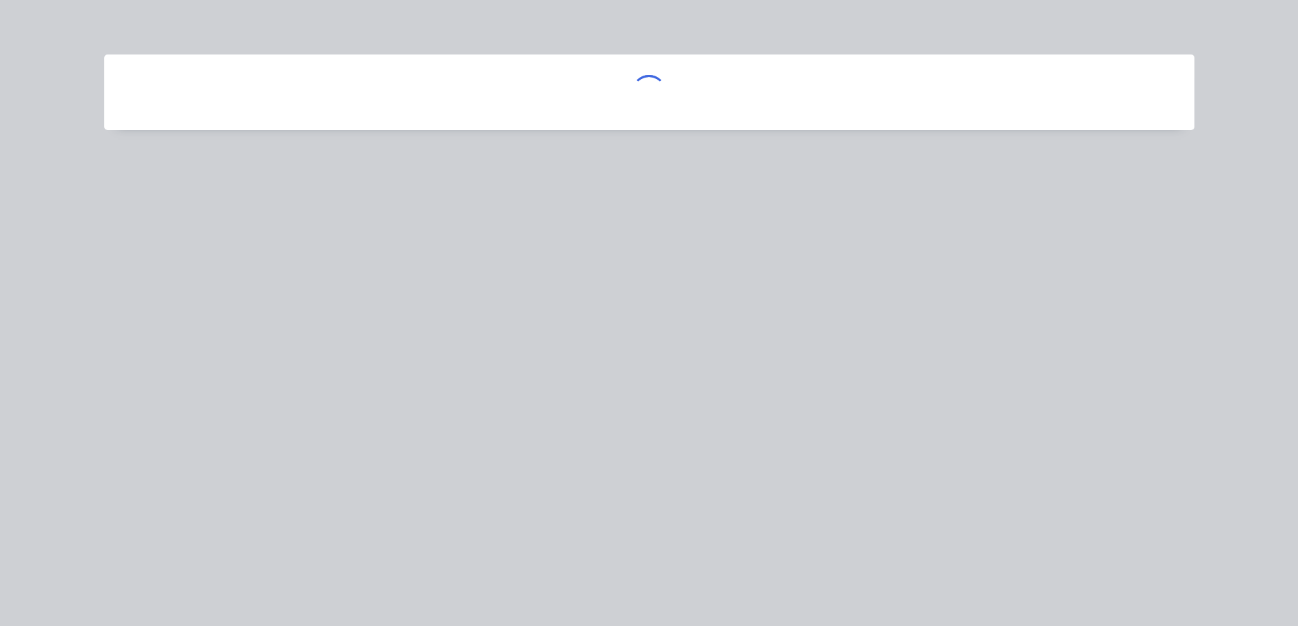
scroll to position [0, 0]
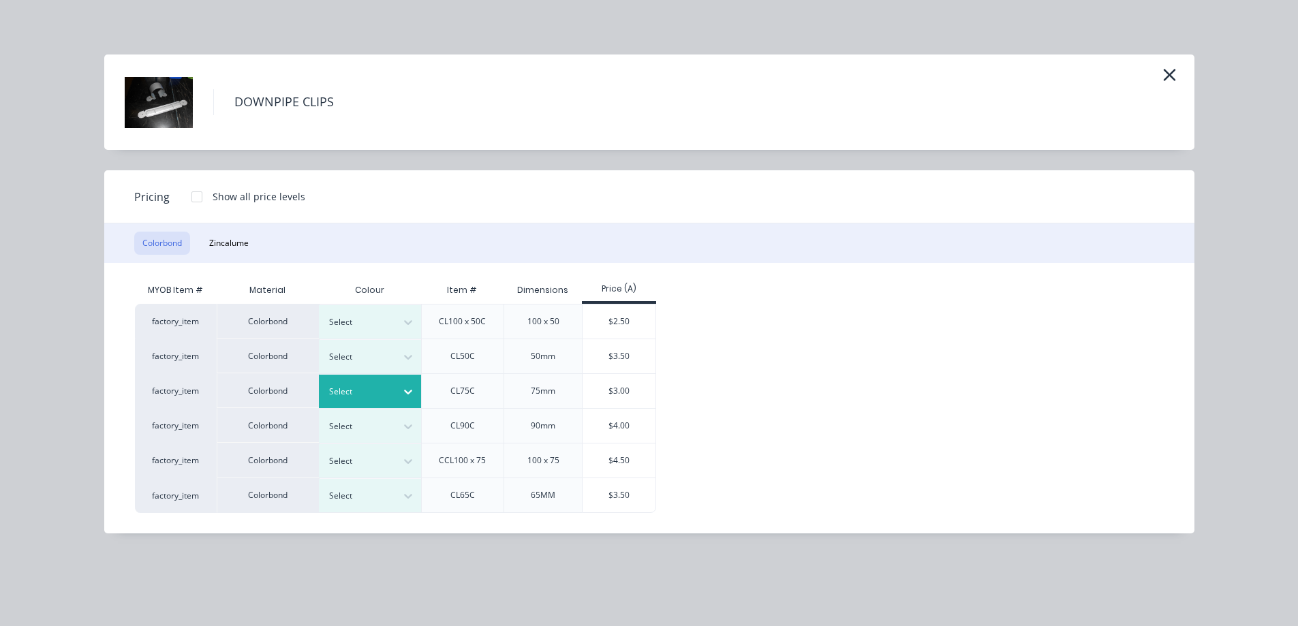
click at [371, 386] on div at bounding box center [359, 391] width 61 height 15
type input "wood"
click at [632, 389] on div "$3.00" at bounding box center [619, 391] width 73 height 34
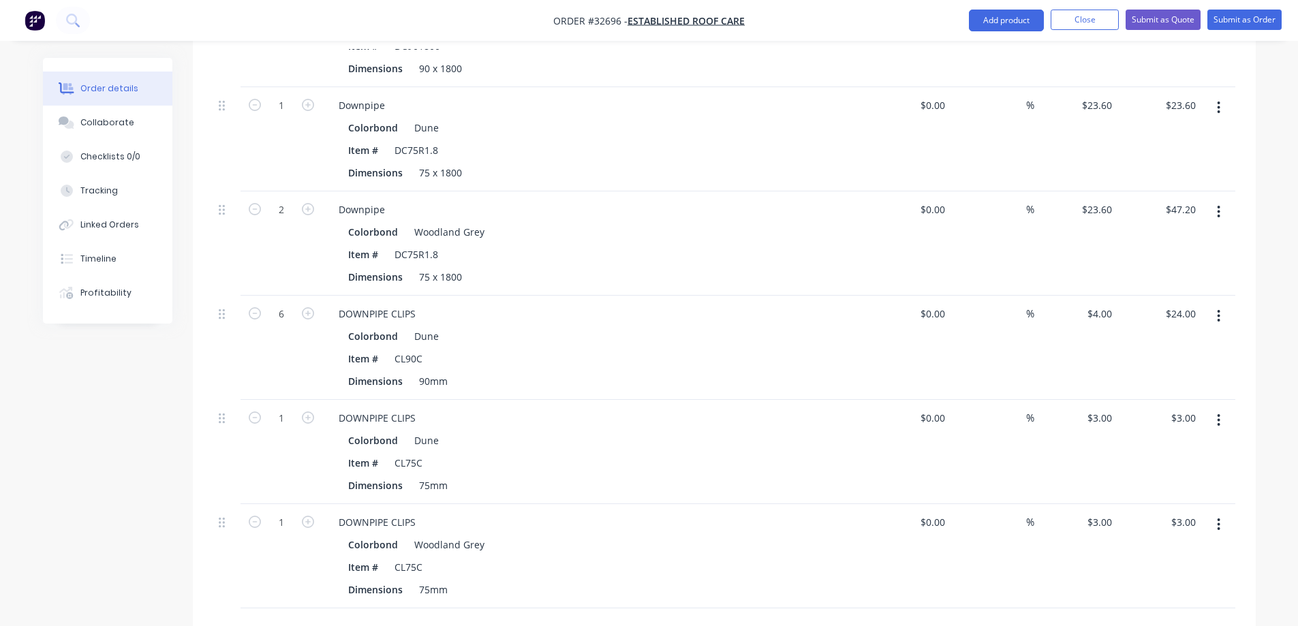
scroll to position [1327, 0]
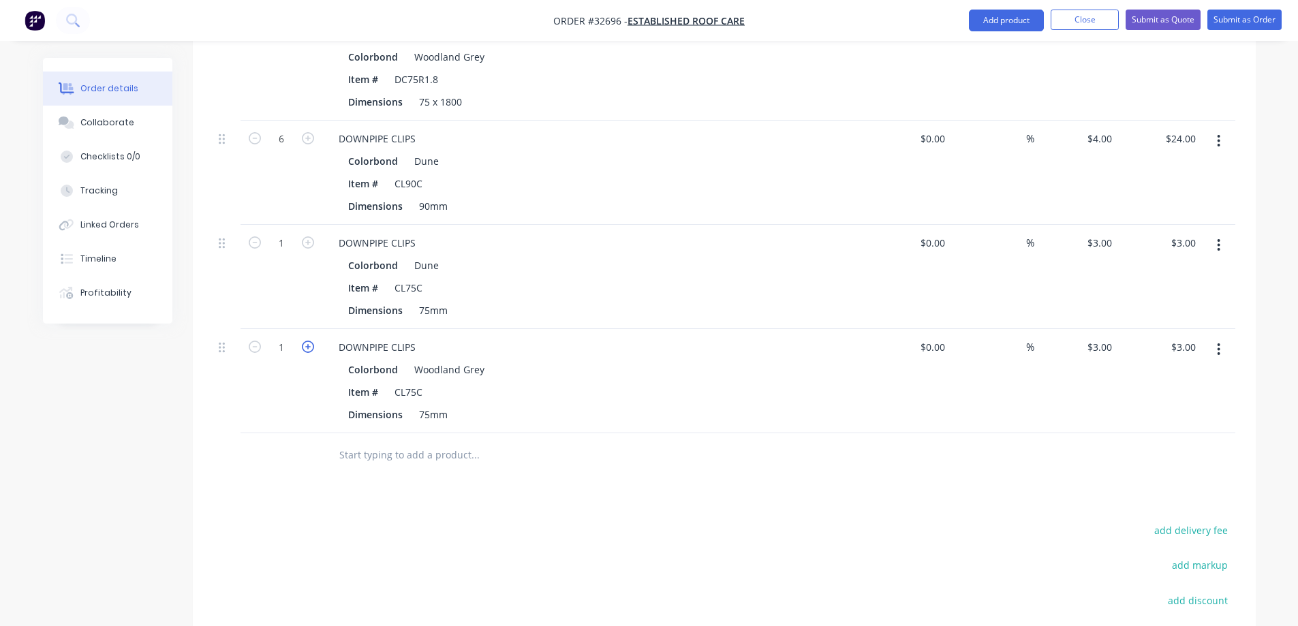
click at [308, 341] on icon "button" at bounding box center [308, 347] width 12 height 12
type input "2"
type input "$6.00"
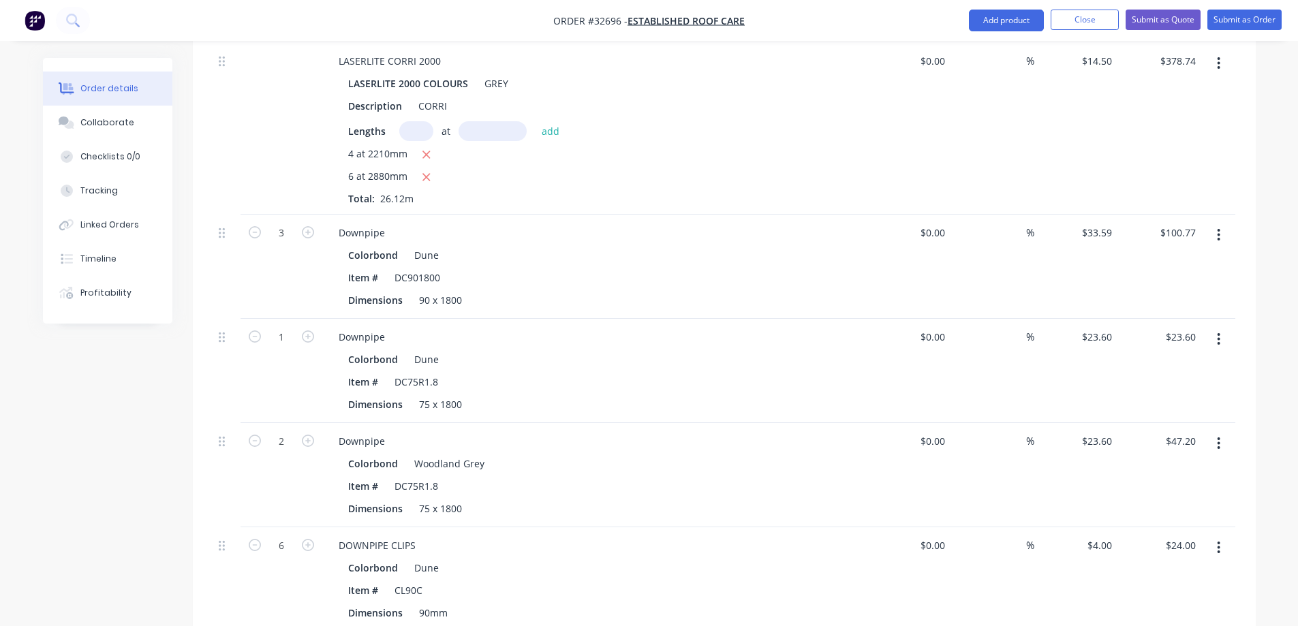
scroll to position [918, 0]
click at [1274, 22] on button "Submit as Order" at bounding box center [1244, 20] width 74 height 20
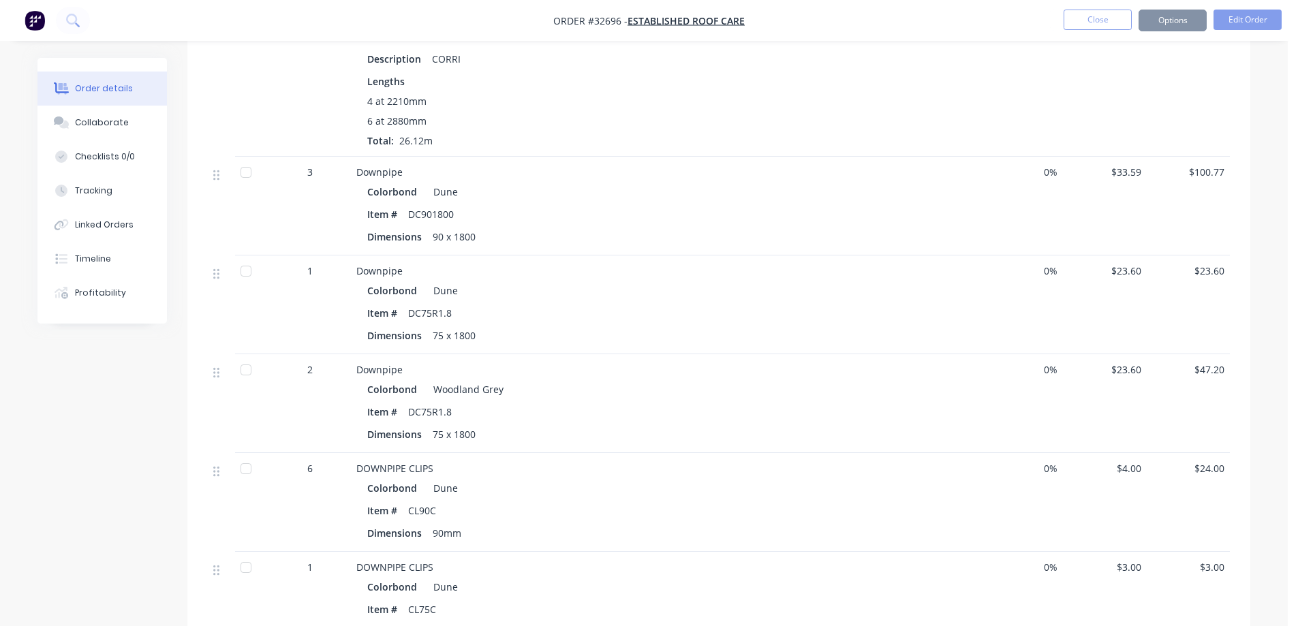
scroll to position [0, 0]
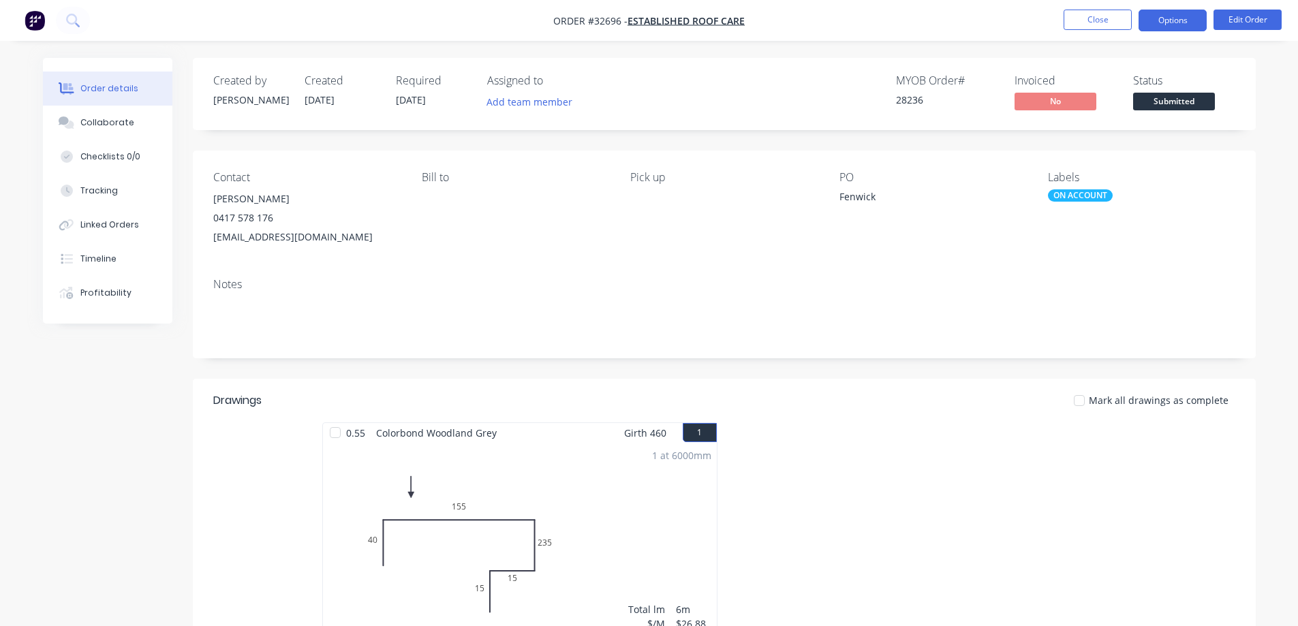
click at [1187, 27] on button "Options" at bounding box center [1173, 21] width 68 height 22
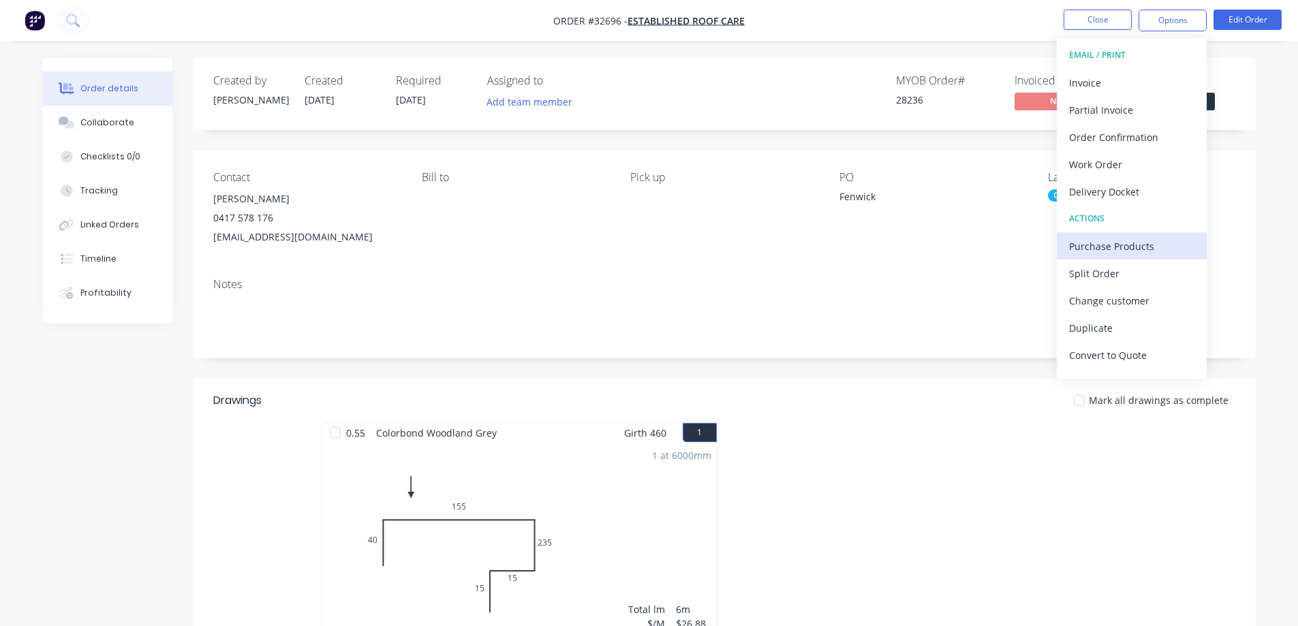
click at [1120, 251] on div "Purchase Products" at bounding box center [1131, 246] width 125 height 20
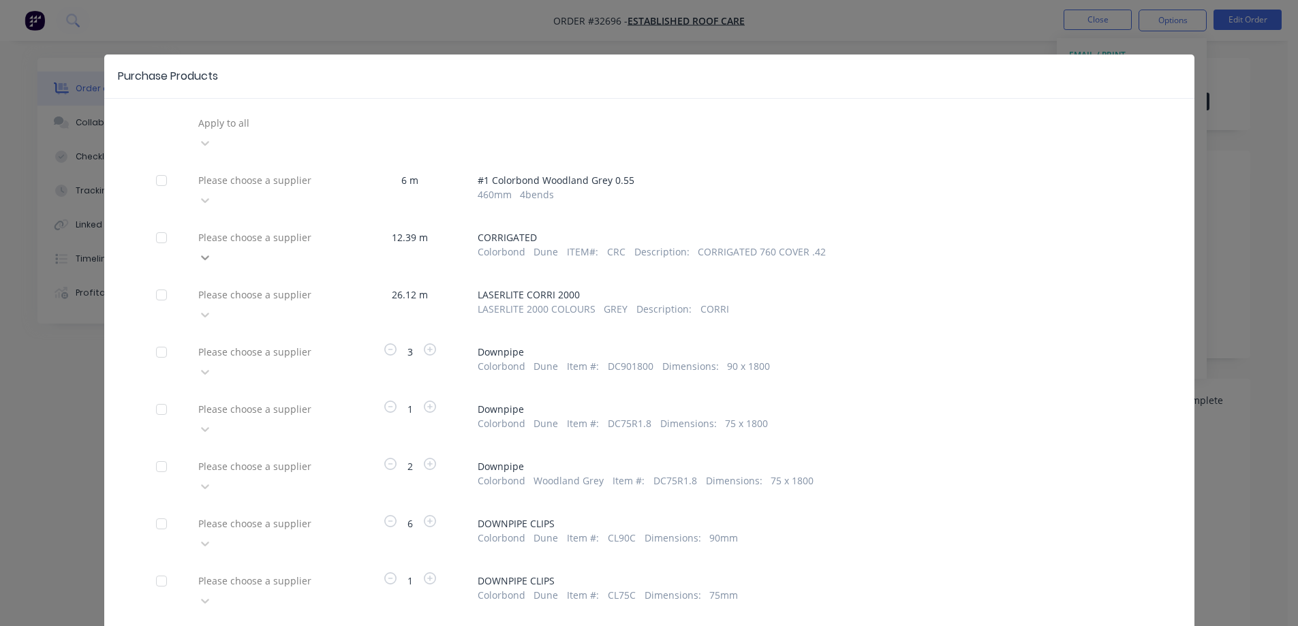
click at [212, 251] on icon at bounding box center [205, 258] width 14 height 14
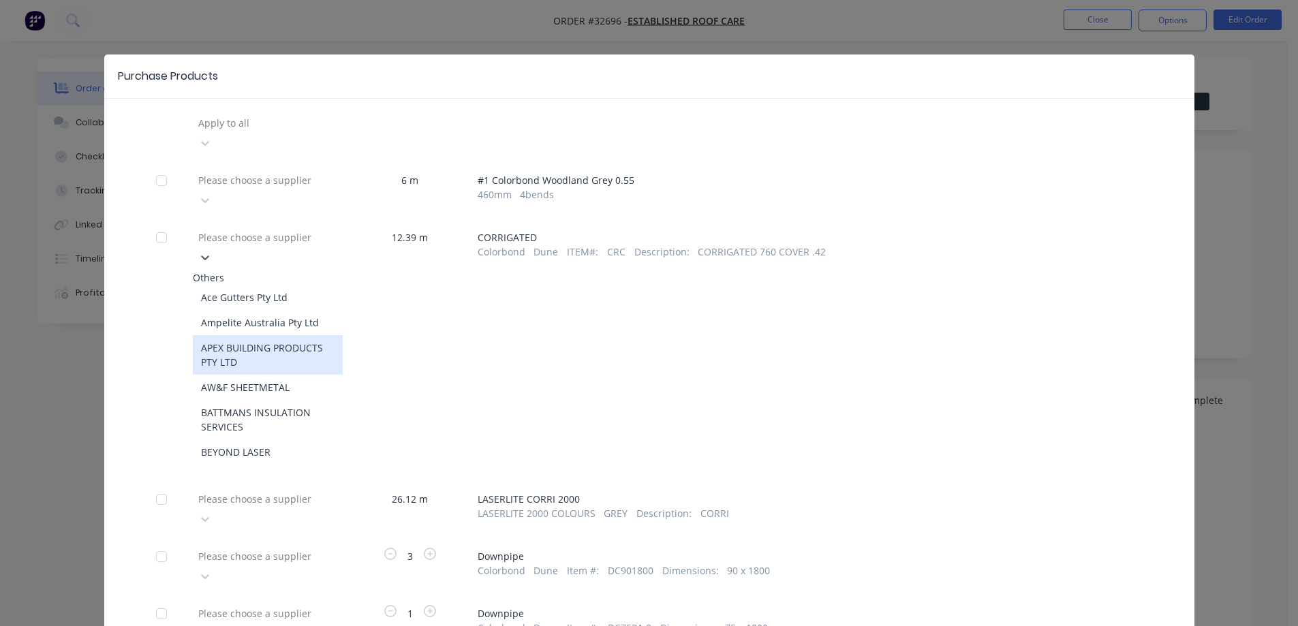
click at [279, 335] on div "APEX BUILDING PRODUCTS PTY LTD" at bounding box center [268, 355] width 150 height 40
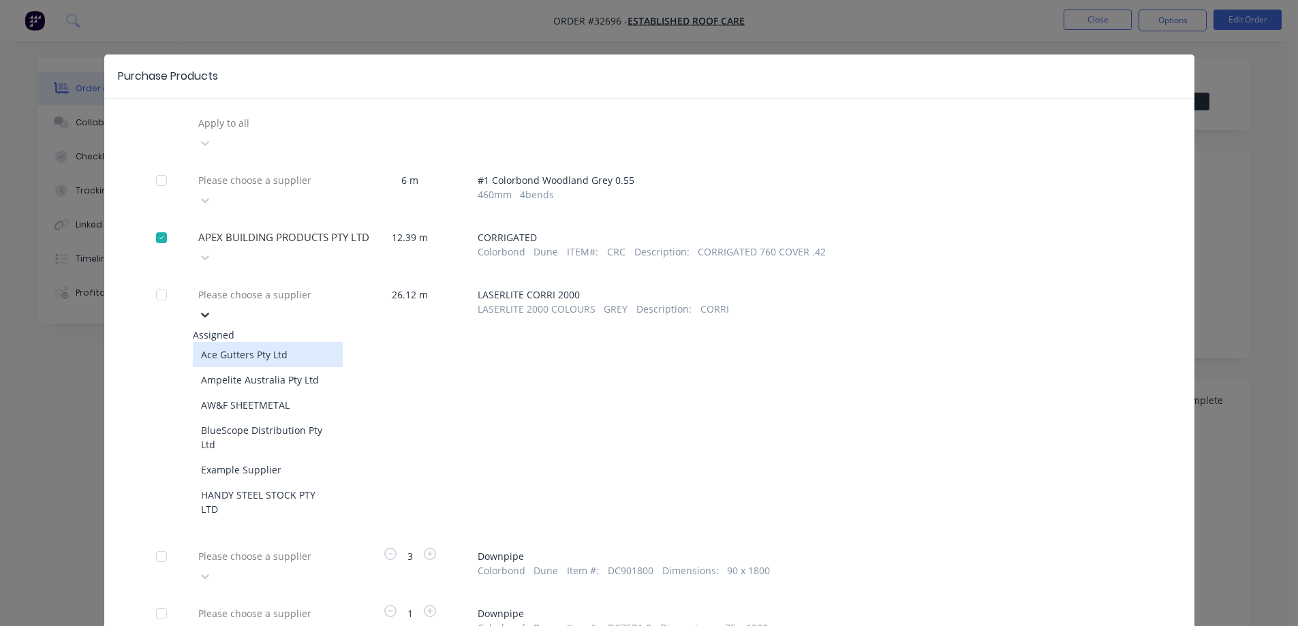
click at [209, 313] on icon at bounding box center [205, 315] width 8 height 5
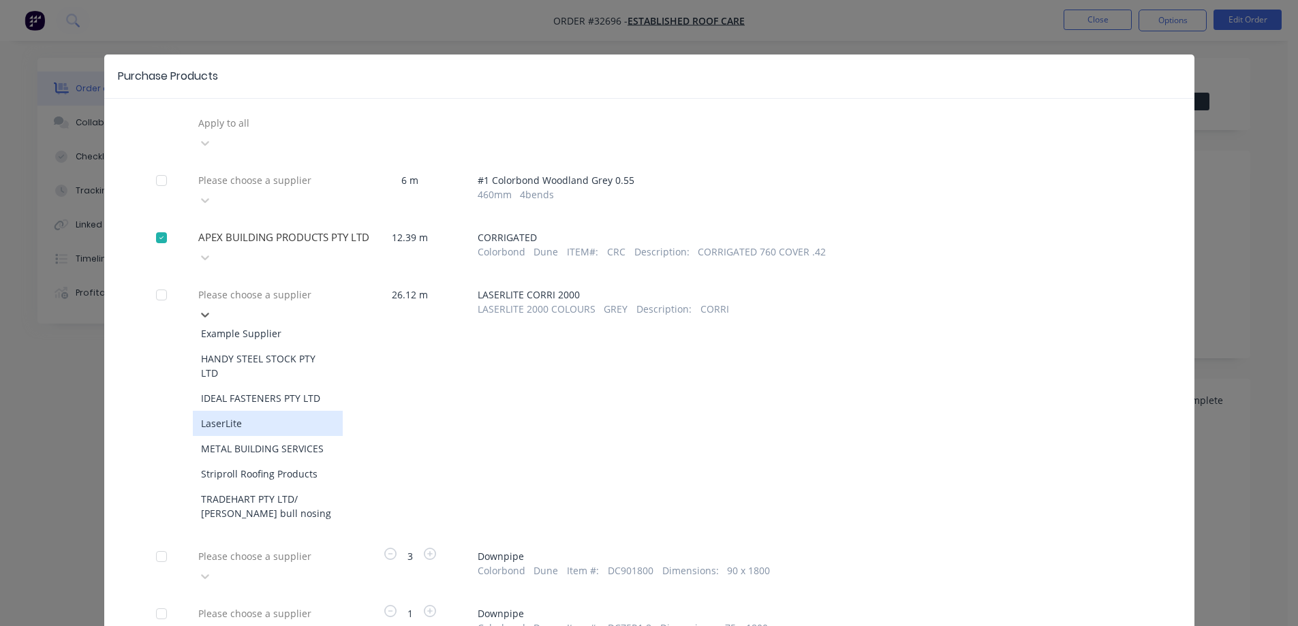
click at [259, 411] on div "LaserLite" at bounding box center [268, 423] width 150 height 25
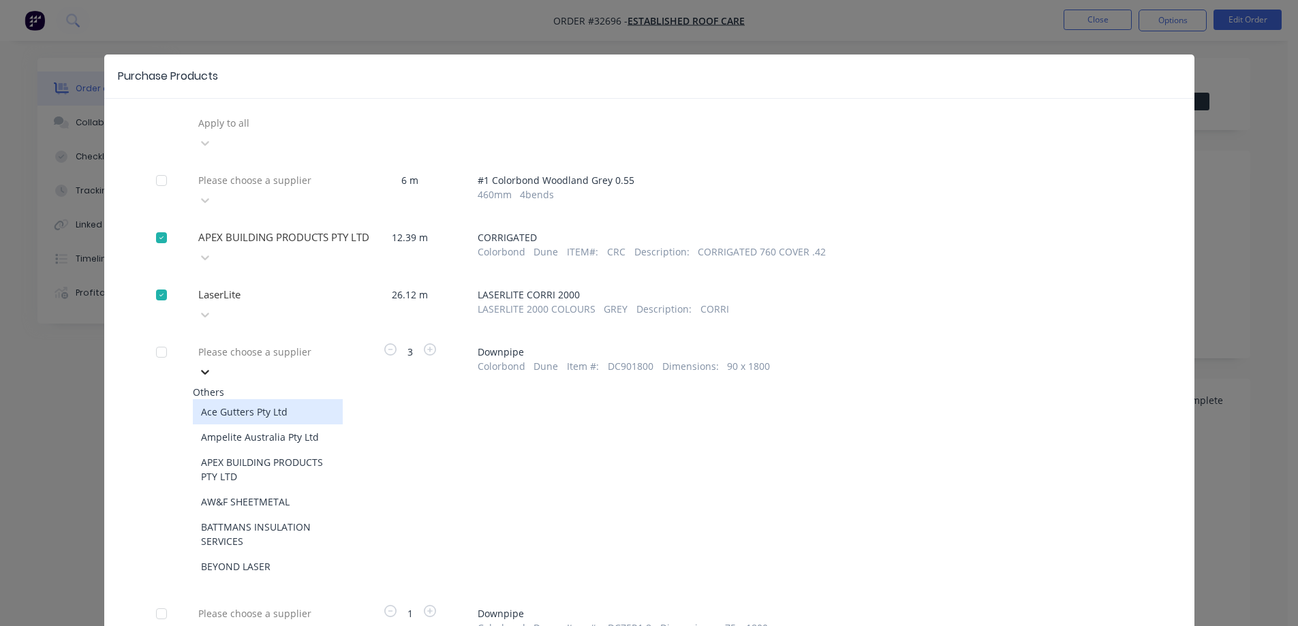
click at [209, 370] on icon at bounding box center [205, 372] width 8 height 5
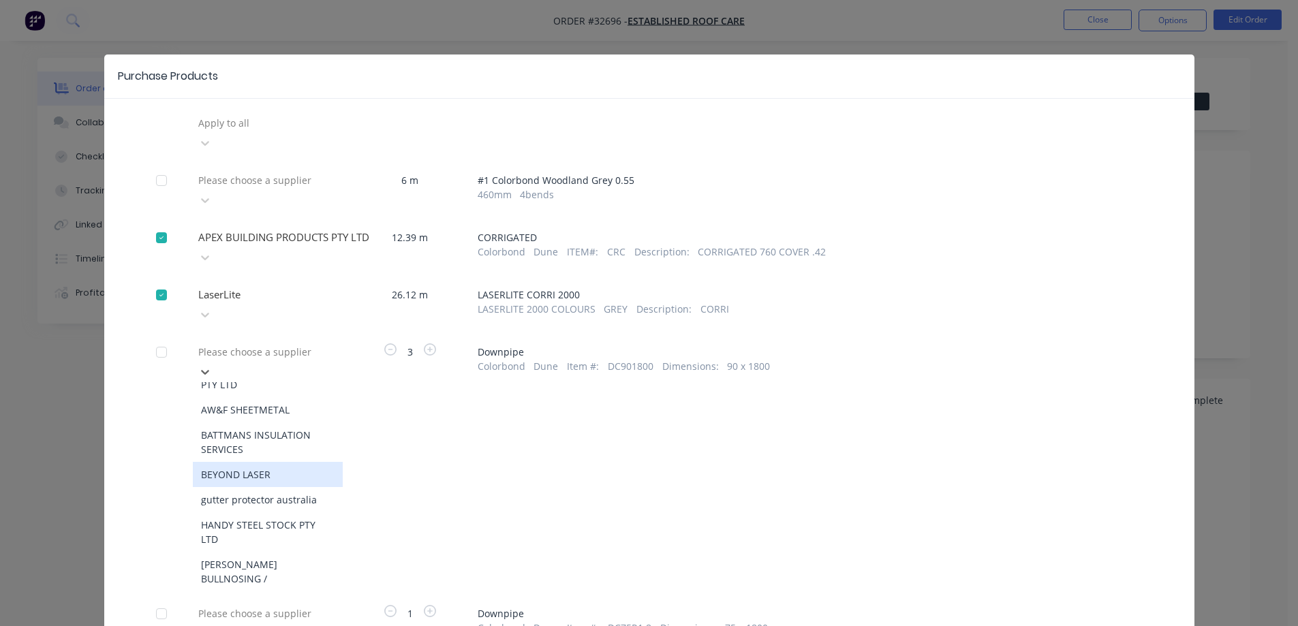
scroll to position [68, 0]
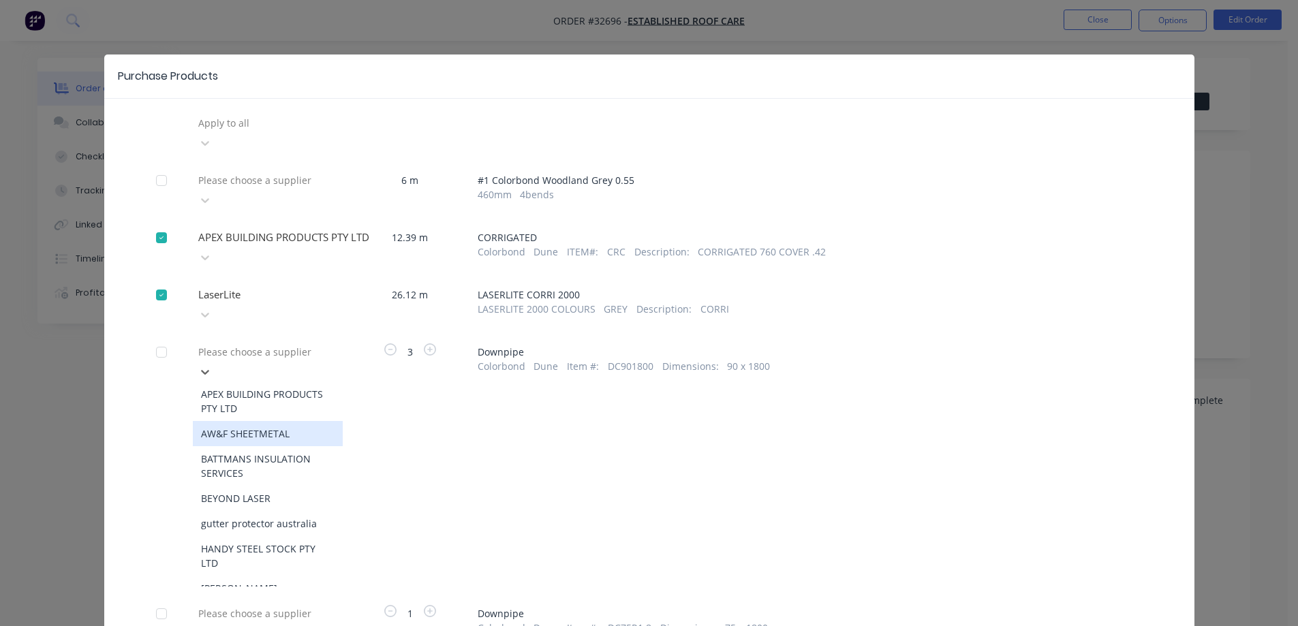
click at [251, 421] on div "AW&F SHEETMETAL" at bounding box center [268, 433] width 150 height 25
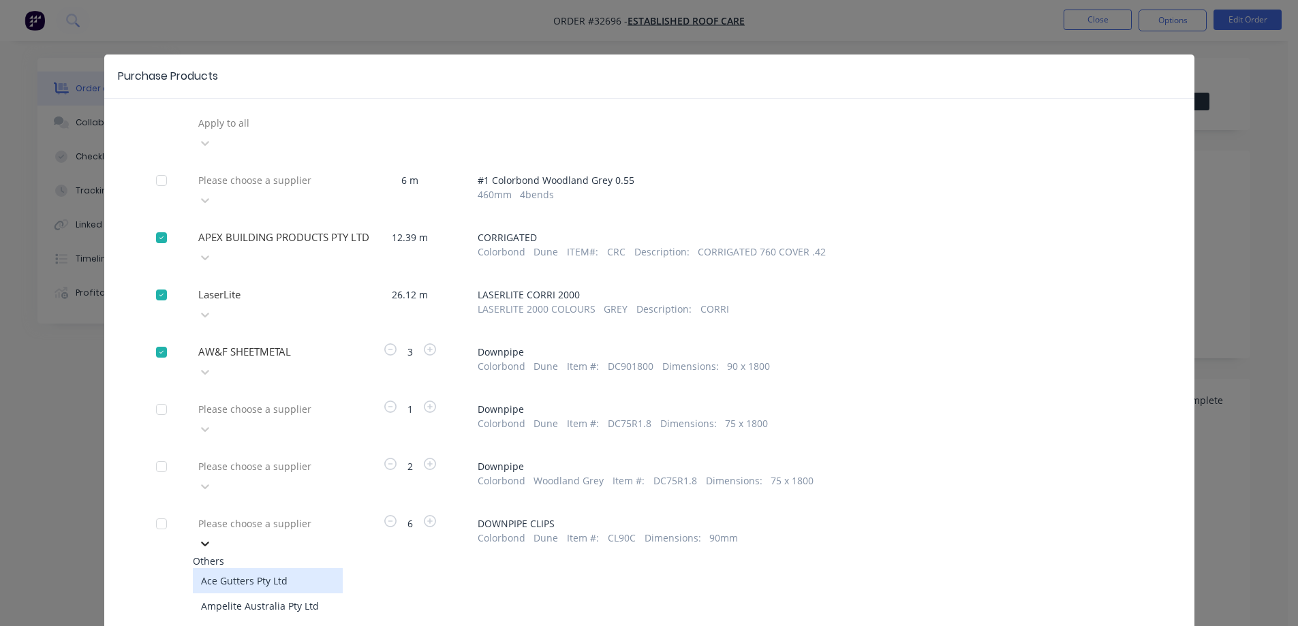
scroll to position [49, 0]
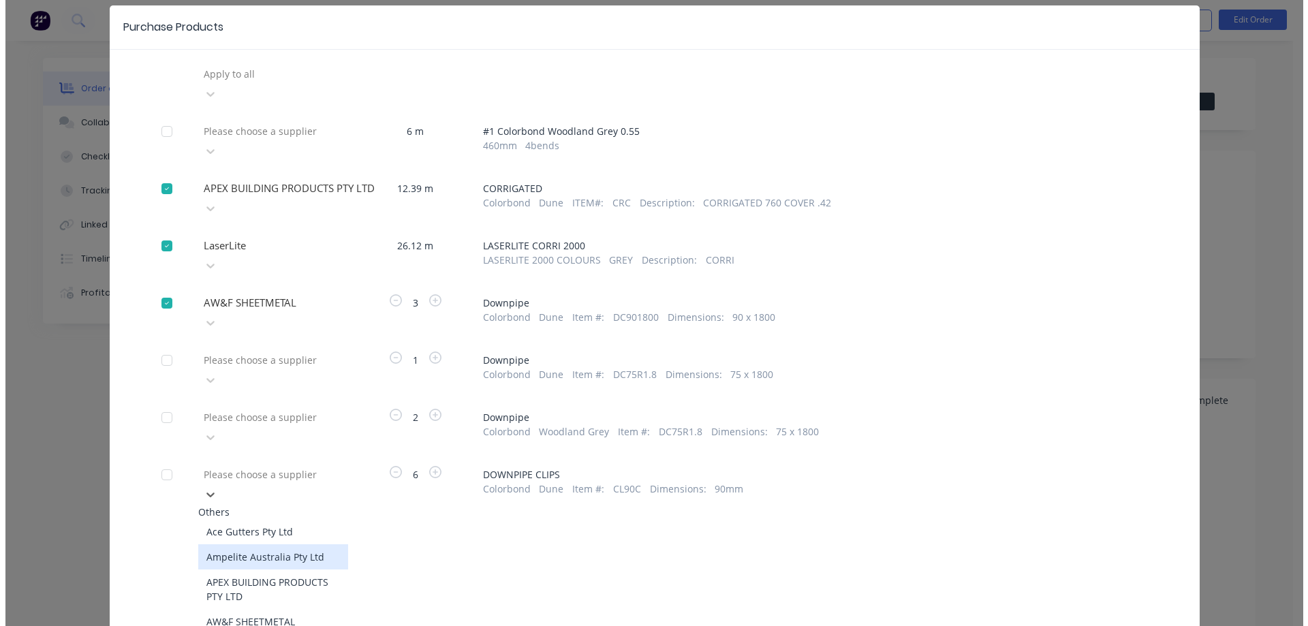
scroll to position [68, 0]
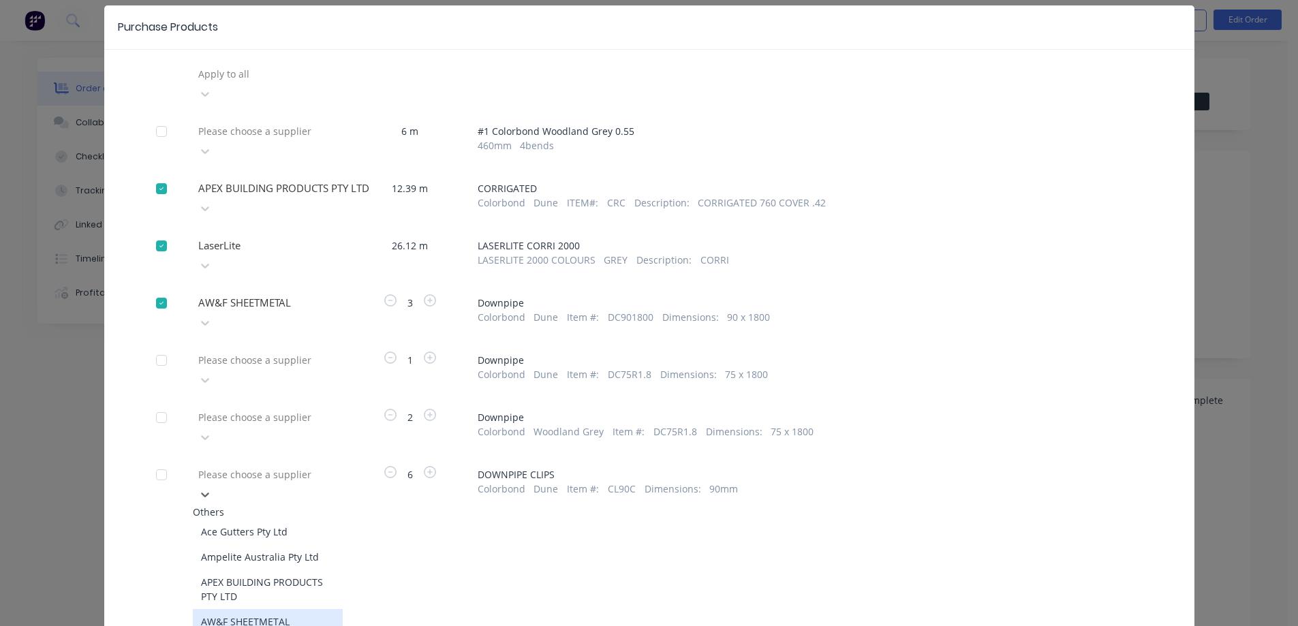
click at [258, 609] on div "AW&F SHEETMETAL" at bounding box center [268, 621] width 150 height 25
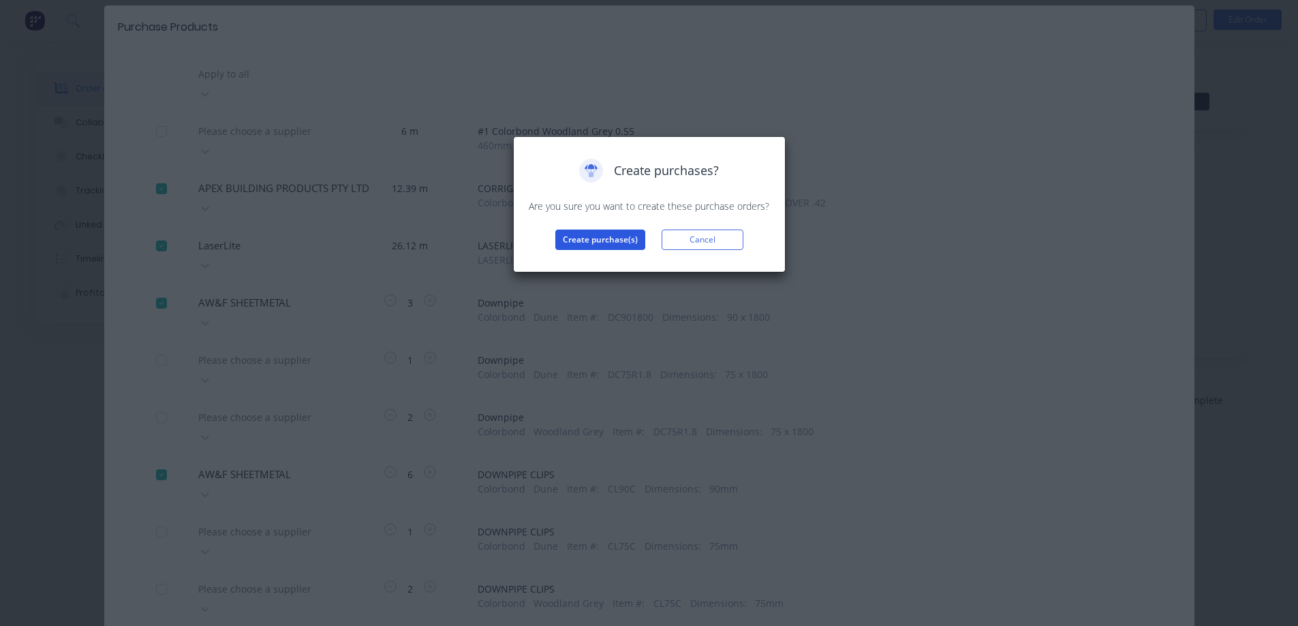
click at [635, 243] on button "Create purchase(s)" at bounding box center [600, 240] width 90 height 20
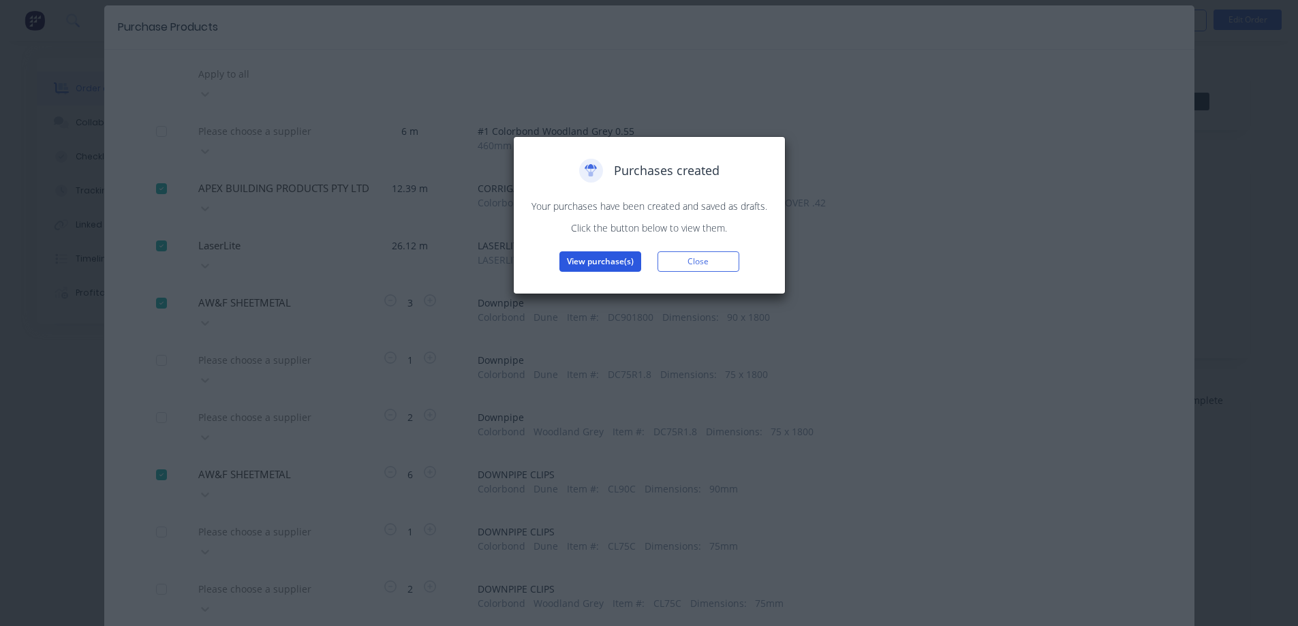
click at [622, 262] on button "View purchase(s)" at bounding box center [600, 261] width 82 height 20
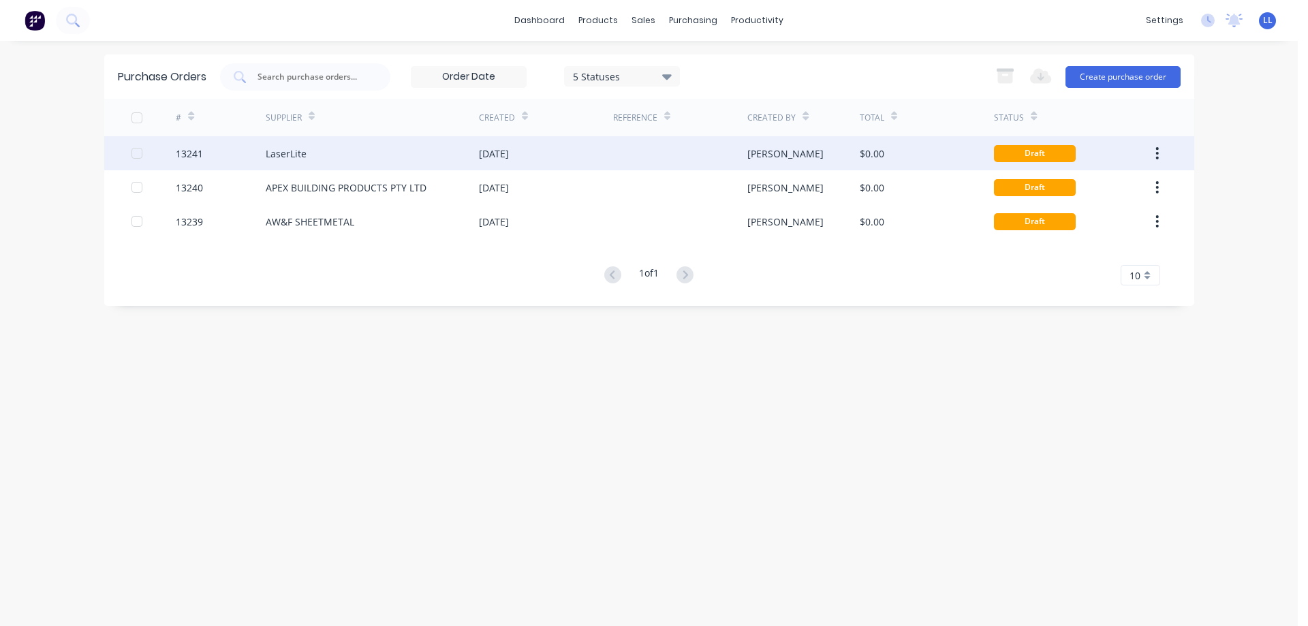
click at [504, 154] on div "[DATE]" at bounding box center [494, 153] width 30 height 14
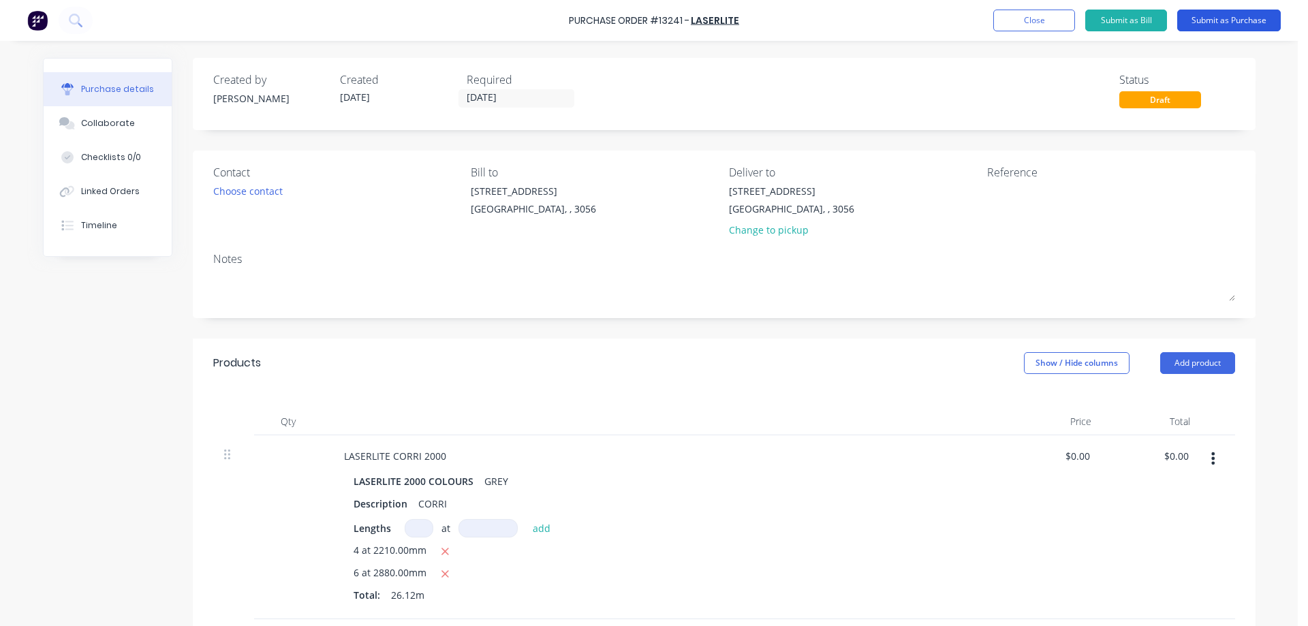
click at [1220, 18] on button "Submit as Purchase" at bounding box center [1229, 21] width 104 height 22
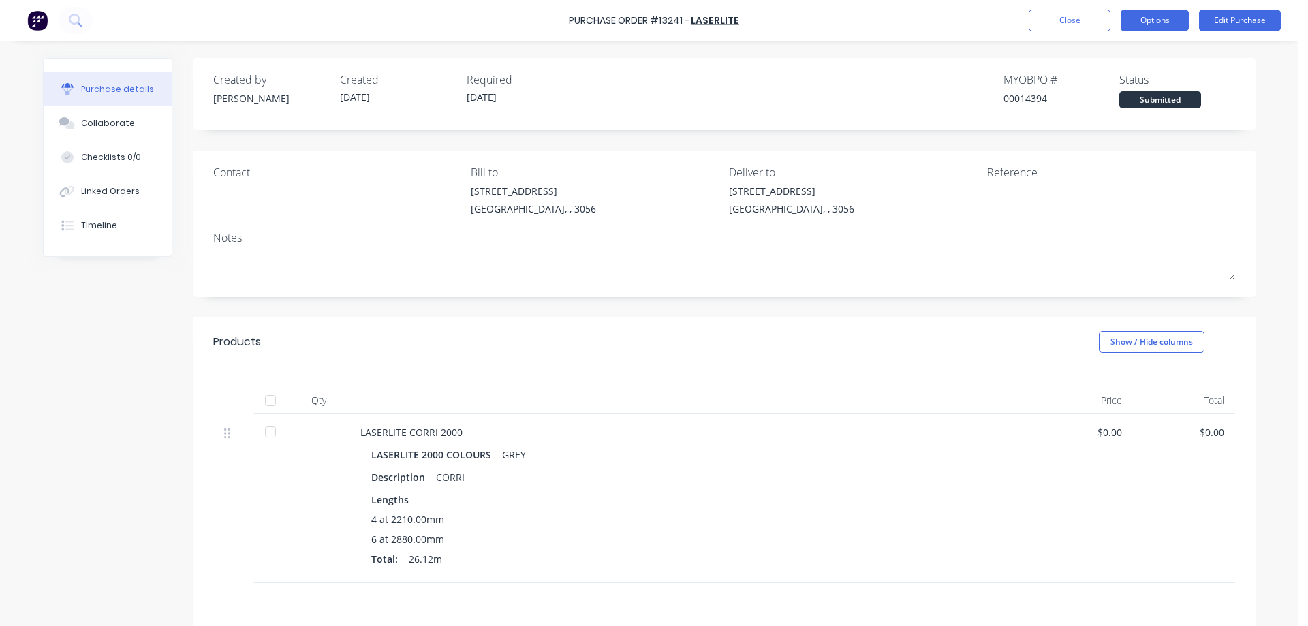
click at [1142, 25] on button "Options" at bounding box center [1155, 21] width 68 height 22
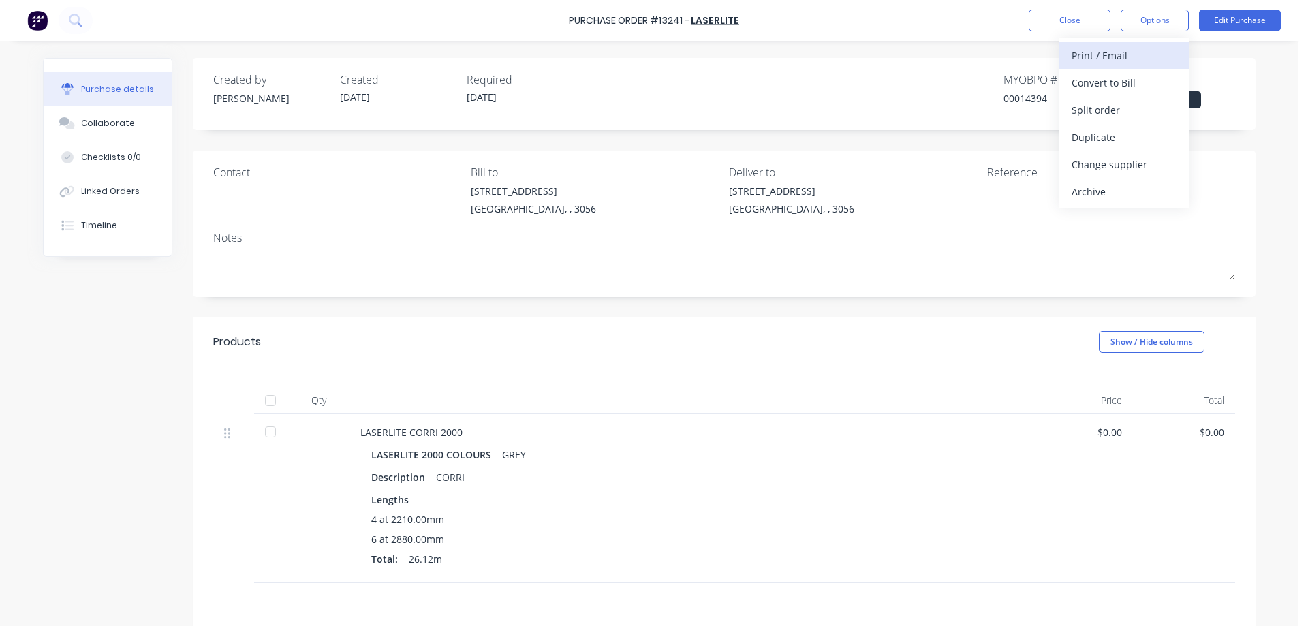
click at [1105, 55] on div "Print / Email" at bounding box center [1124, 56] width 105 height 20
click at [1093, 112] on div "Without pricing" at bounding box center [1124, 110] width 105 height 20
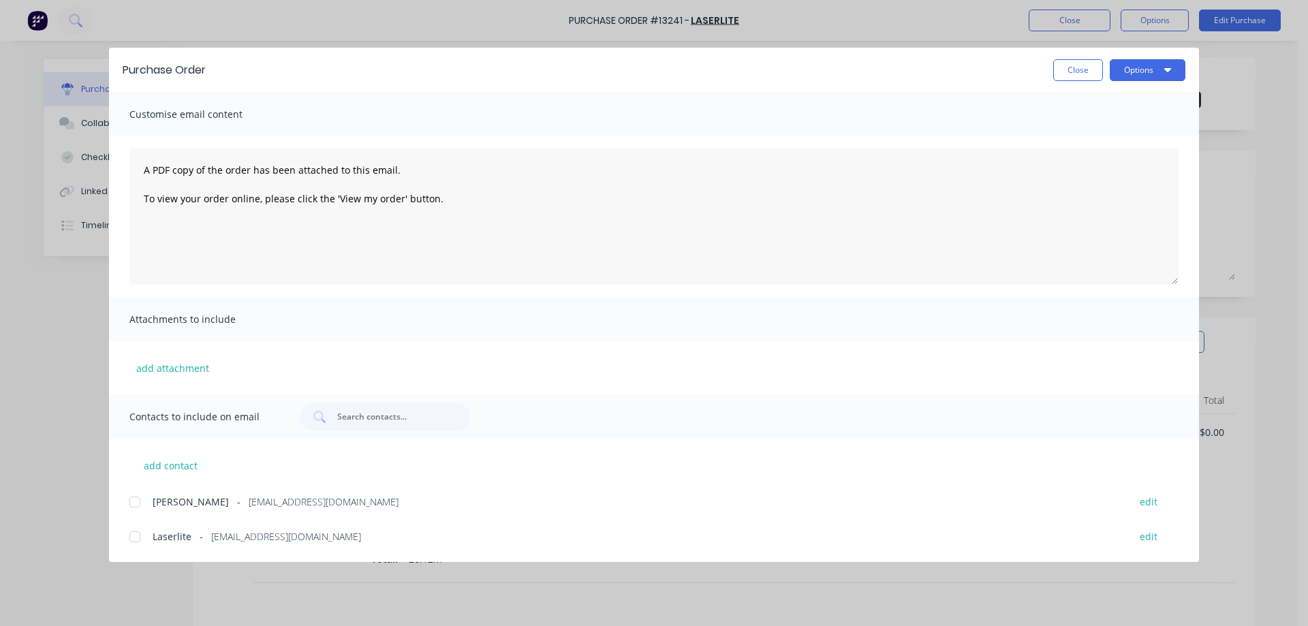
click at [140, 536] on div at bounding box center [134, 536] width 27 height 27
click at [1133, 76] on button "Options" at bounding box center [1148, 70] width 76 height 22
click at [1126, 167] on div "Email" at bounding box center [1120, 159] width 105 height 20
click at [1067, 67] on button "Close" at bounding box center [1078, 70] width 50 height 22
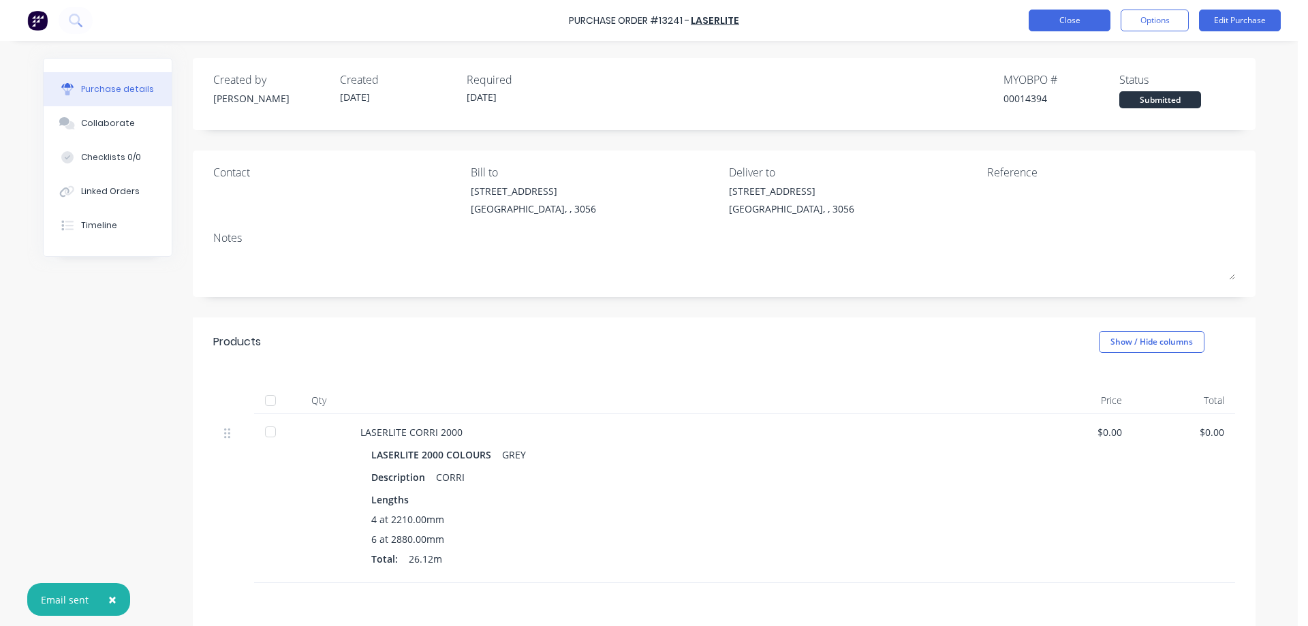
click at [1048, 27] on button "Close" at bounding box center [1070, 21] width 82 height 22
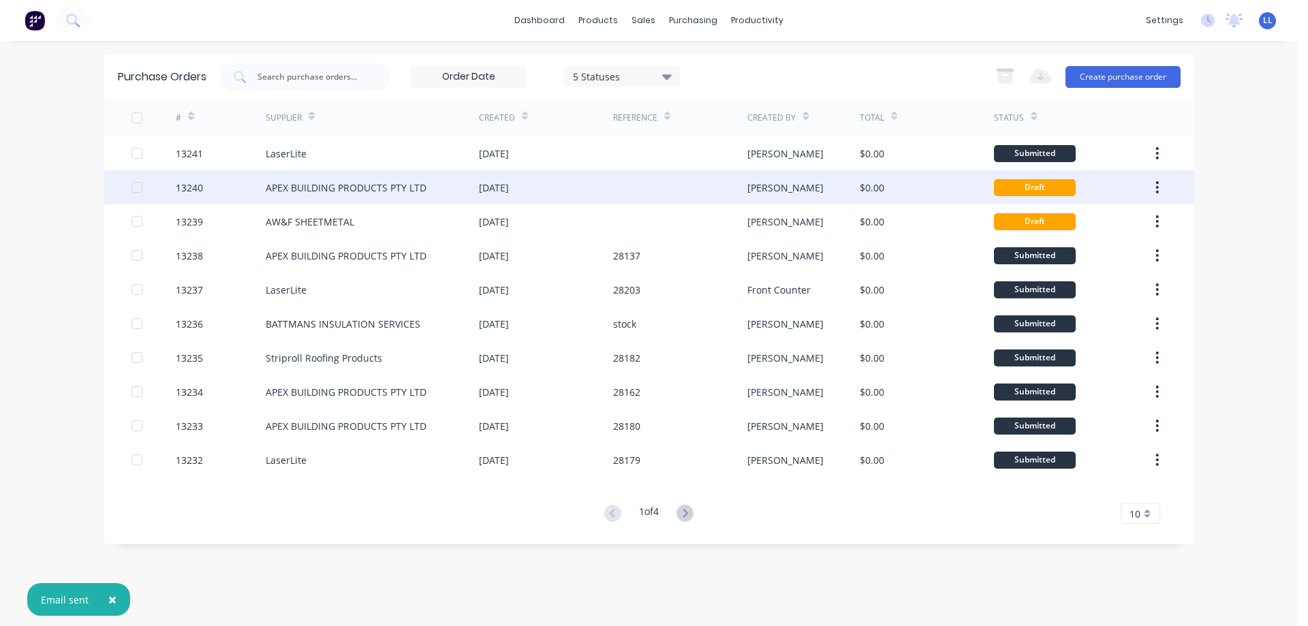
click at [826, 191] on div "[PERSON_NAME]" at bounding box center [803, 187] width 112 height 34
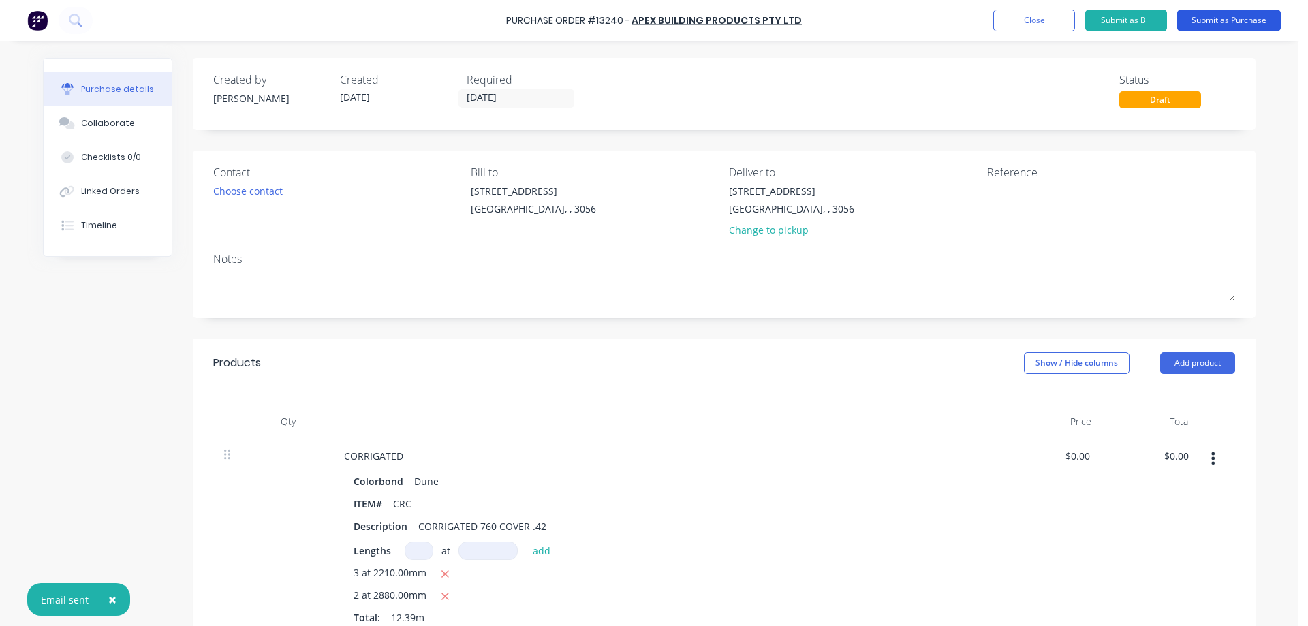
click at [1221, 16] on button "Submit as Purchase" at bounding box center [1229, 21] width 104 height 22
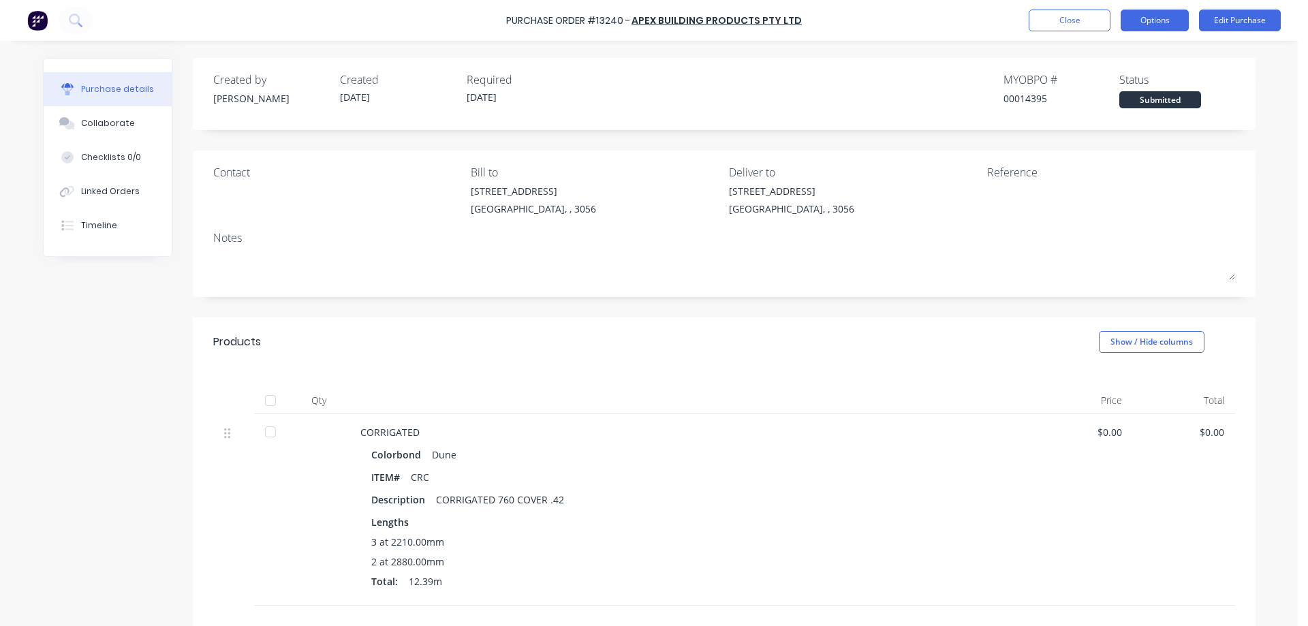
click at [1174, 17] on button "Options" at bounding box center [1155, 21] width 68 height 22
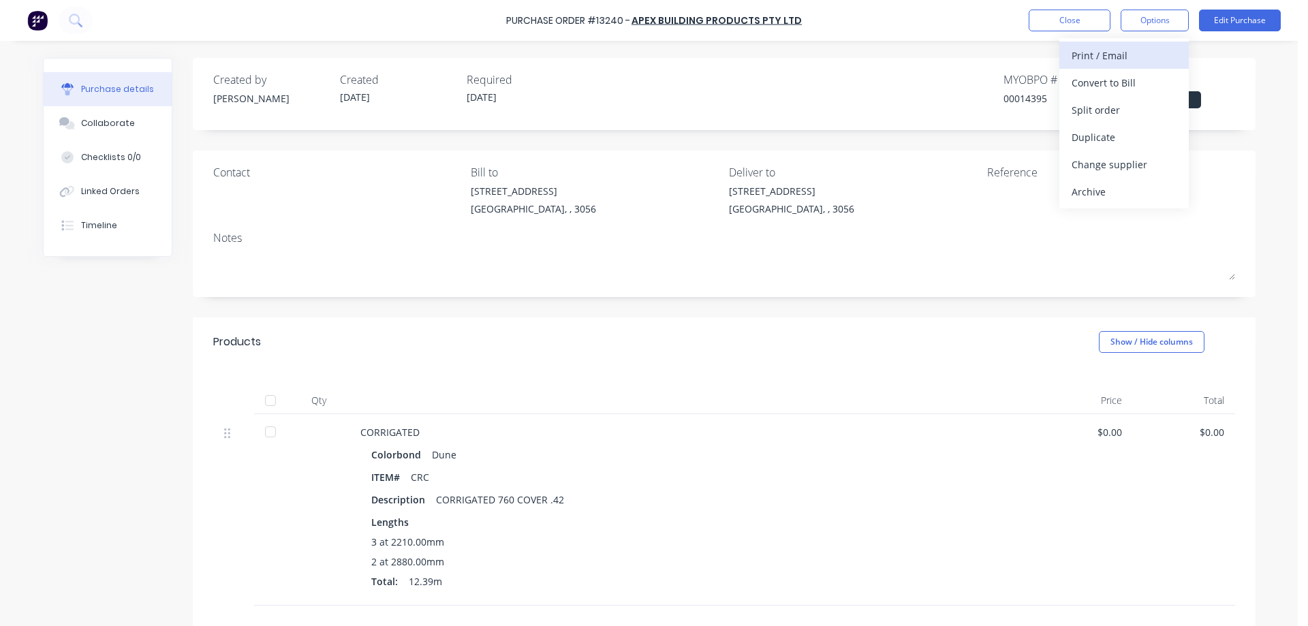
click at [1095, 60] on div "Print / Email" at bounding box center [1124, 56] width 105 height 20
click at [1085, 116] on div "Without pricing" at bounding box center [1124, 110] width 105 height 20
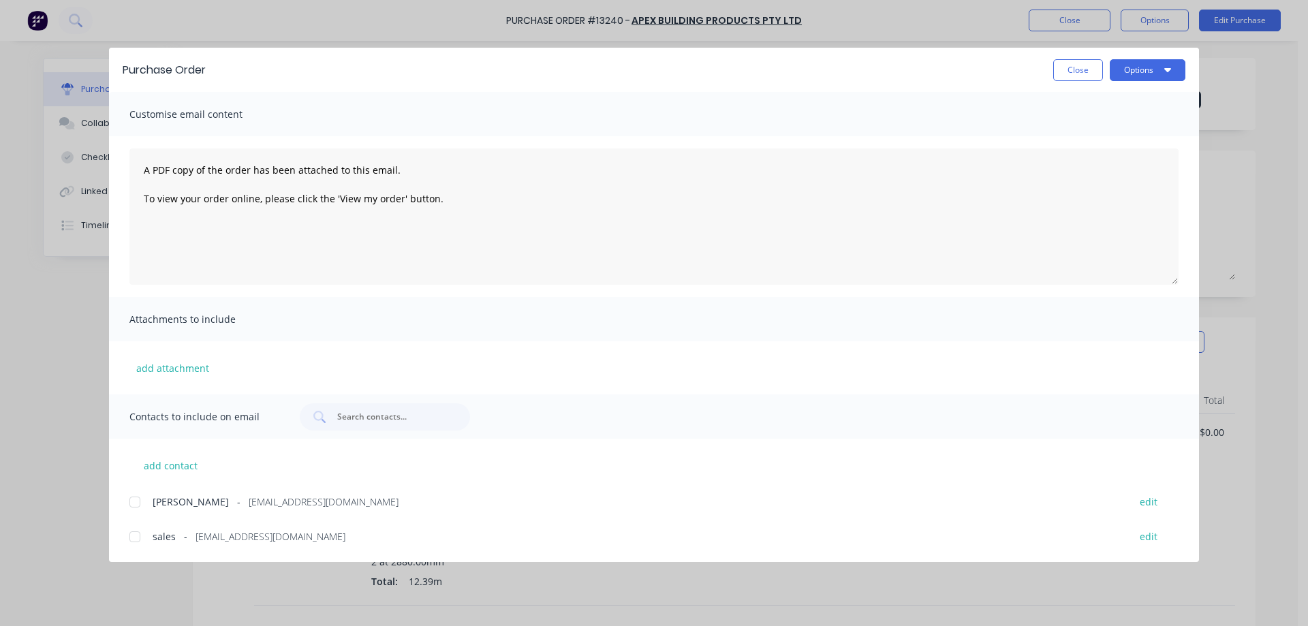
drag, startPoint x: 136, startPoint y: 538, endPoint x: 141, endPoint y: 497, distance: 41.2
click at [136, 536] on div at bounding box center [134, 536] width 27 height 27
drag, startPoint x: 136, startPoint y: 503, endPoint x: 631, endPoint y: 256, distance: 553.1
click at [140, 500] on div at bounding box center [134, 502] width 27 height 27
click at [1136, 69] on button "Options" at bounding box center [1148, 70] width 76 height 22
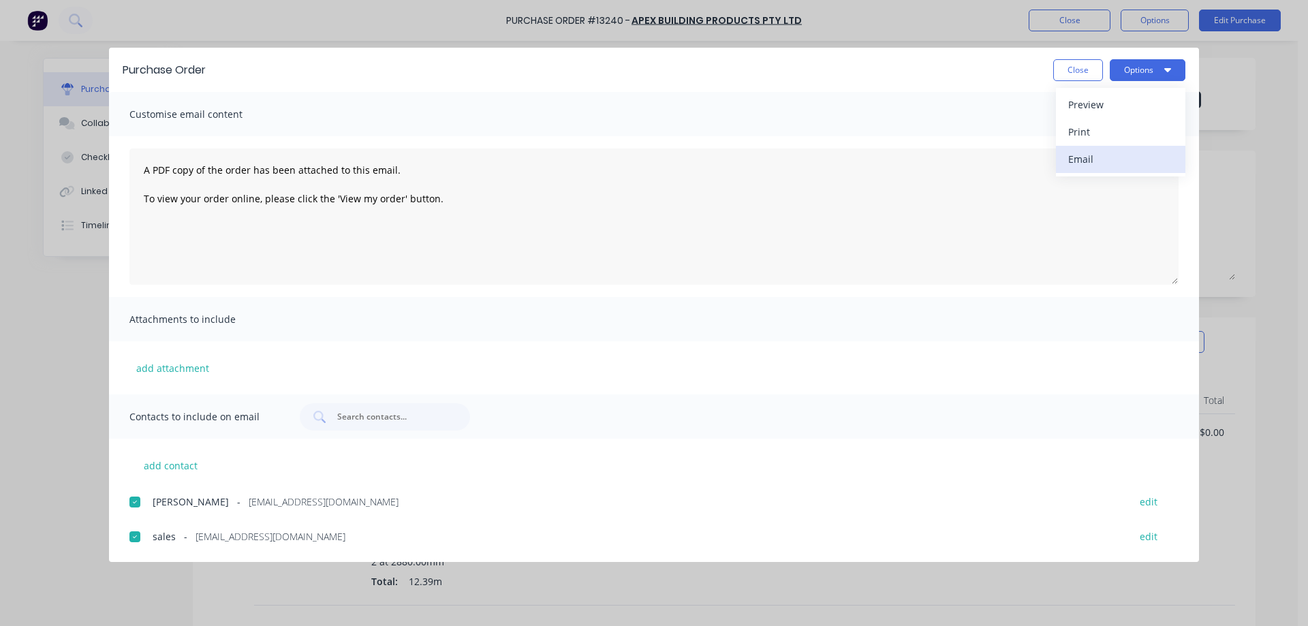
click at [1109, 165] on div "Email" at bounding box center [1120, 159] width 105 height 20
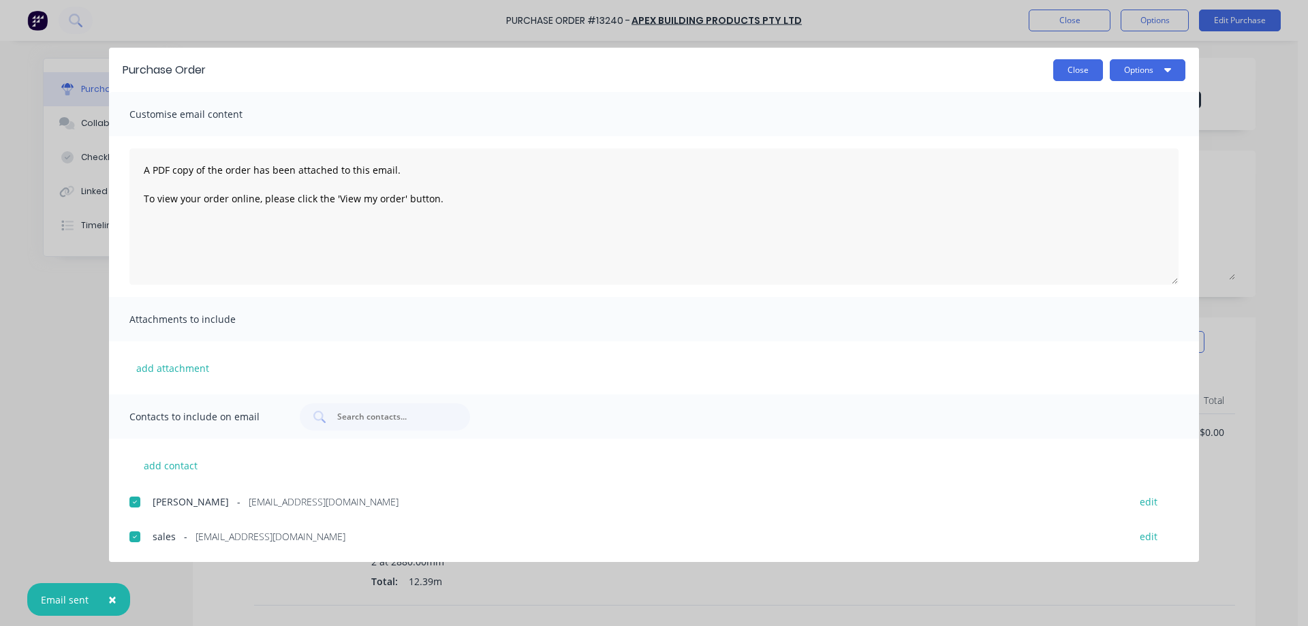
click at [1080, 76] on button "Close" at bounding box center [1078, 70] width 50 height 22
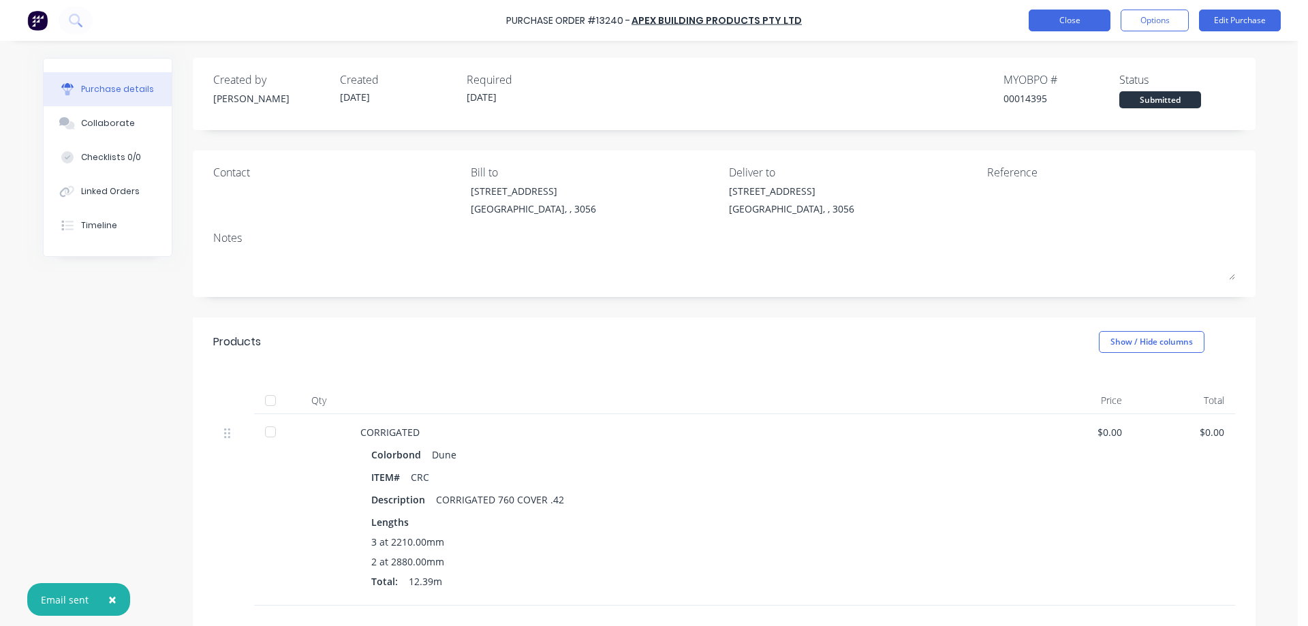
click at [1098, 17] on button "Close" at bounding box center [1070, 21] width 82 height 22
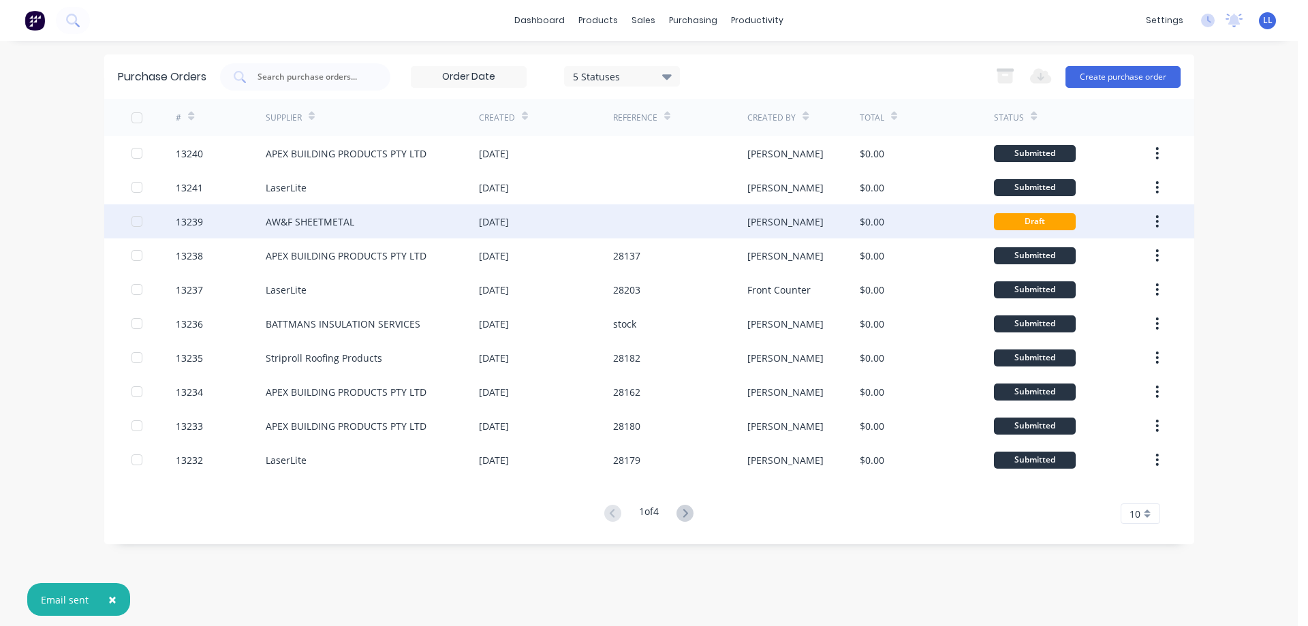
click at [584, 209] on div "[DATE]" at bounding box center [546, 221] width 134 height 34
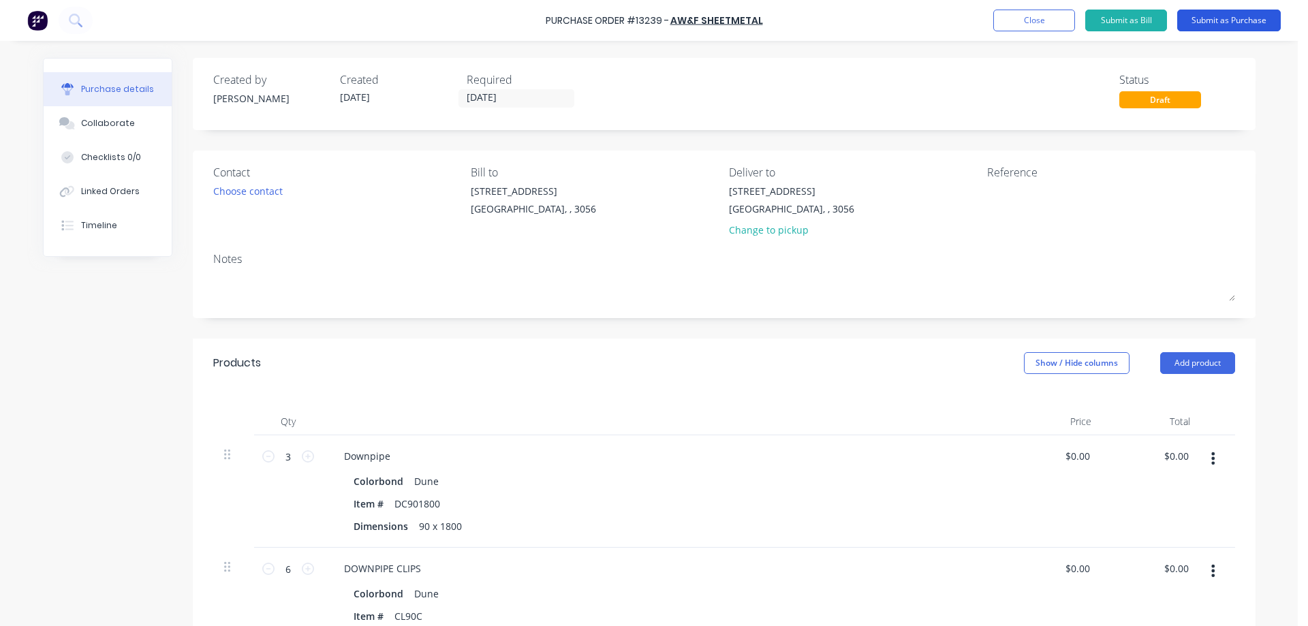
click at [1201, 14] on button "Submit as Purchase" at bounding box center [1229, 21] width 104 height 22
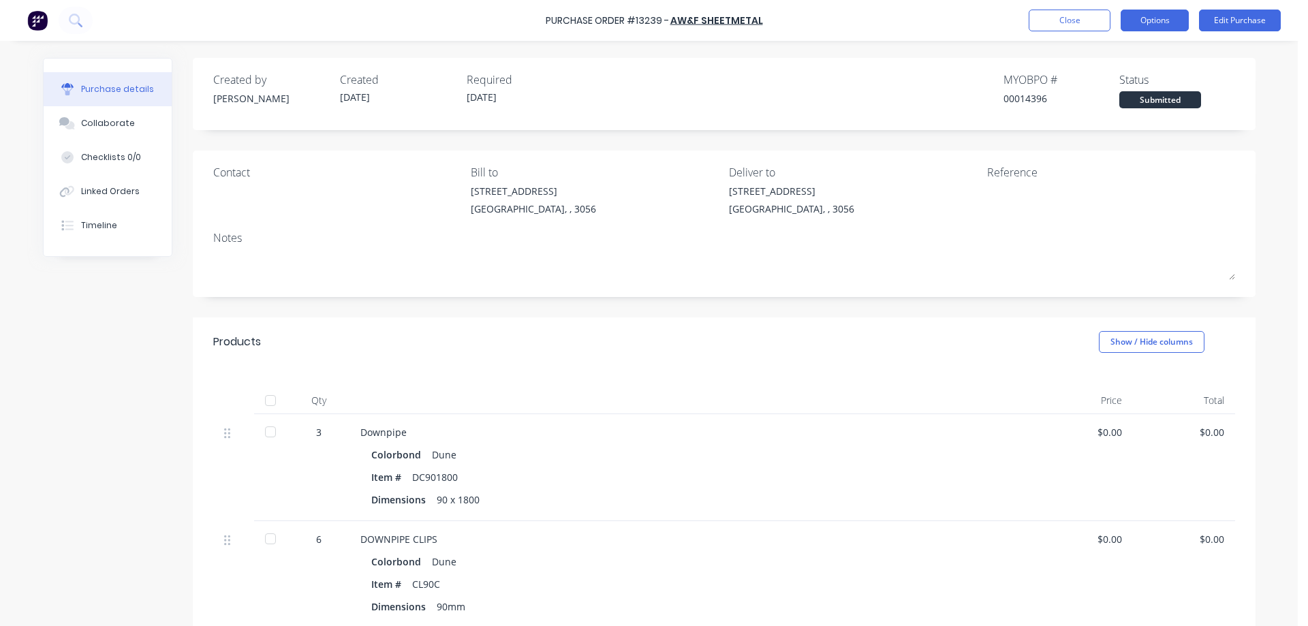
click at [1167, 18] on button "Options" at bounding box center [1155, 21] width 68 height 22
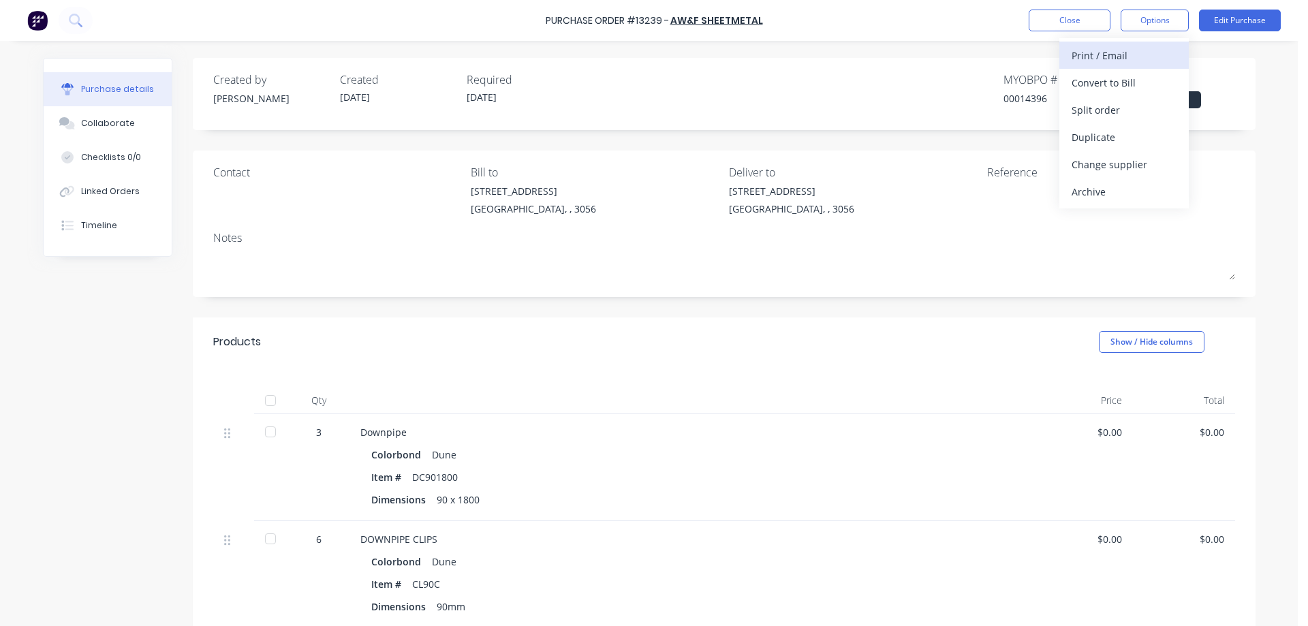
click at [1105, 51] on div "Print / Email" at bounding box center [1124, 56] width 105 height 20
click at [1093, 110] on div "Without pricing" at bounding box center [1124, 110] width 105 height 20
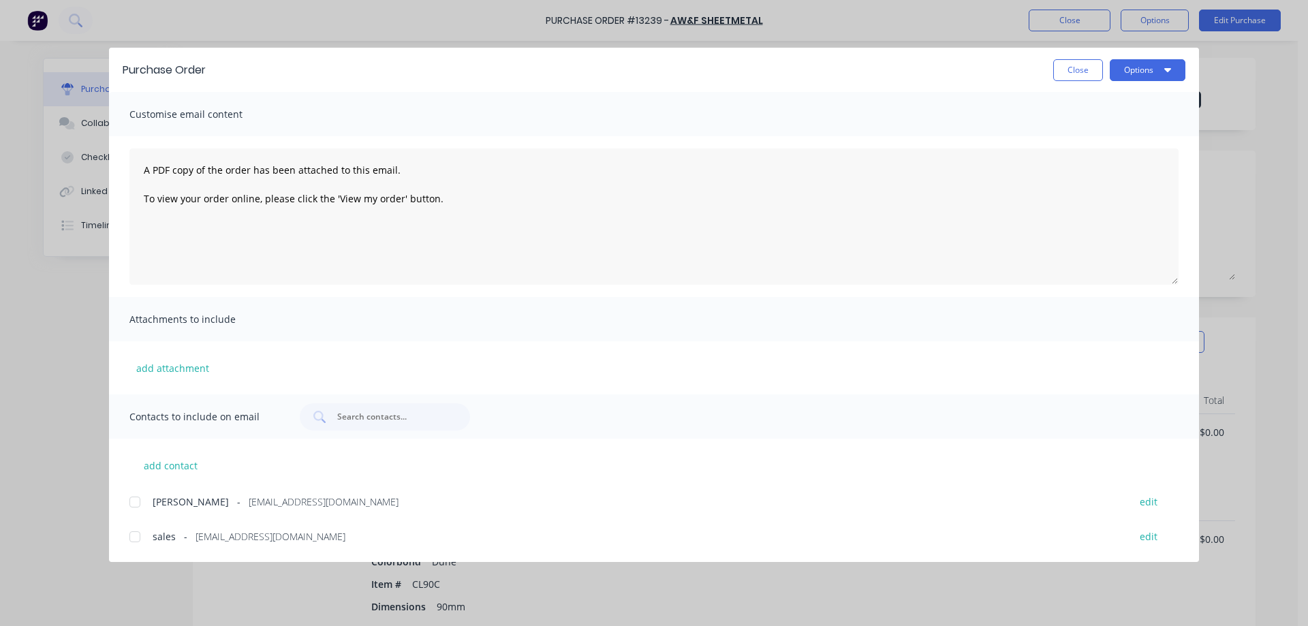
click at [143, 538] on div at bounding box center [134, 536] width 27 height 27
click at [1140, 75] on button "Options" at bounding box center [1148, 70] width 76 height 22
click at [1128, 164] on div "Email" at bounding box center [1120, 159] width 105 height 20
click at [1166, 74] on icon "button" at bounding box center [1167, 69] width 7 height 11
click at [1106, 160] on div "Email" at bounding box center [1120, 159] width 105 height 20
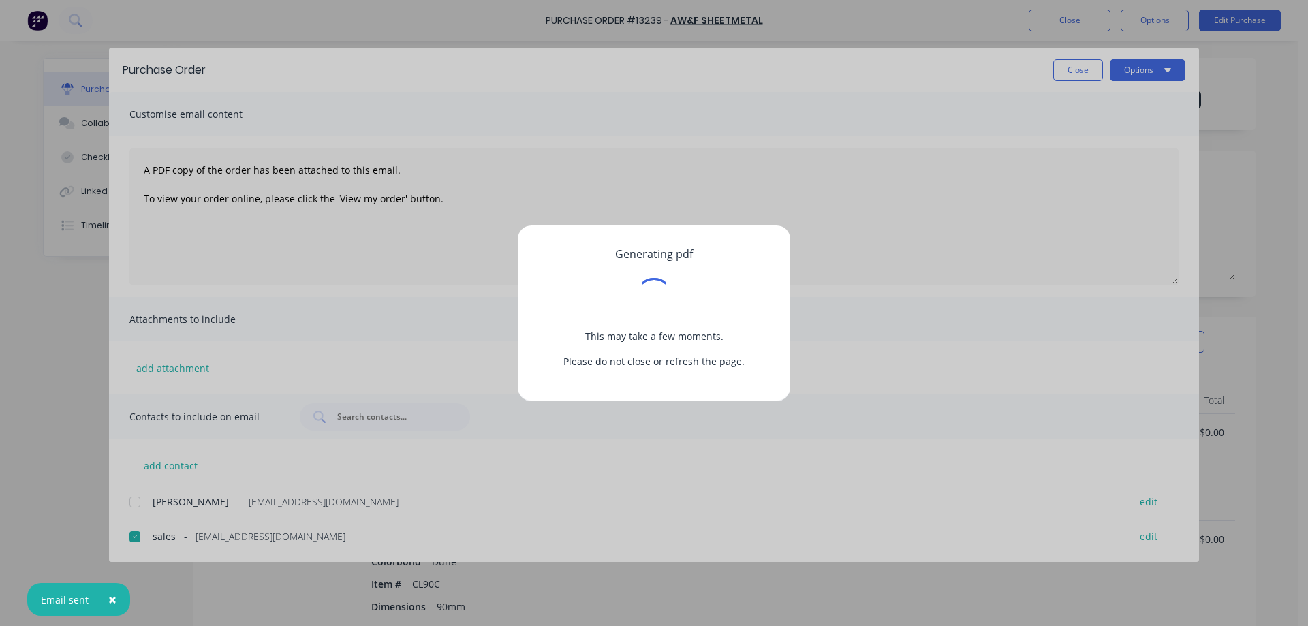
click at [1087, 70] on div "Generating pdf This may take a few moments. Please do not close or refresh the …" at bounding box center [654, 313] width 1308 height 626
drag, startPoint x: 633, startPoint y: 387, endPoint x: 722, endPoint y: 352, distance: 95.2
click at [634, 384] on div "Generating pdf This may take a few moments. Please do not close or refresh the …" at bounding box center [654, 313] width 273 height 176
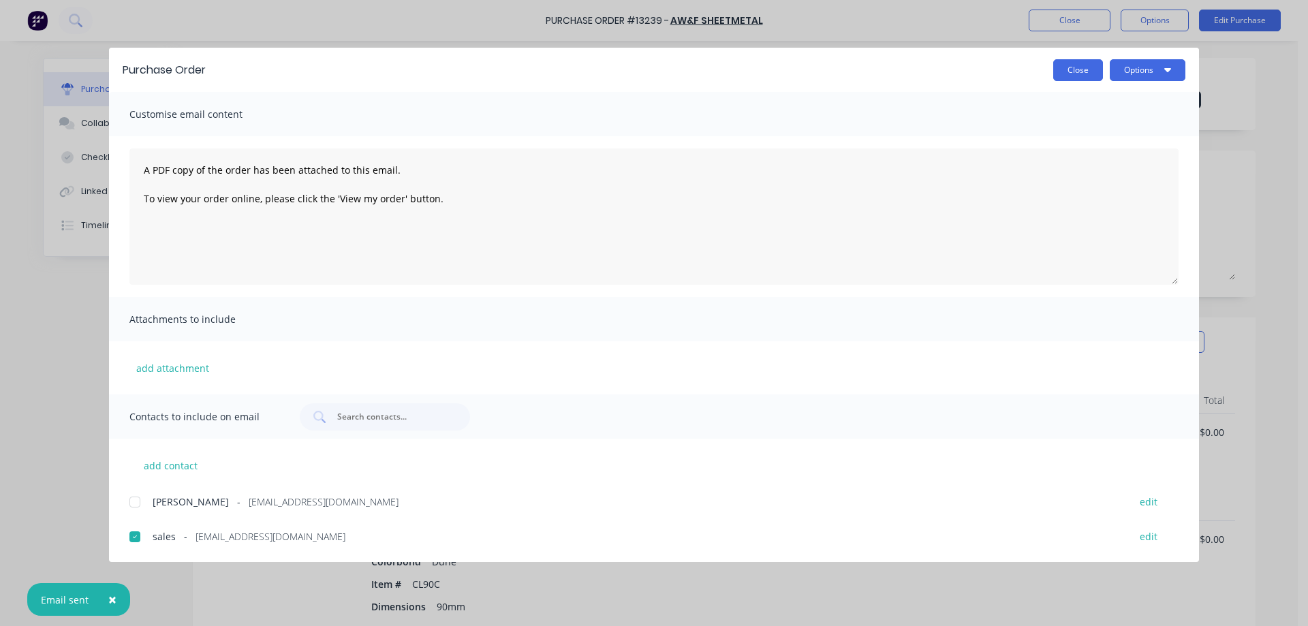
click at [1085, 76] on button "Close" at bounding box center [1078, 70] width 50 height 22
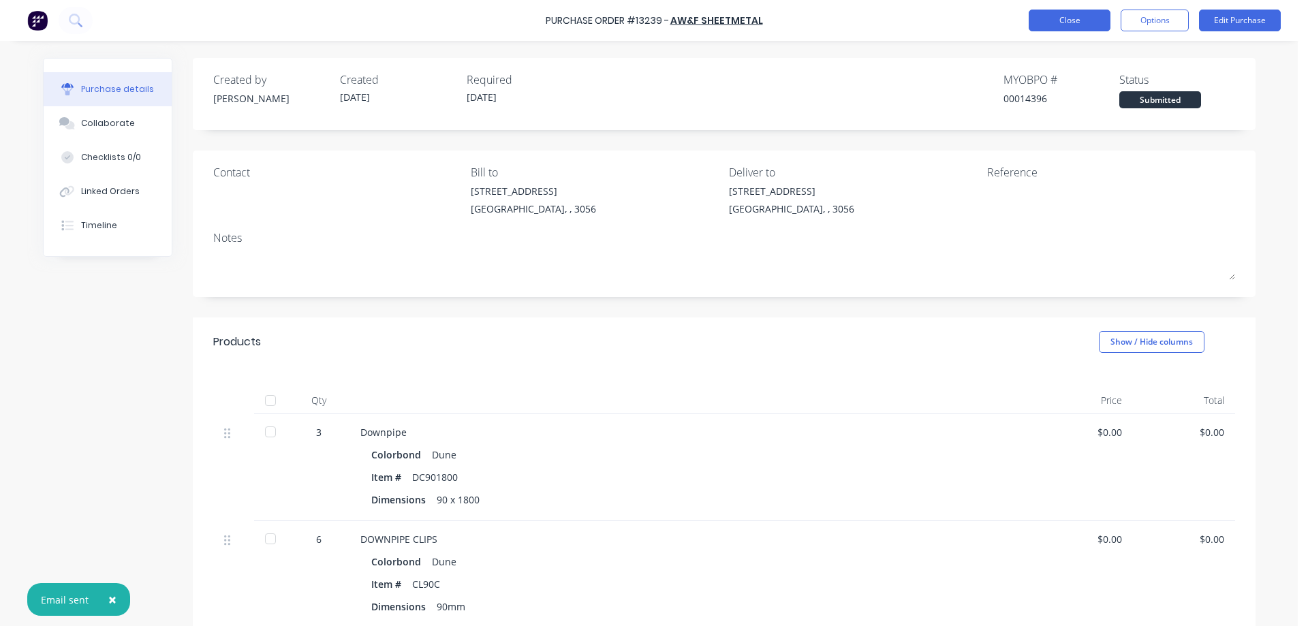
click at [1079, 26] on button "Close" at bounding box center [1070, 21] width 82 height 22
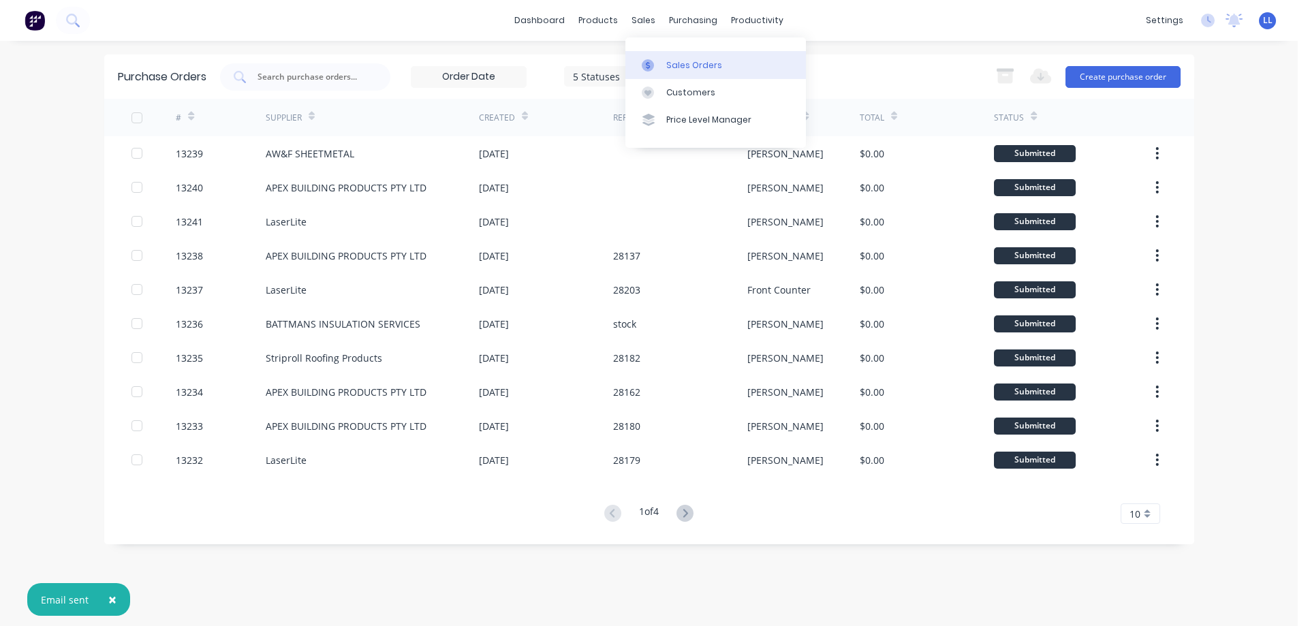
click at [675, 63] on div "Sales Orders" at bounding box center [694, 65] width 56 height 12
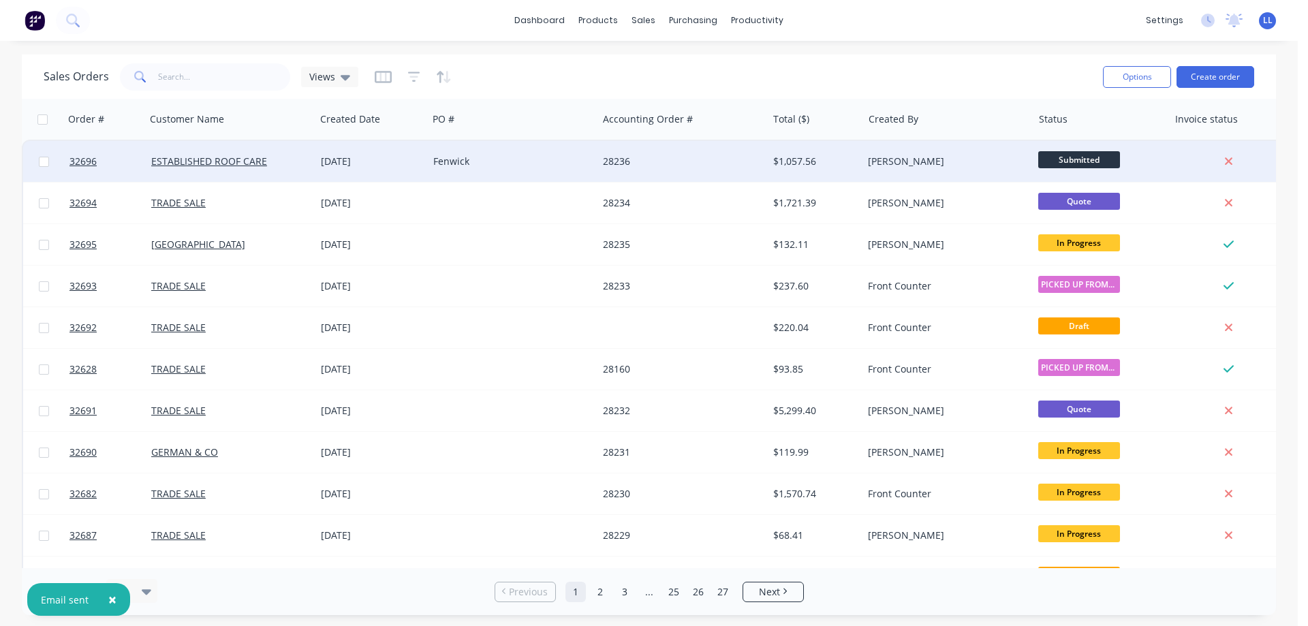
click at [875, 164] on div "[PERSON_NAME]" at bounding box center [943, 162] width 151 height 14
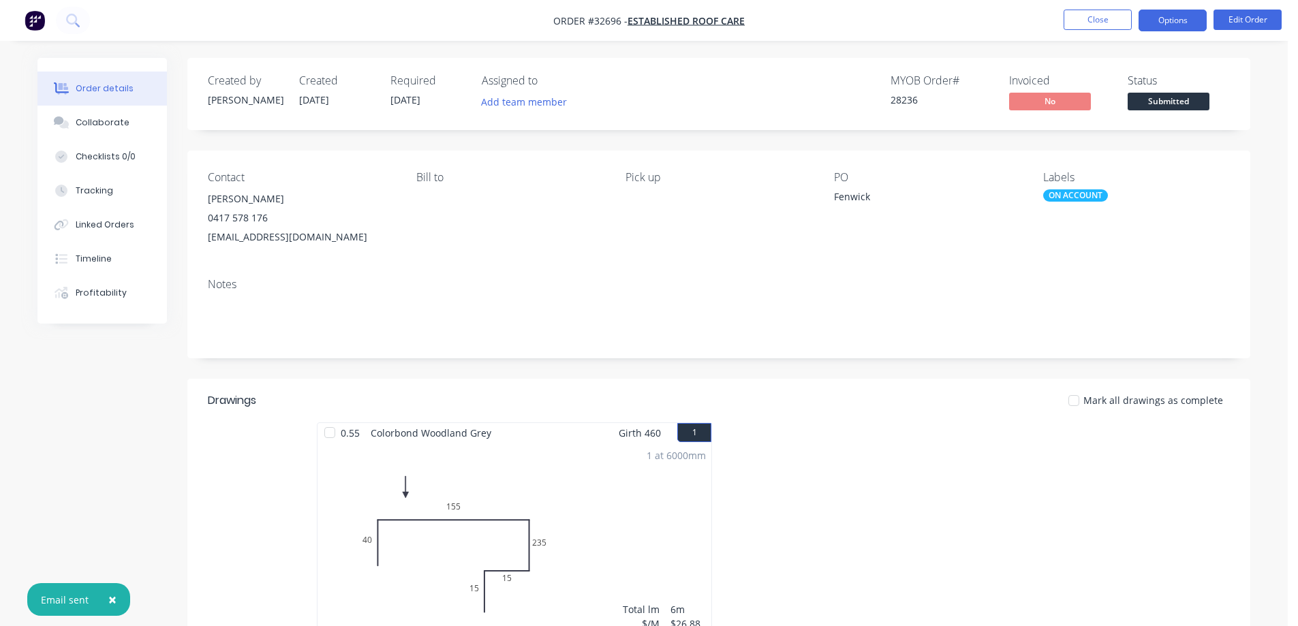
click at [1186, 23] on button "Options" at bounding box center [1173, 21] width 68 height 22
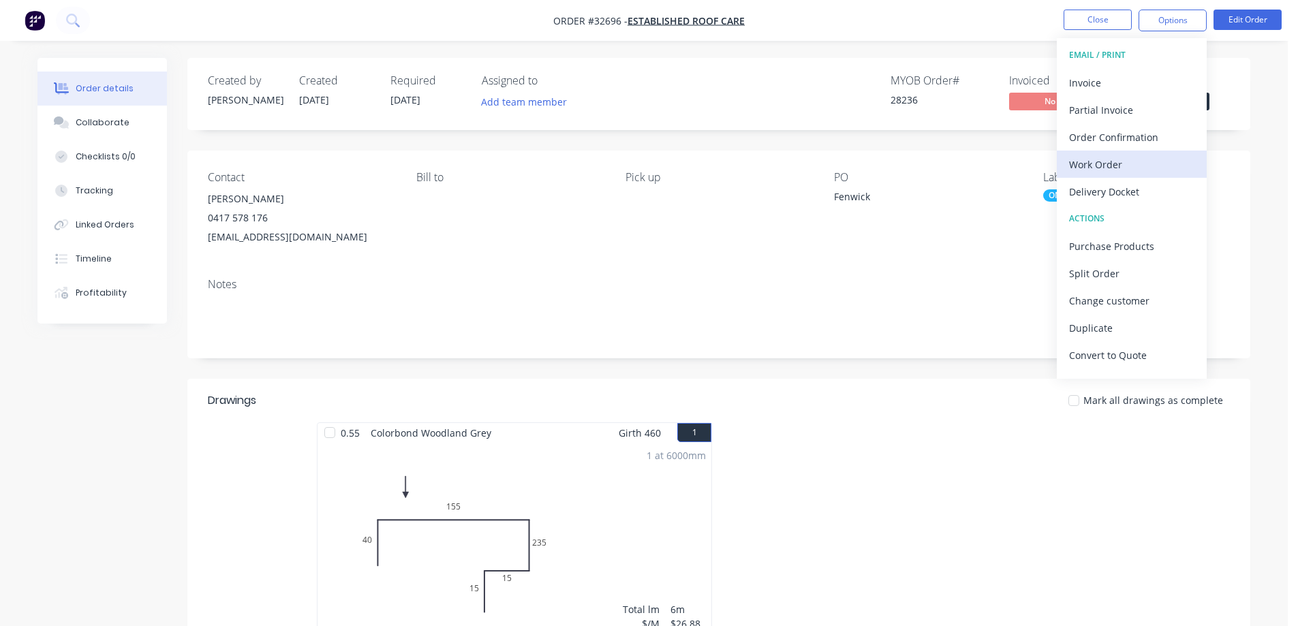
click at [1105, 165] on div "Work Order" at bounding box center [1131, 165] width 125 height 20
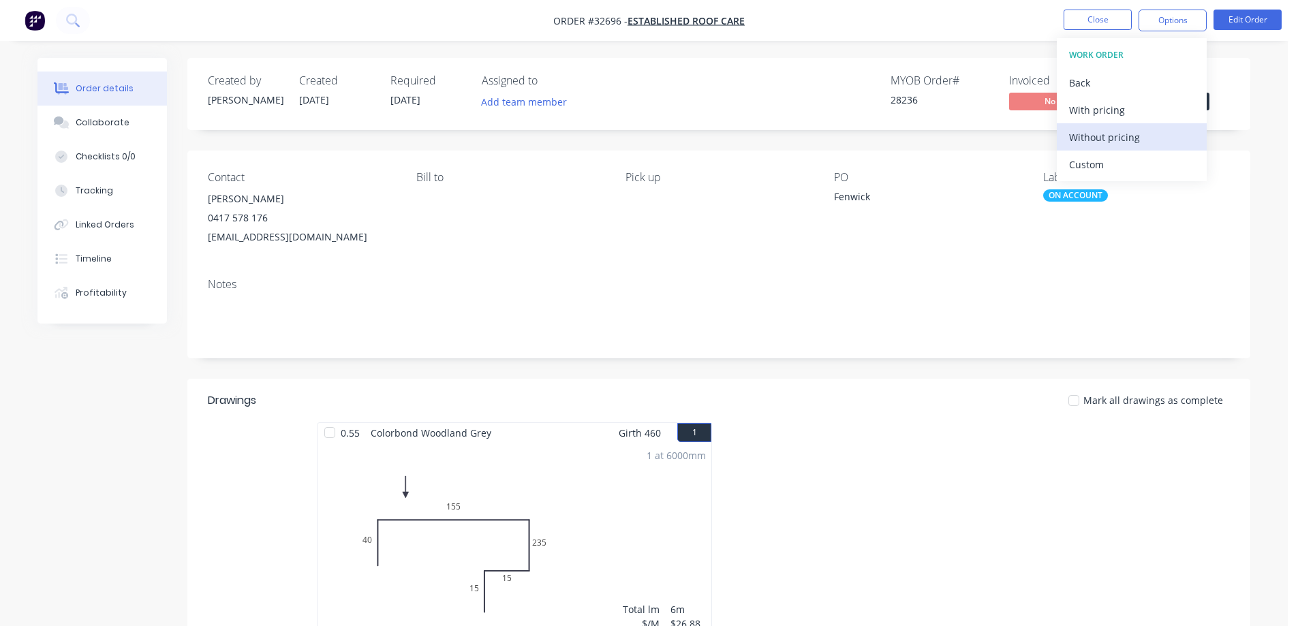
click at [1105, 146] on div "Without pricing" at bounding box center [1131, 137] width 125 height 20
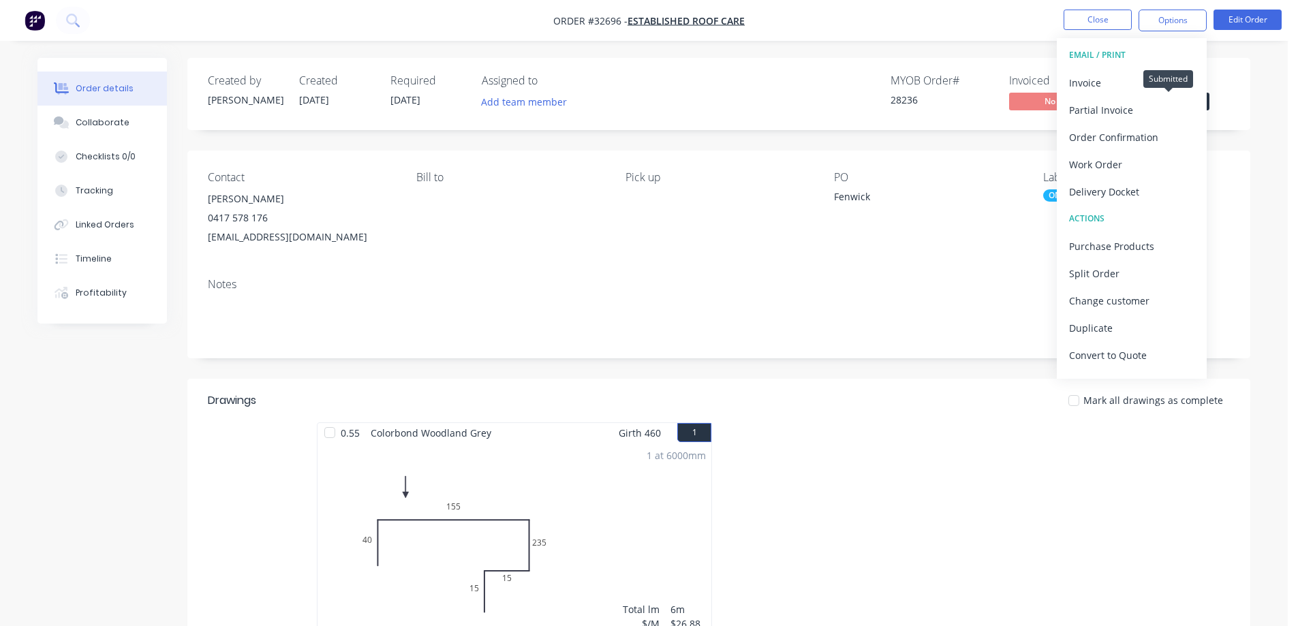
click at [1208, 104] on span "Submitted" at bounding box center [1169, 101] width 82 height 17
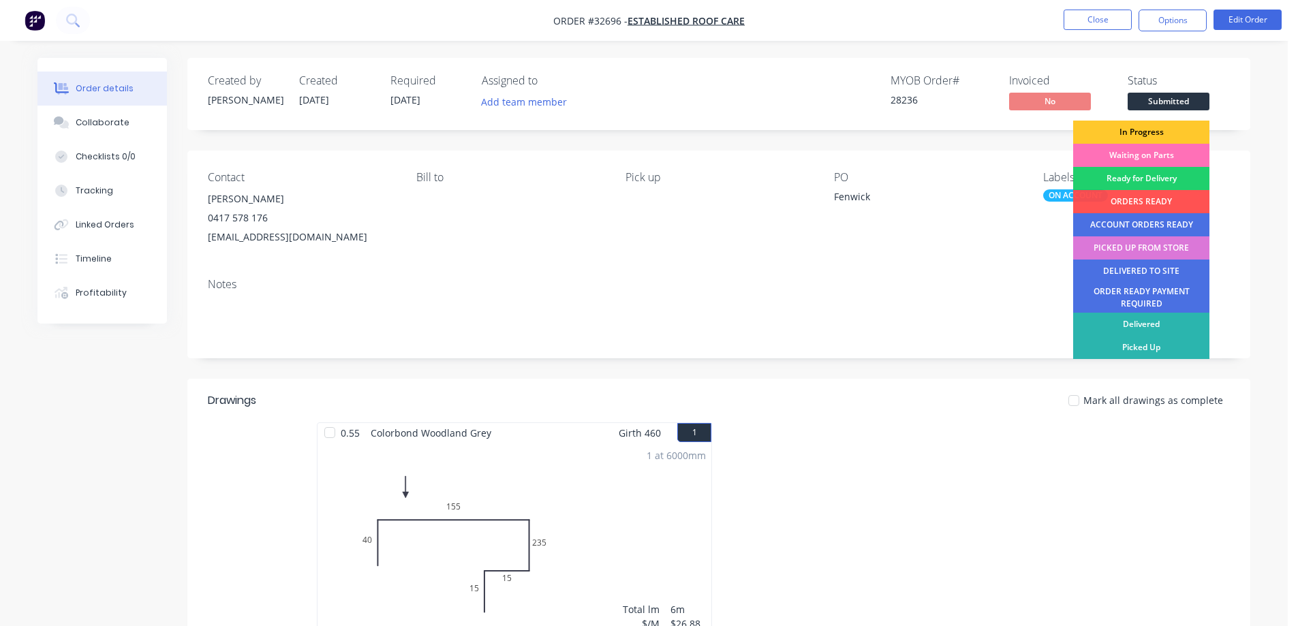
click at [1156, 128] on div "In Progress" at bounding box center [1141, 132] width 136 height 23
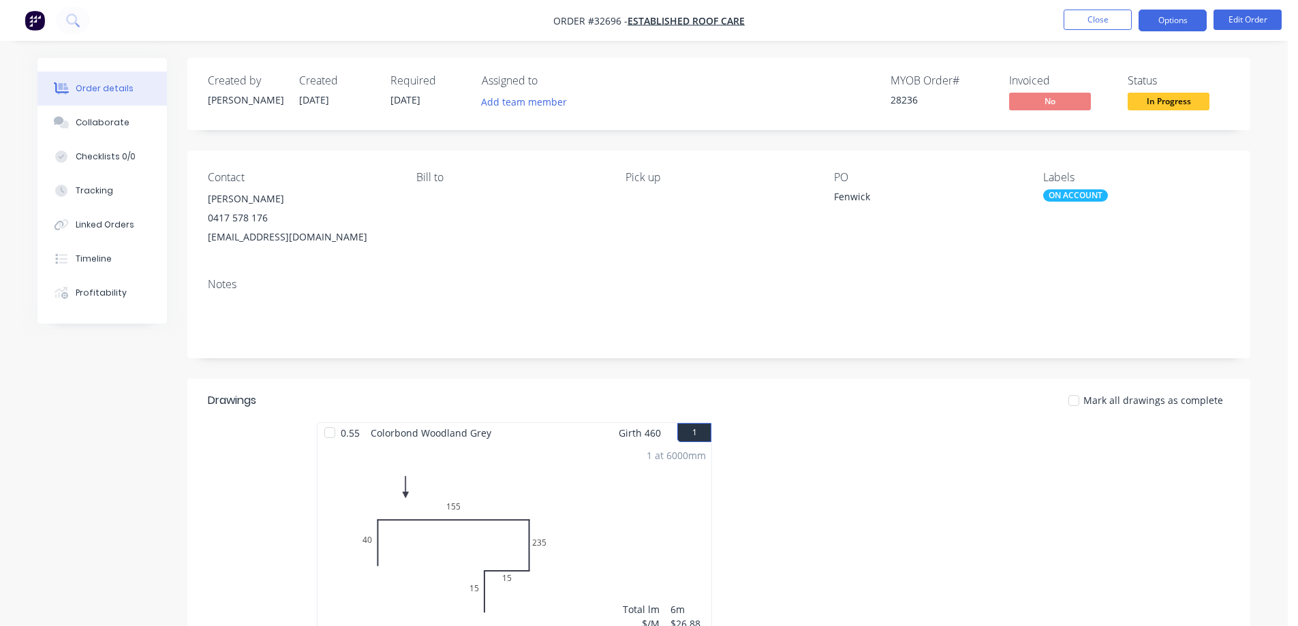
click at [1192, 23] on button "Options" at bounding box center [1173, 21] width 68 height 22
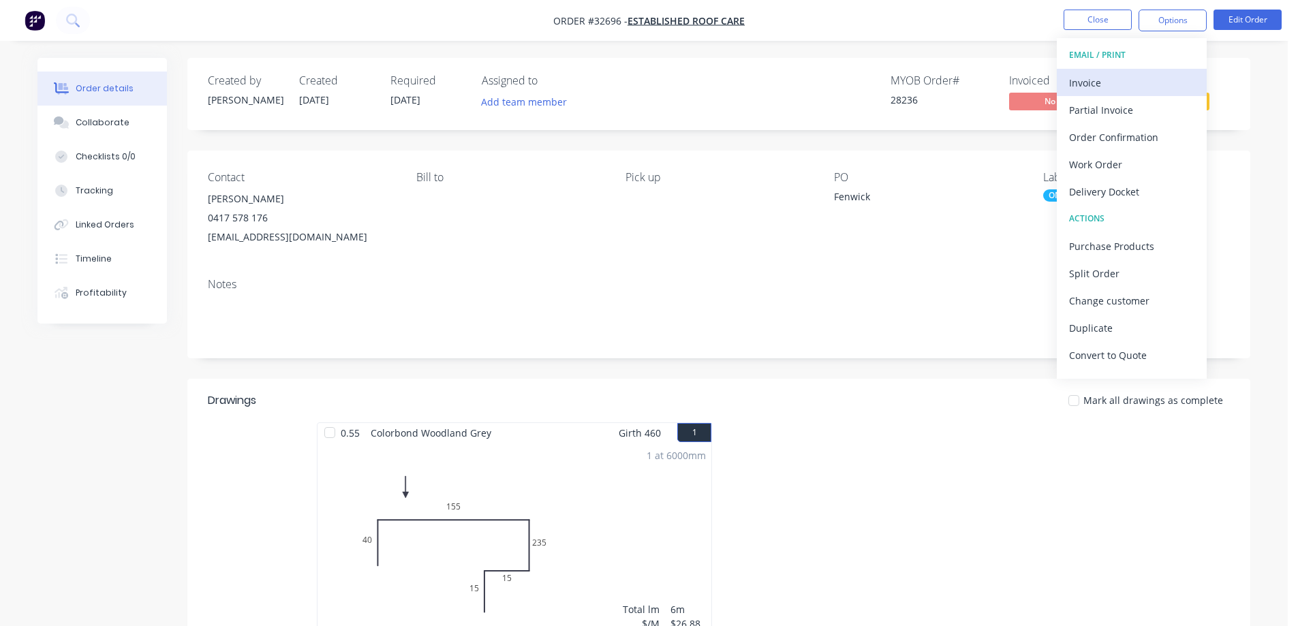
click at [1109, 89] on div "Invoice" at bounding box center [1131, 83] width 125 height 20
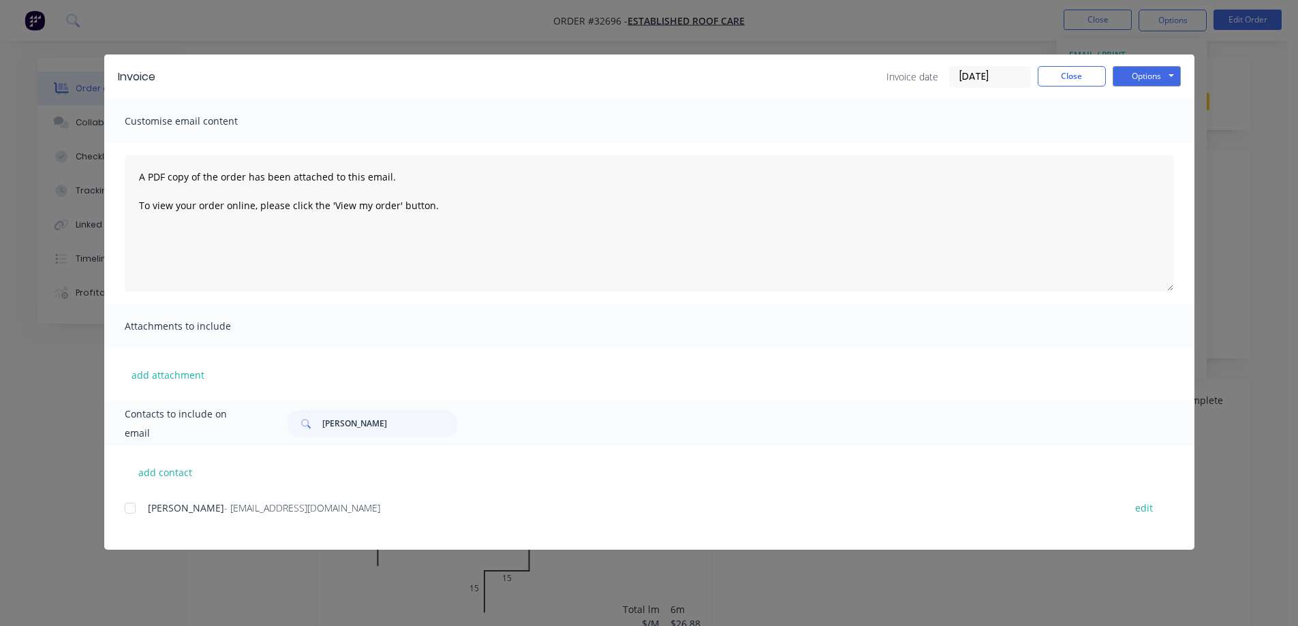
drag, startPoint x: 134, startPoint y: 507, endPoint x: 183, endPoint y: 505, distance: 49.1
click at [134, 506] on div at bounding box center [130, 508] width 27 height 27
click at [1151, 77] on button "Options" at bounding box center [1147, 76] width 68 height 20
click at [1159, 153] on button "Email" at bounding box center [1156, 145] width 87 height 22
drag, startPoint x: 1106, startPoint y: 72, endPoint x: 1092, endPoint y: 79, distance: 15.2
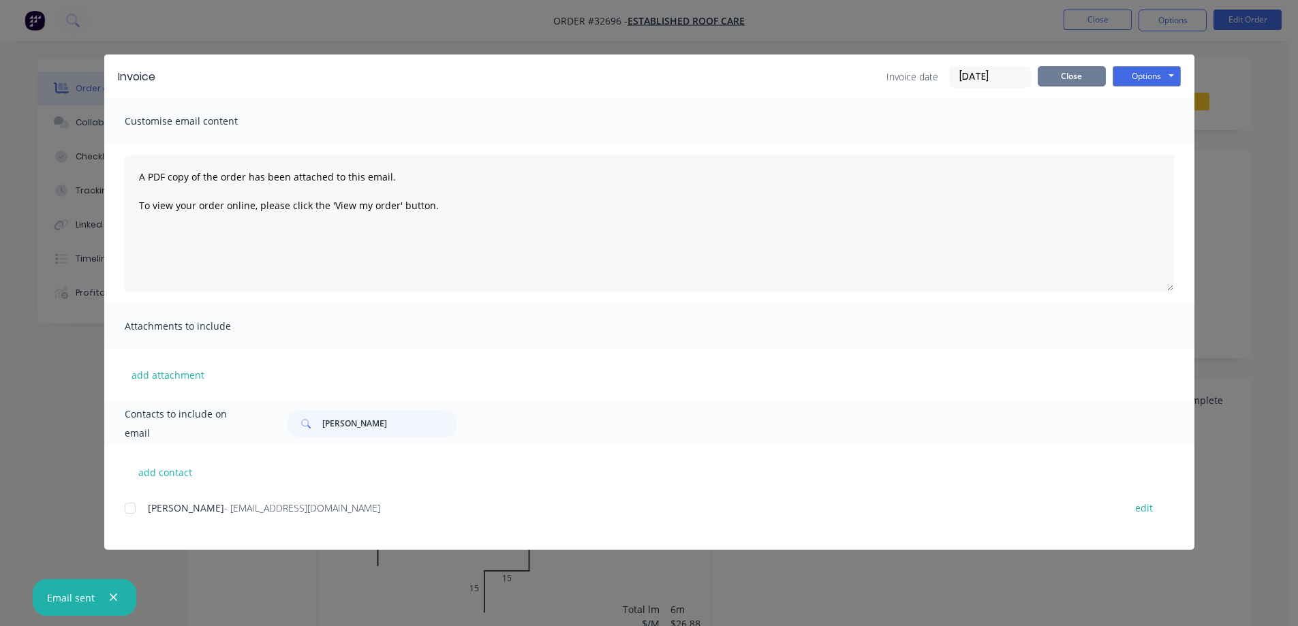
click at [1102, 74] on div "Invoice date [DATE] Close Options Preview Print Email" at bounding box center [1033, 77] width 294 height 22
click at [1092, 79] on button "Close" at bounding box center [1072, 76] width 68 height 20
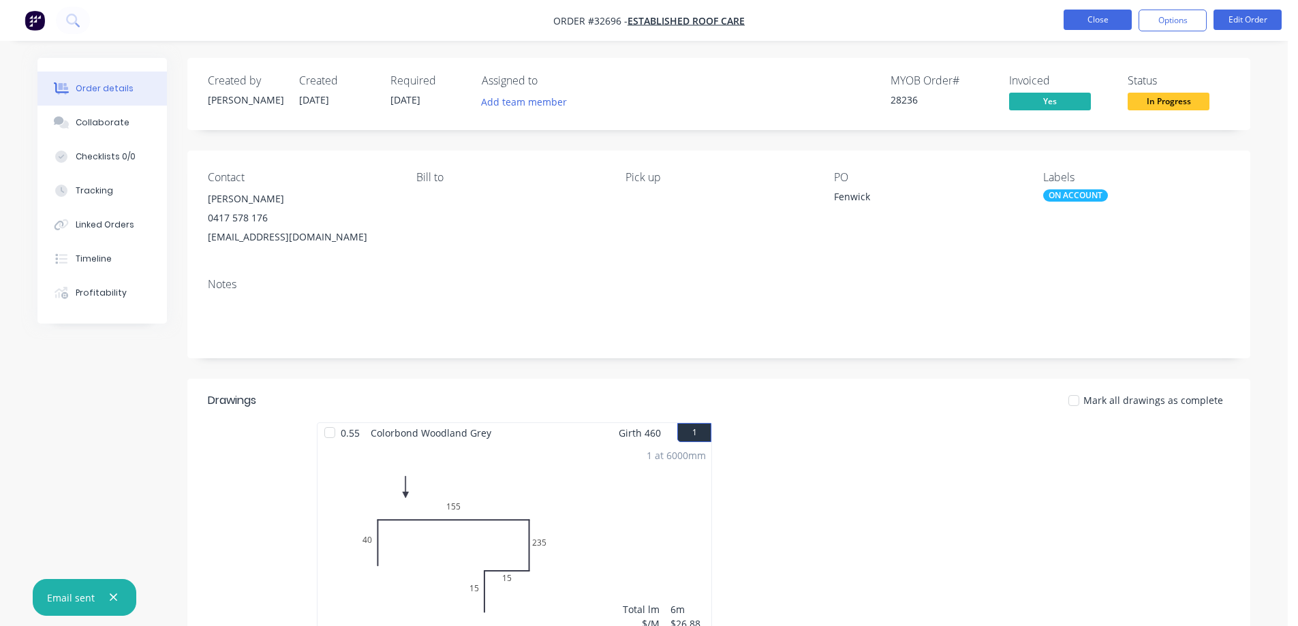
click at [1100, 24] on button "Close" at bounding box center [1098, 20] width 68 height 20
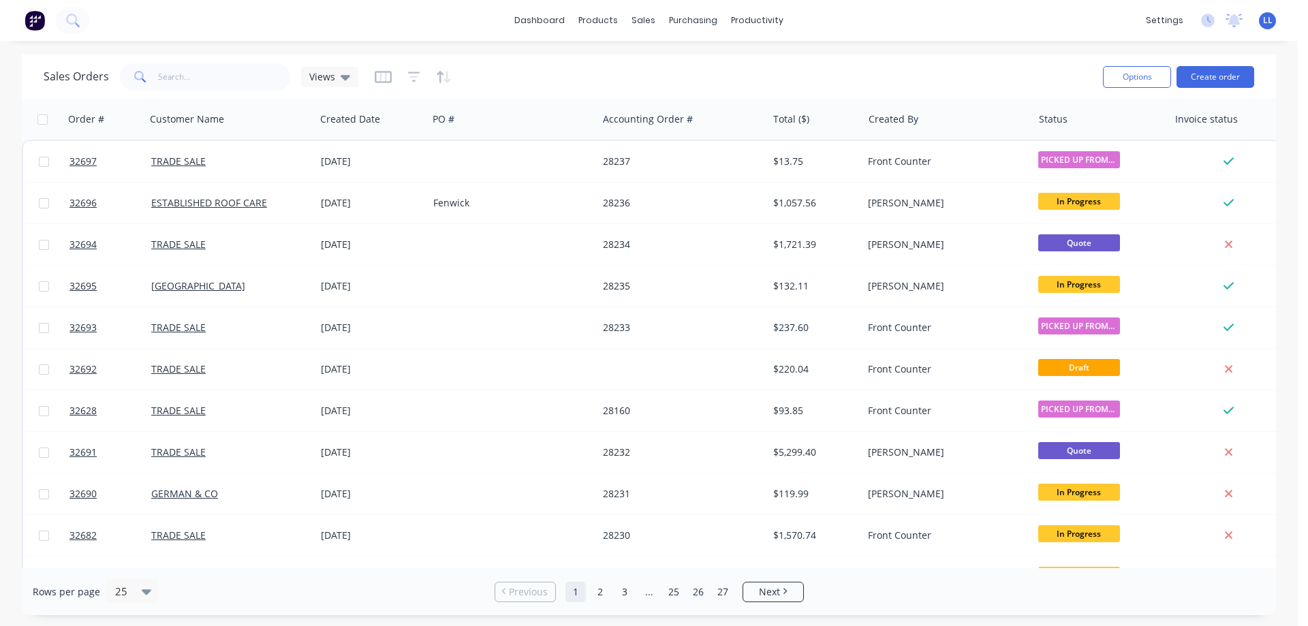
click at [29, 18] on img at bounding box center [35, 20] width 20 height 20
